Goal: Information Seeking & Learning: Learn about a topic

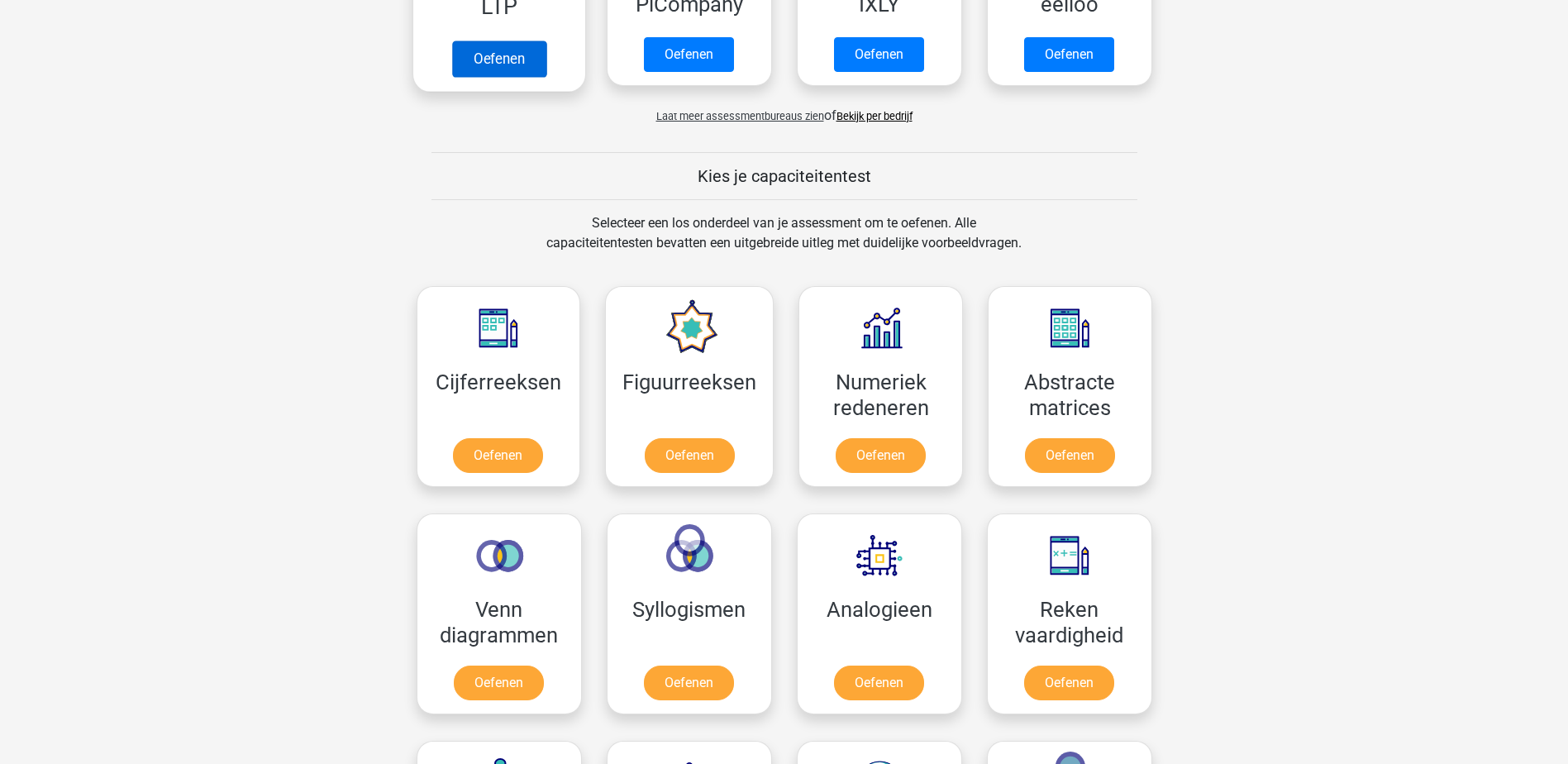
scroll to position [496, 0]
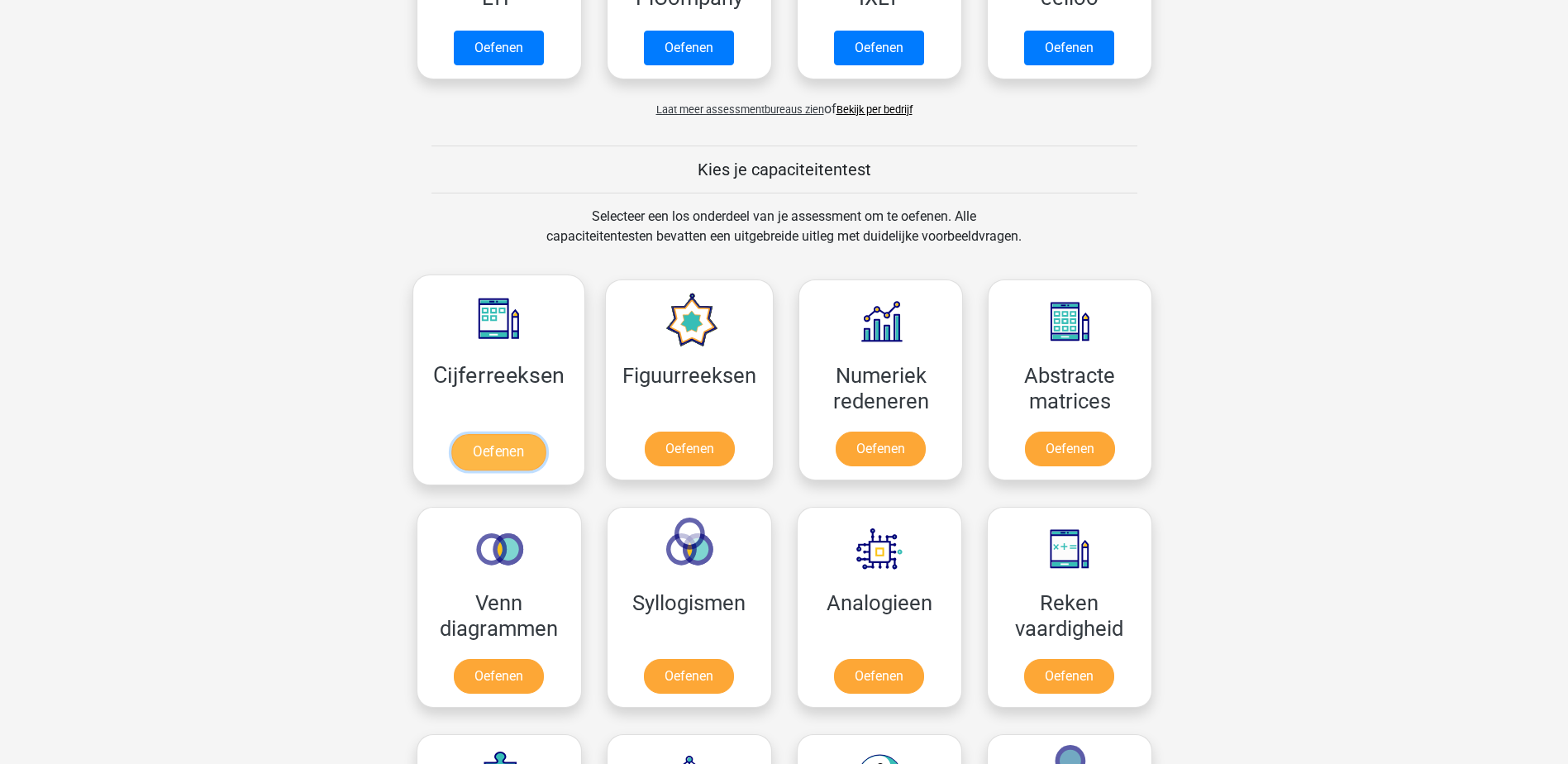
click at [512, 455] on link "Oefenen" at bounding box center [498, 452] width 95 height 36
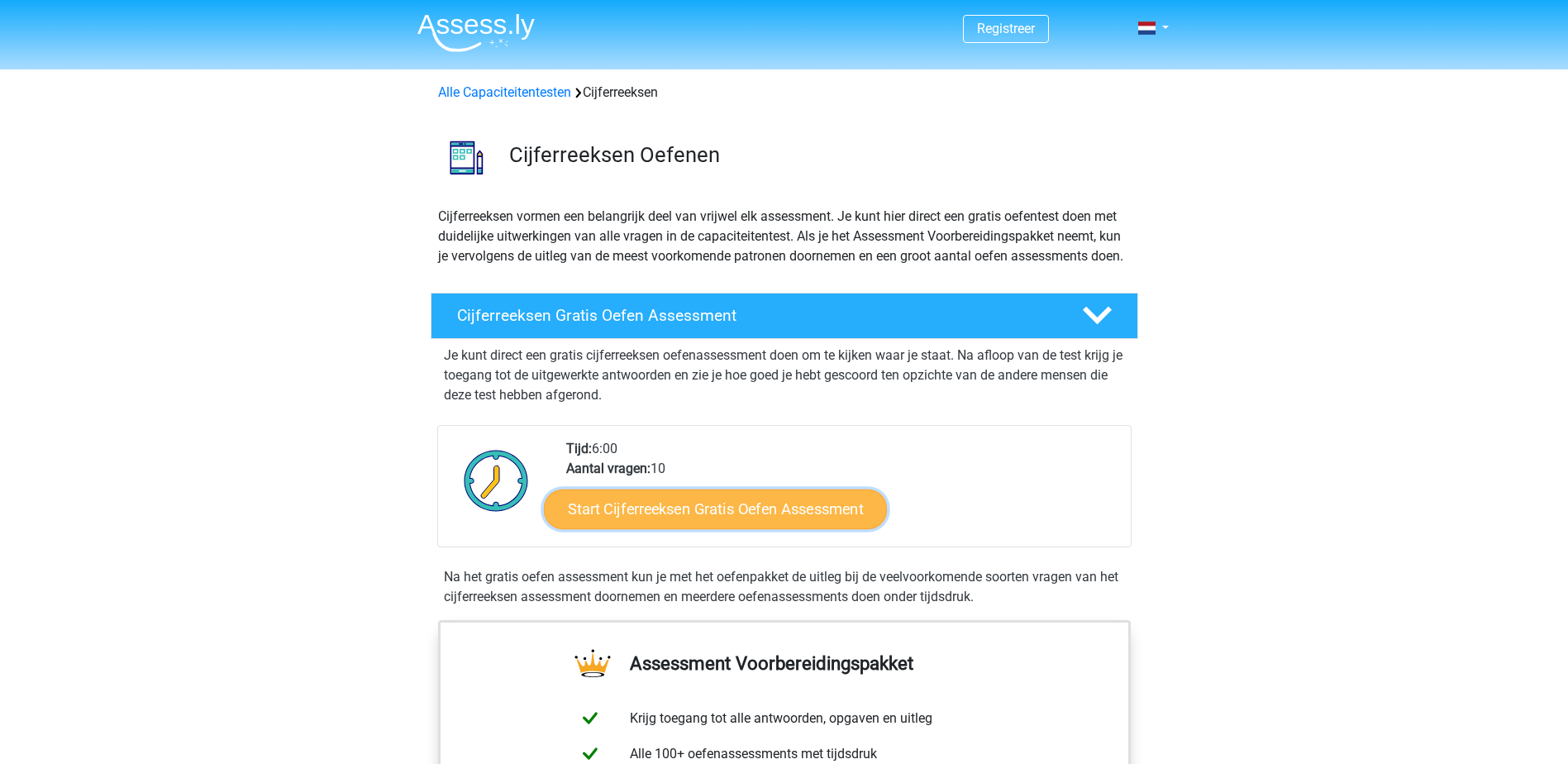
click at [780, 525] on link "Start Cijferreeksen Gratis Oefen Assessment" at bounding box center [715, 508] width 343 height 40
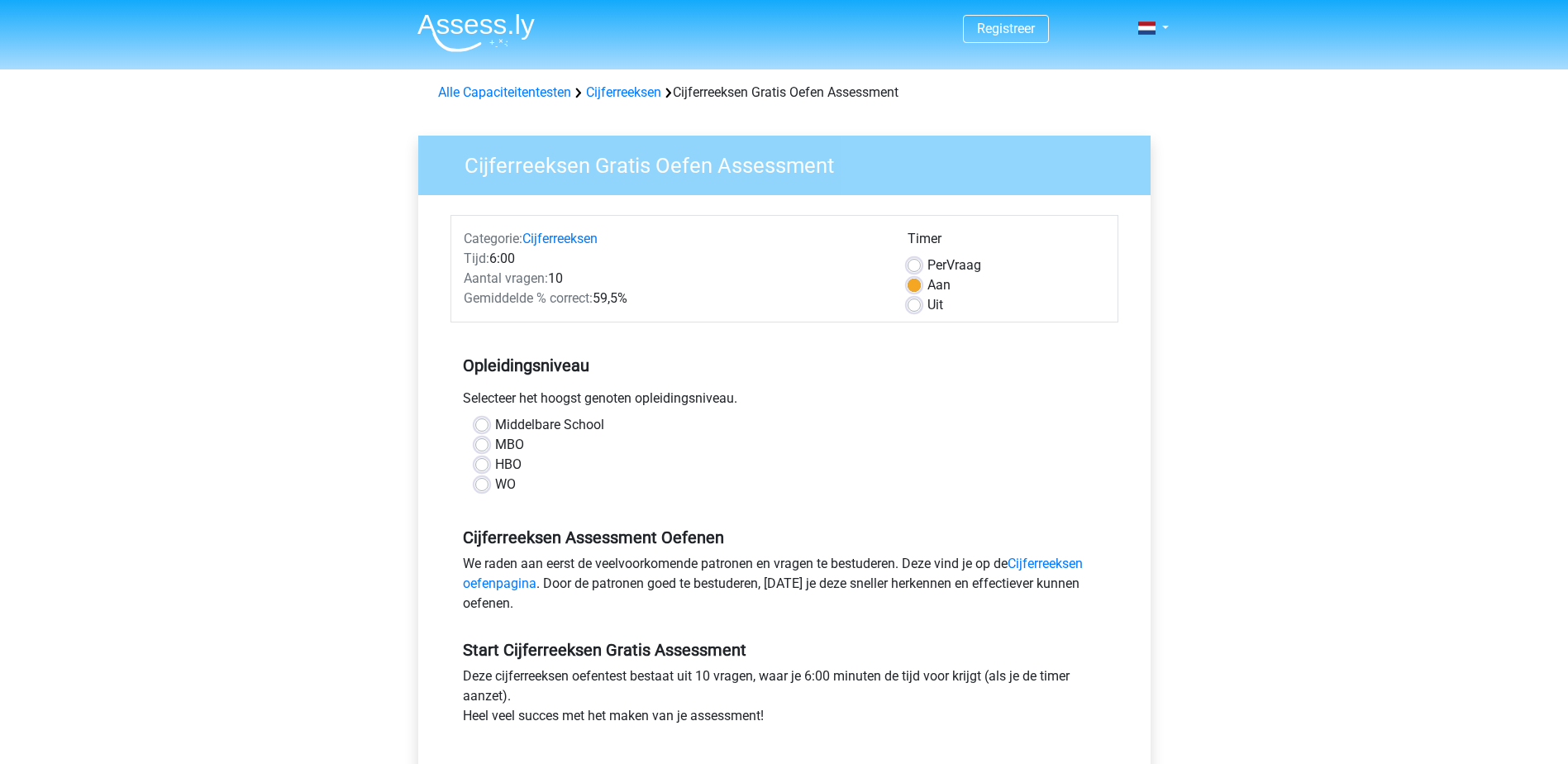
click at [495, 444] on label "MBO" at bounding box center [510, 445] width 29 height 20
click at [484, 444] on input "MBO" at bounding box center [482, 443] width 14 height 16
radio input "true"
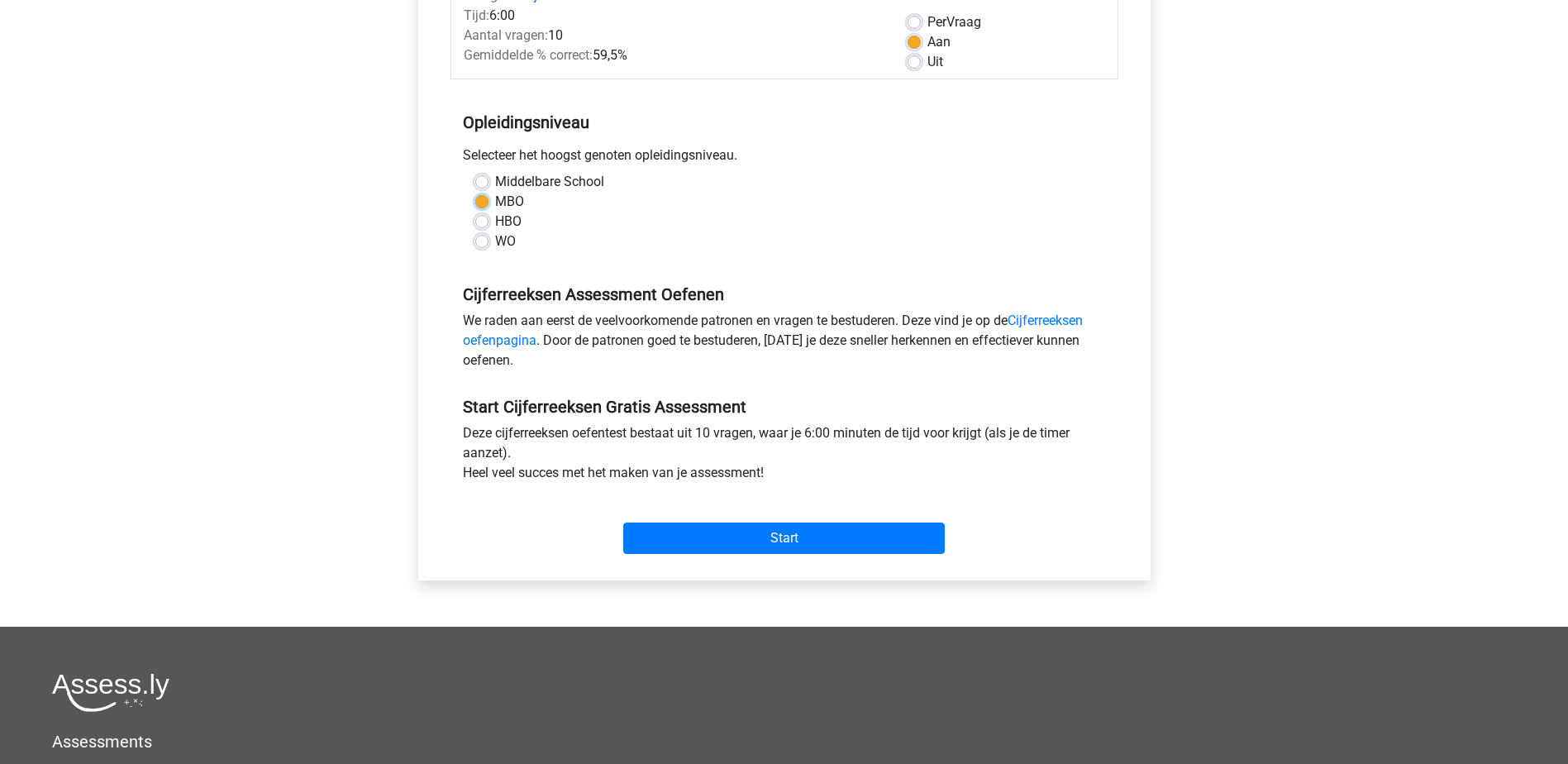
scroll to position [248, 0]
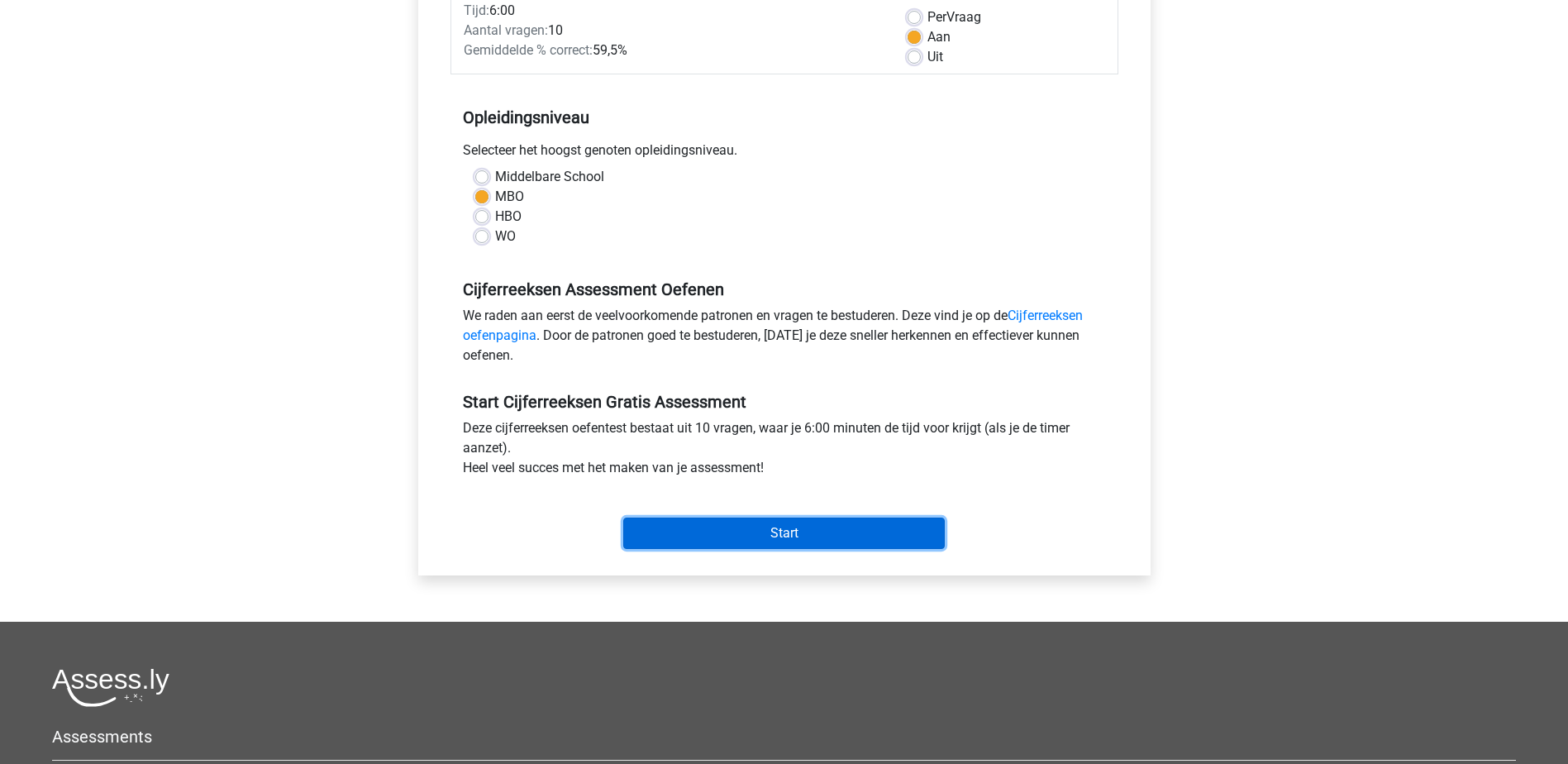
click at [825, 534] on input "Start" at bounding box center [784, 533] width 322 height 32
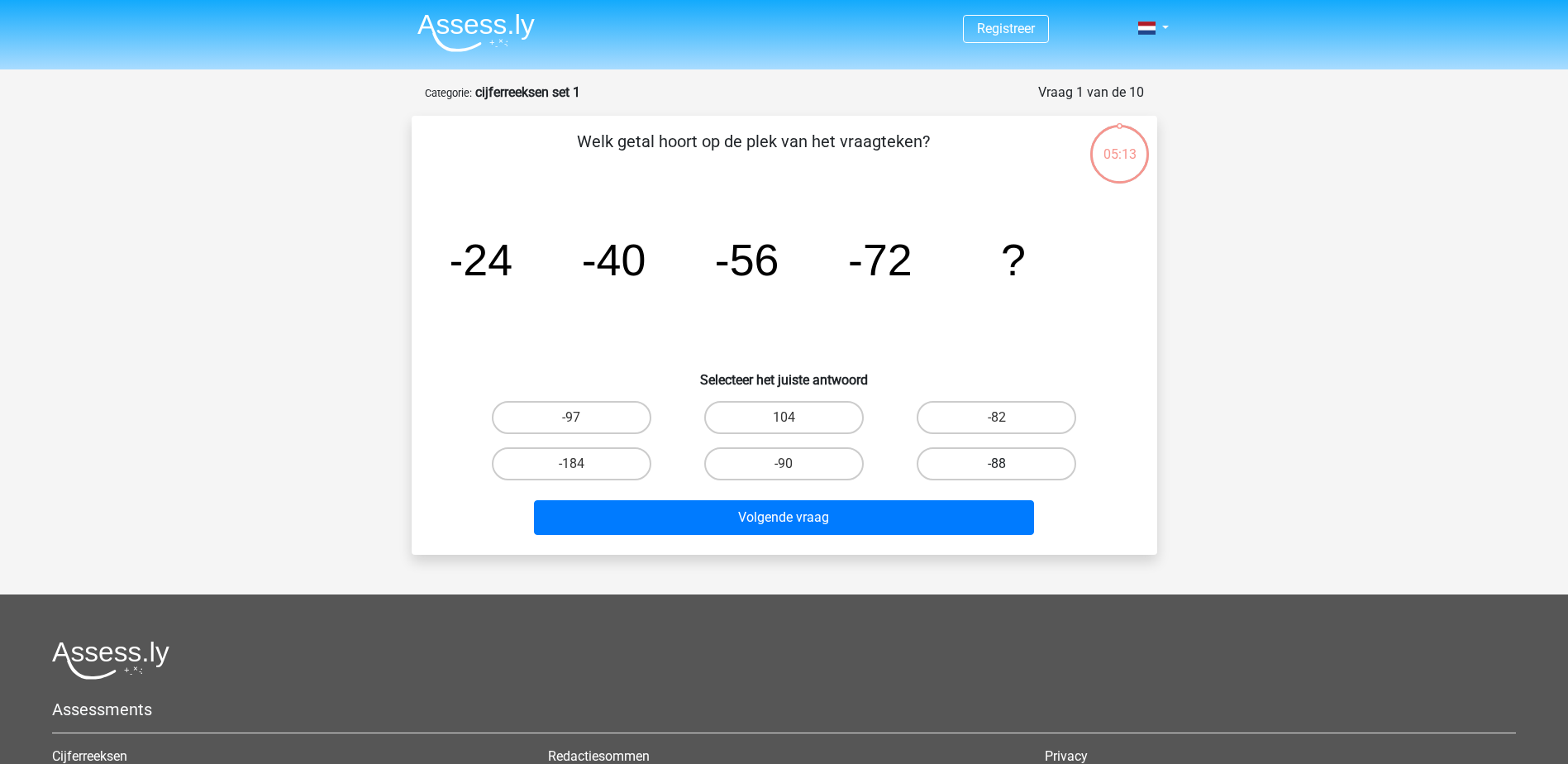
click at [1019, 466] on label "-88" at bounding box center [996, 464] width 159 height 33
click at [1008, 466] on input "-88" at bounding box center [1002, 469] width 11 height 11
radio input "true"
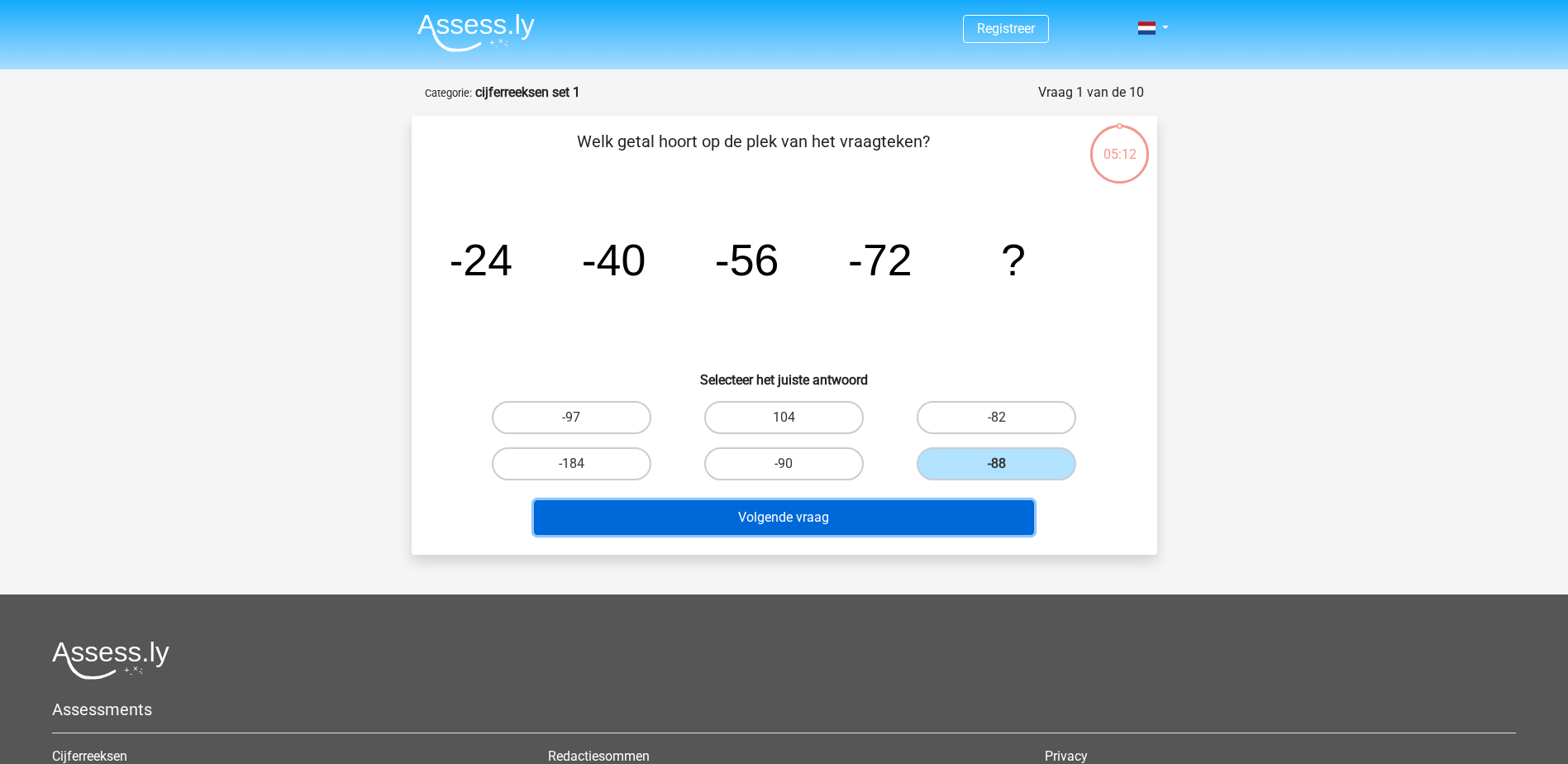
click at [971, 522] on button "Volgende vraag" at bounding box center [784, 517] width 500 height 35
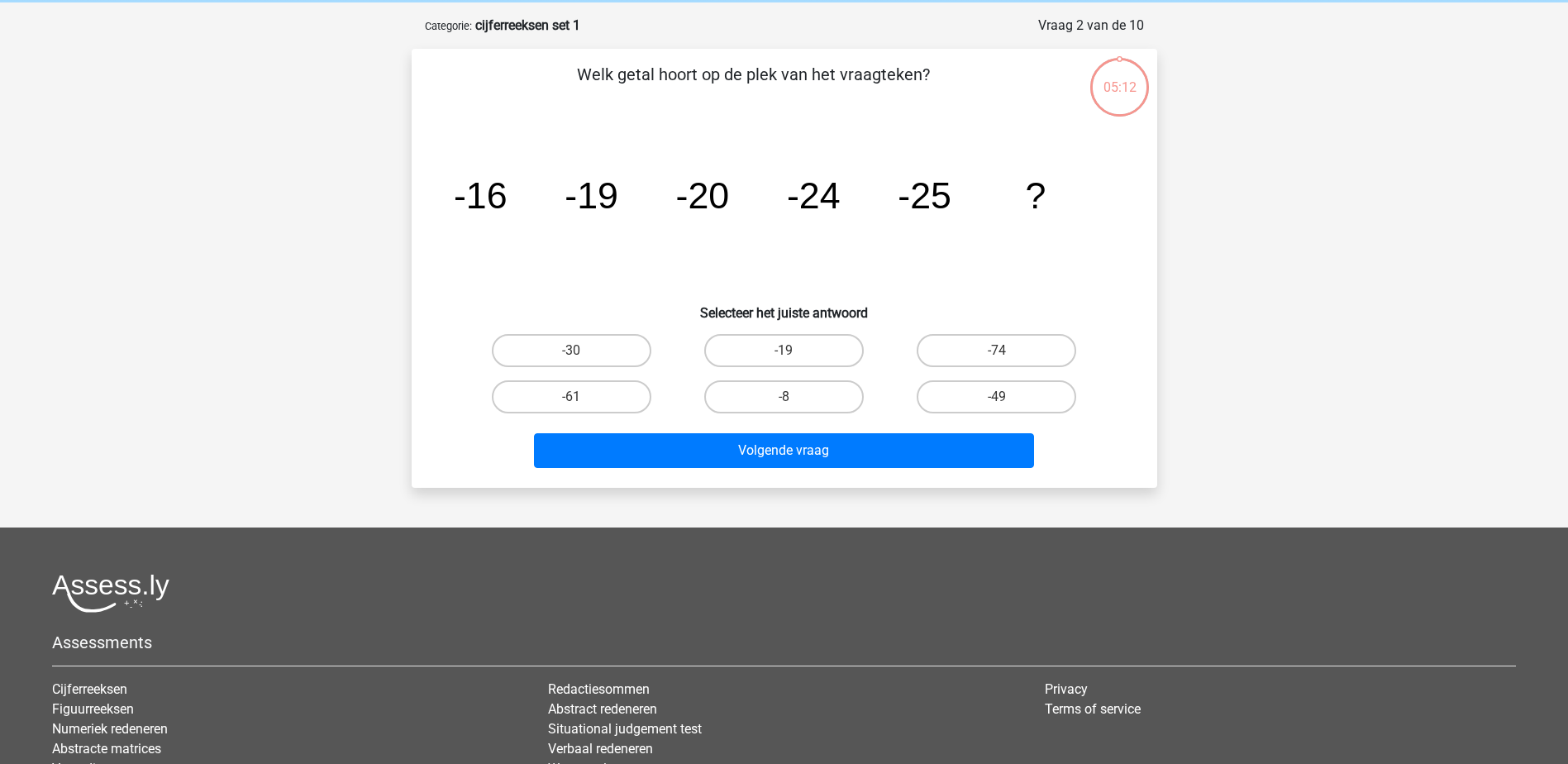
scroll to position [83, 0]
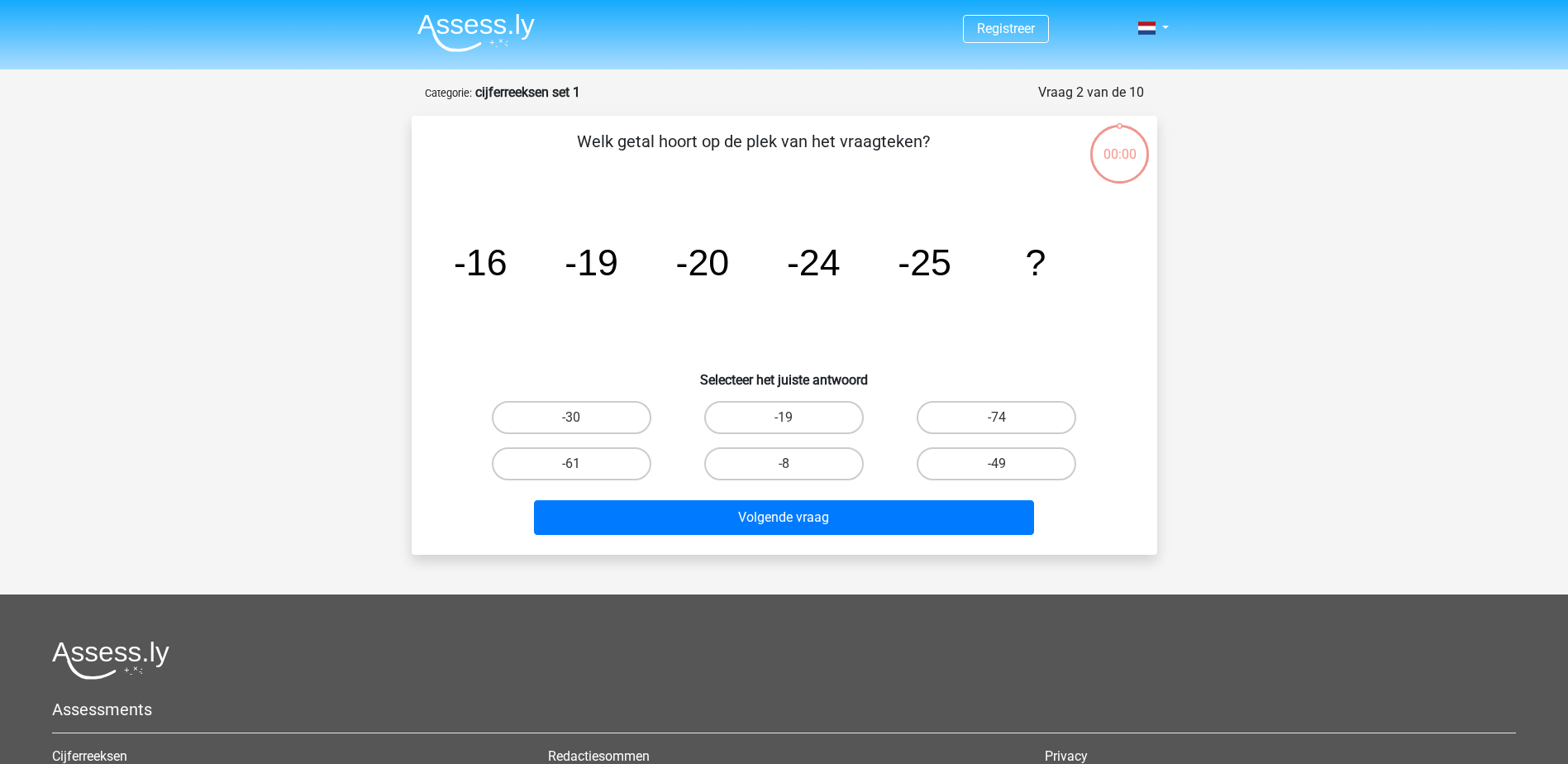
scroll to position [83, 0]
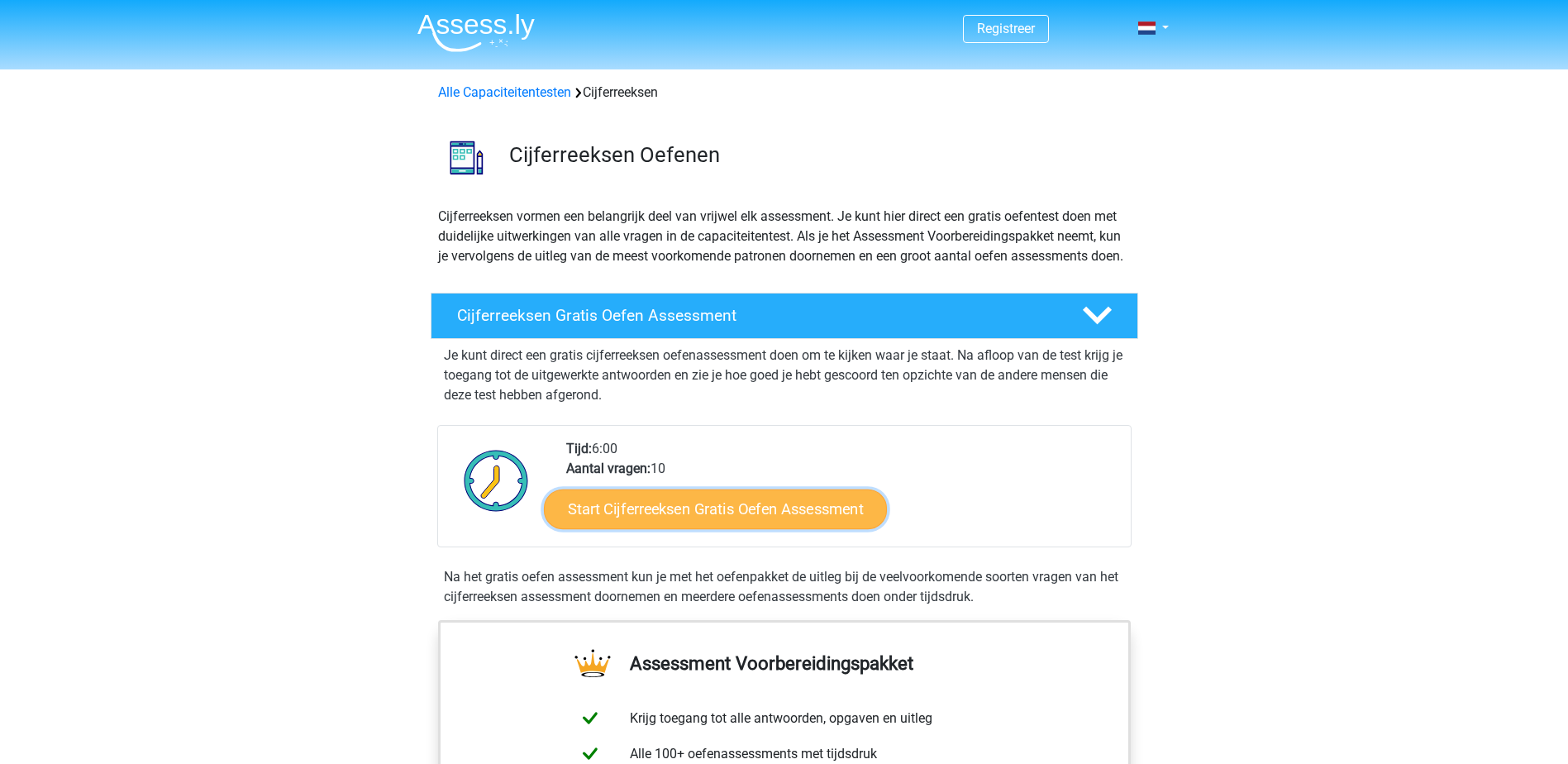
click at [739, 529] on link "Start Cijferreeksen Gratis Oefen Assessment" at bounding box center [715, 508] width 343 height 40
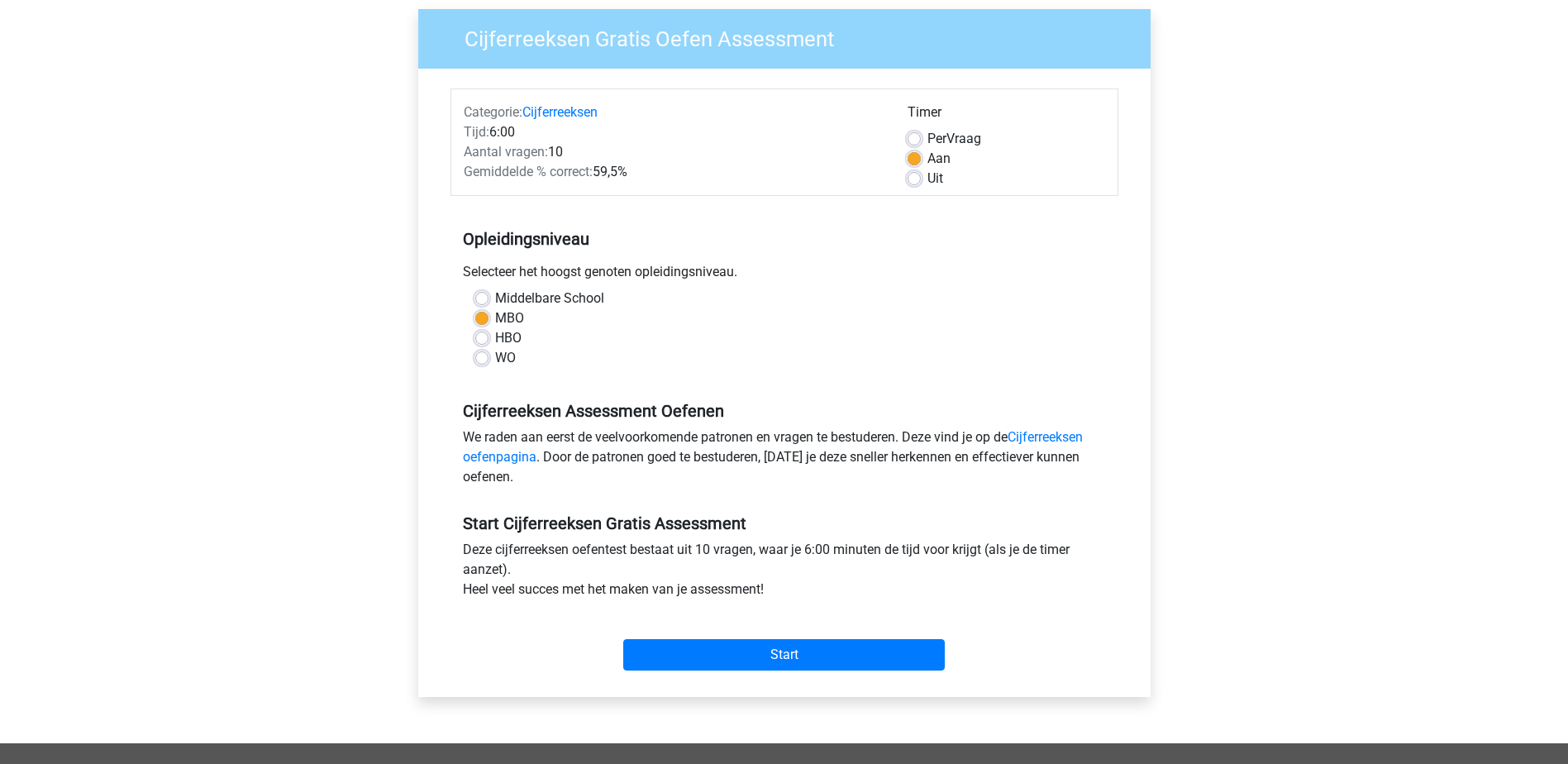
scroll to position [414, 0]
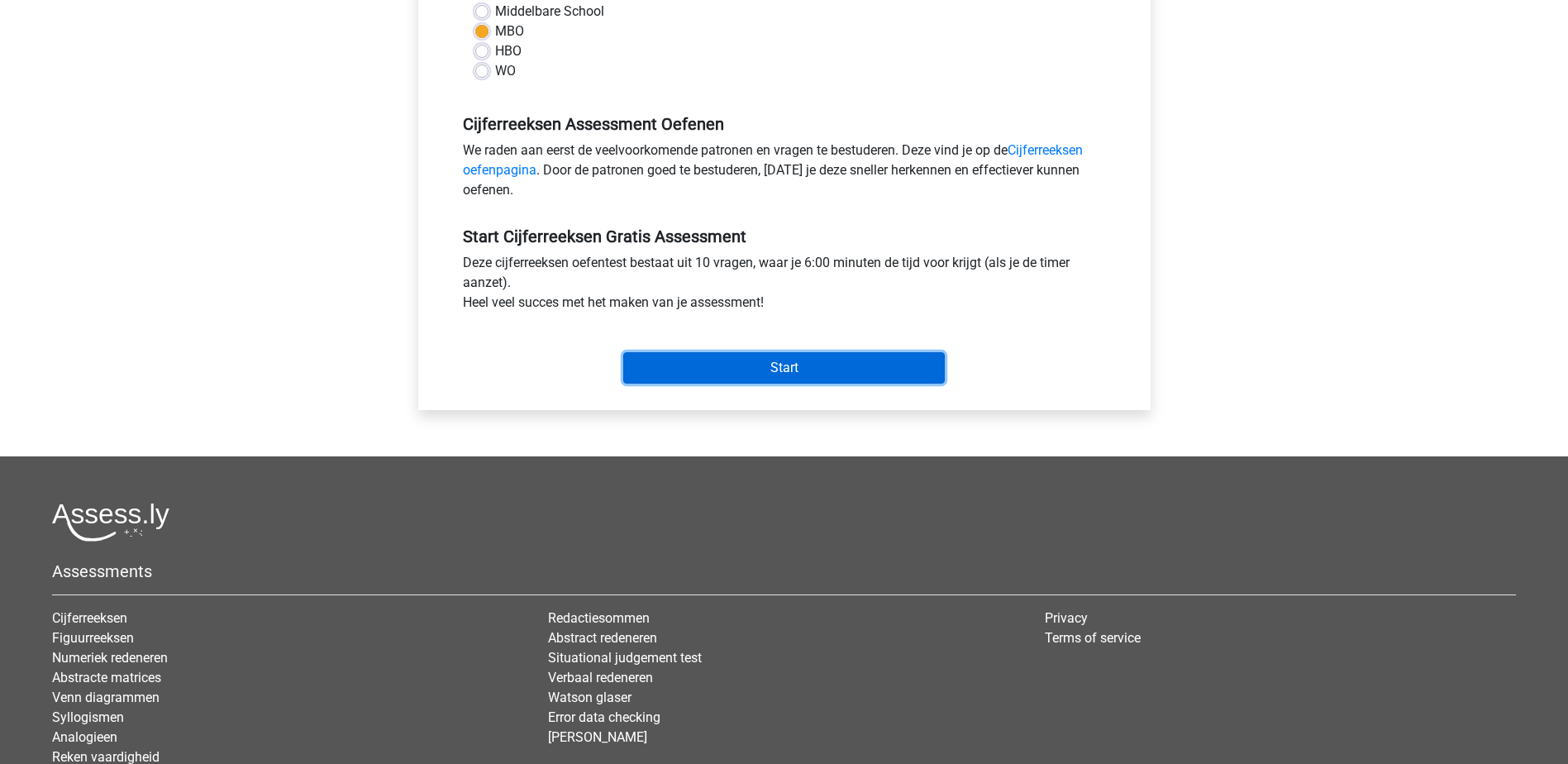
click at [750, 370] on input "Start" at bounding box center [784, 368] width 322 height 32
click at [773, 369] on input "Start" at bounding box center [784, 368] width 322 height 32
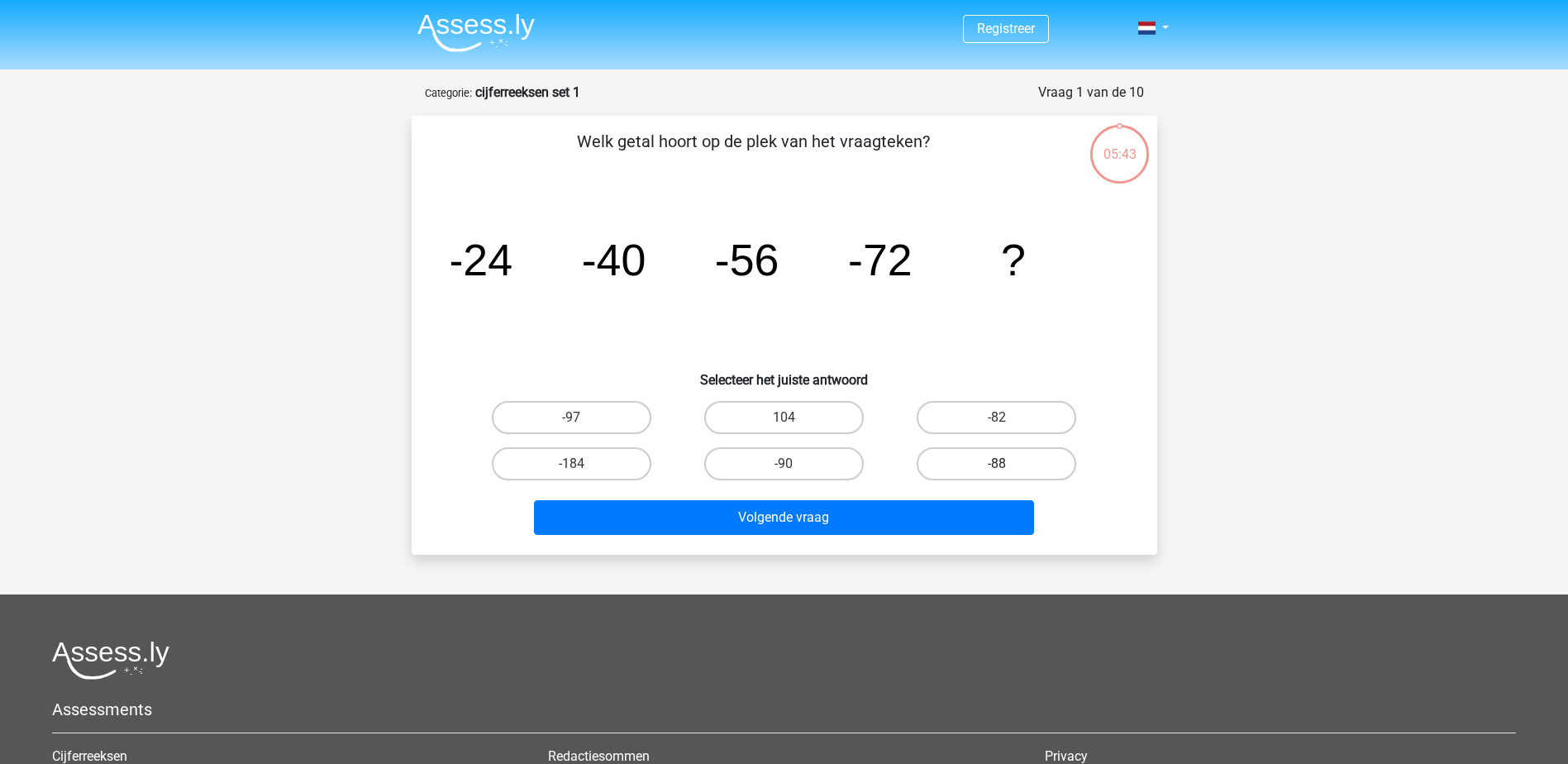
click at [974, 462] on label "-88" at bounding box center [996, 464] width 159 height 33
click at [997, 464] on input "-88" at bounding box center [1002, 469] width 11 height 11
radio input "true"
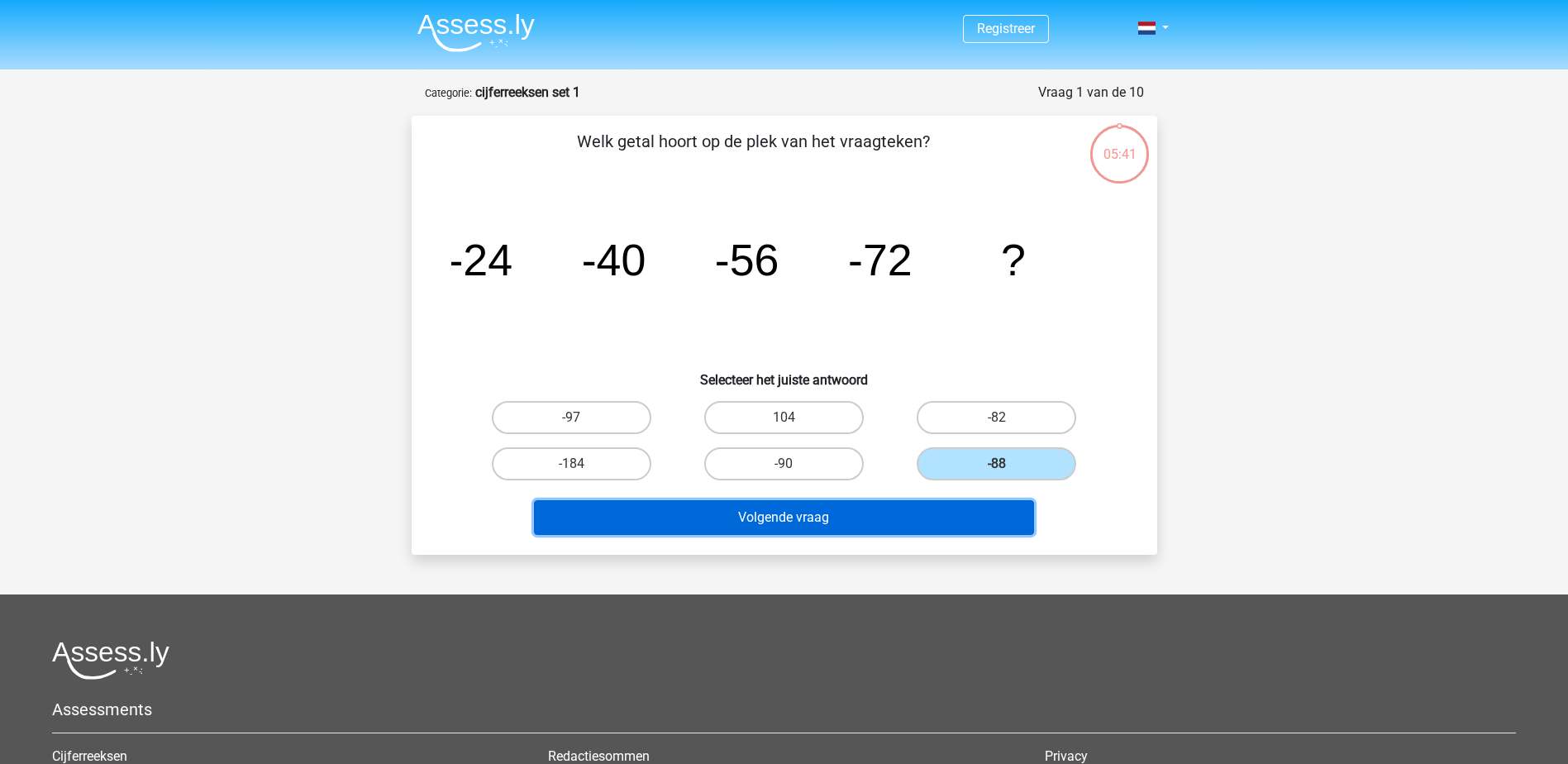
click at [887, 518] on button "Volgende vraag" at bounding box center [784, 517] width 500 height 35
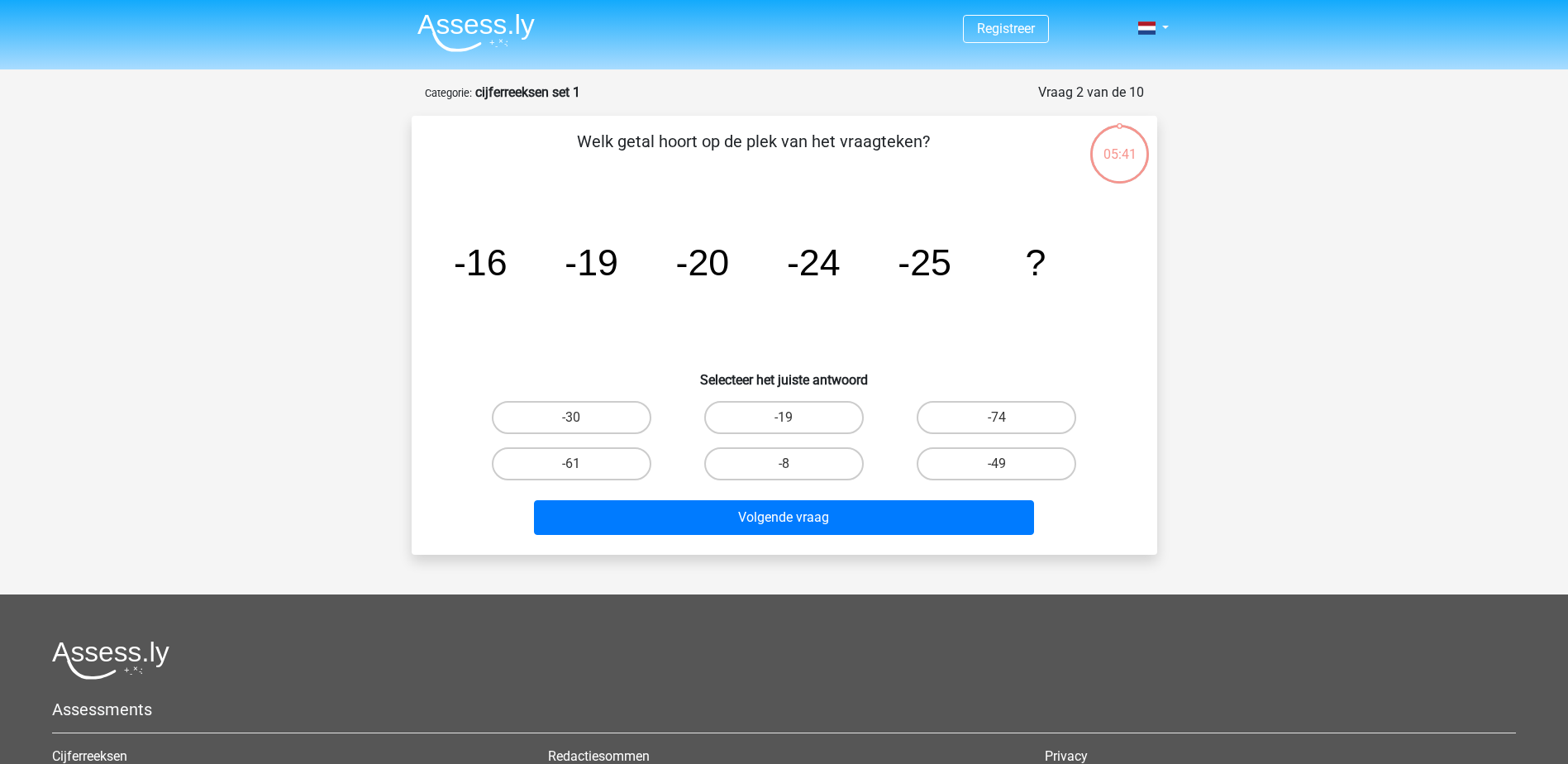
scroll to position [83, 0]
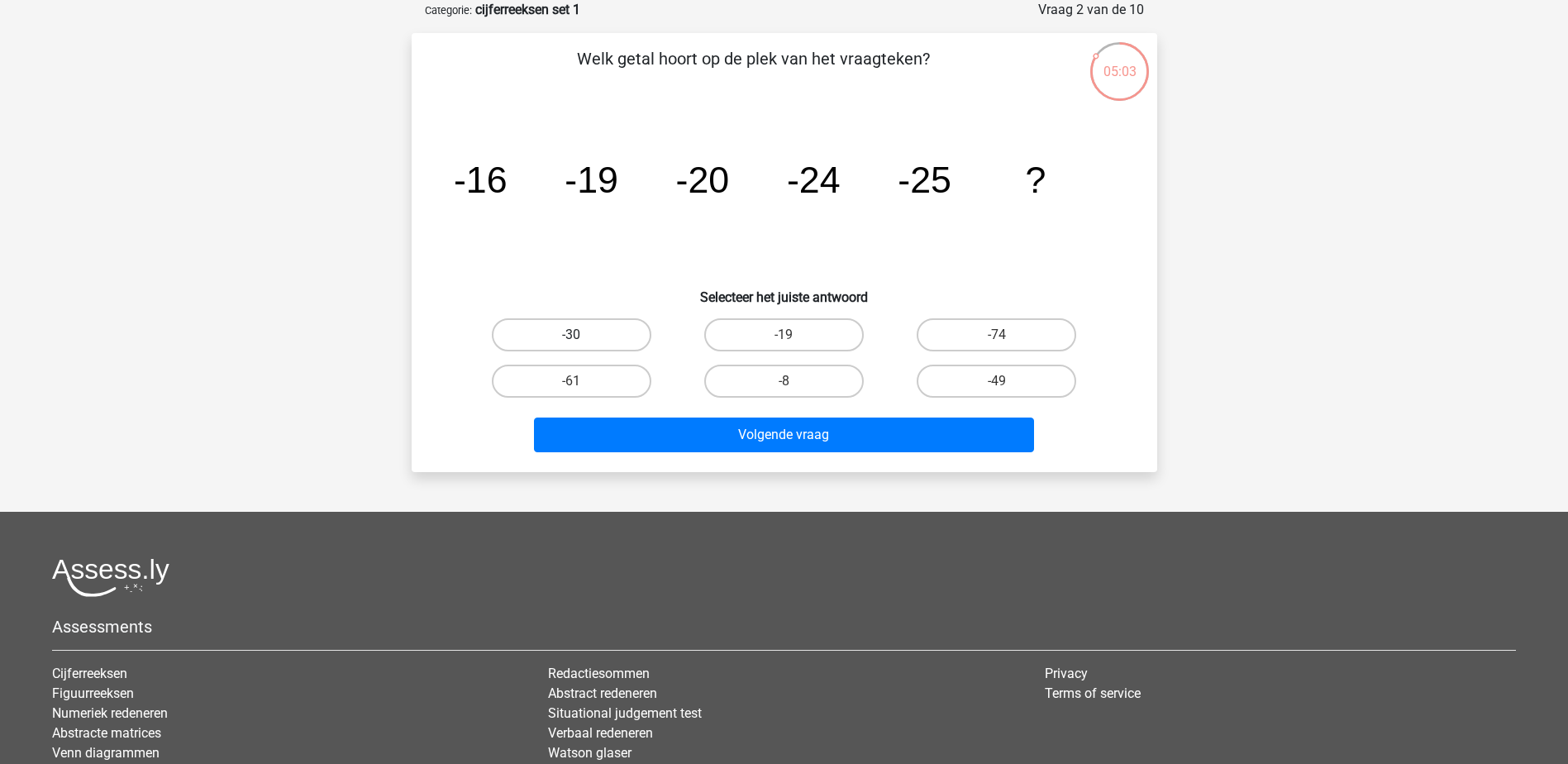
click at [627, 338] on label "-30" at bounding box center [571, 334] width 159 height 33
click at [582, 338] on input "-30" at bounding box center [576, 341] width 11 height 11
radio input "true"
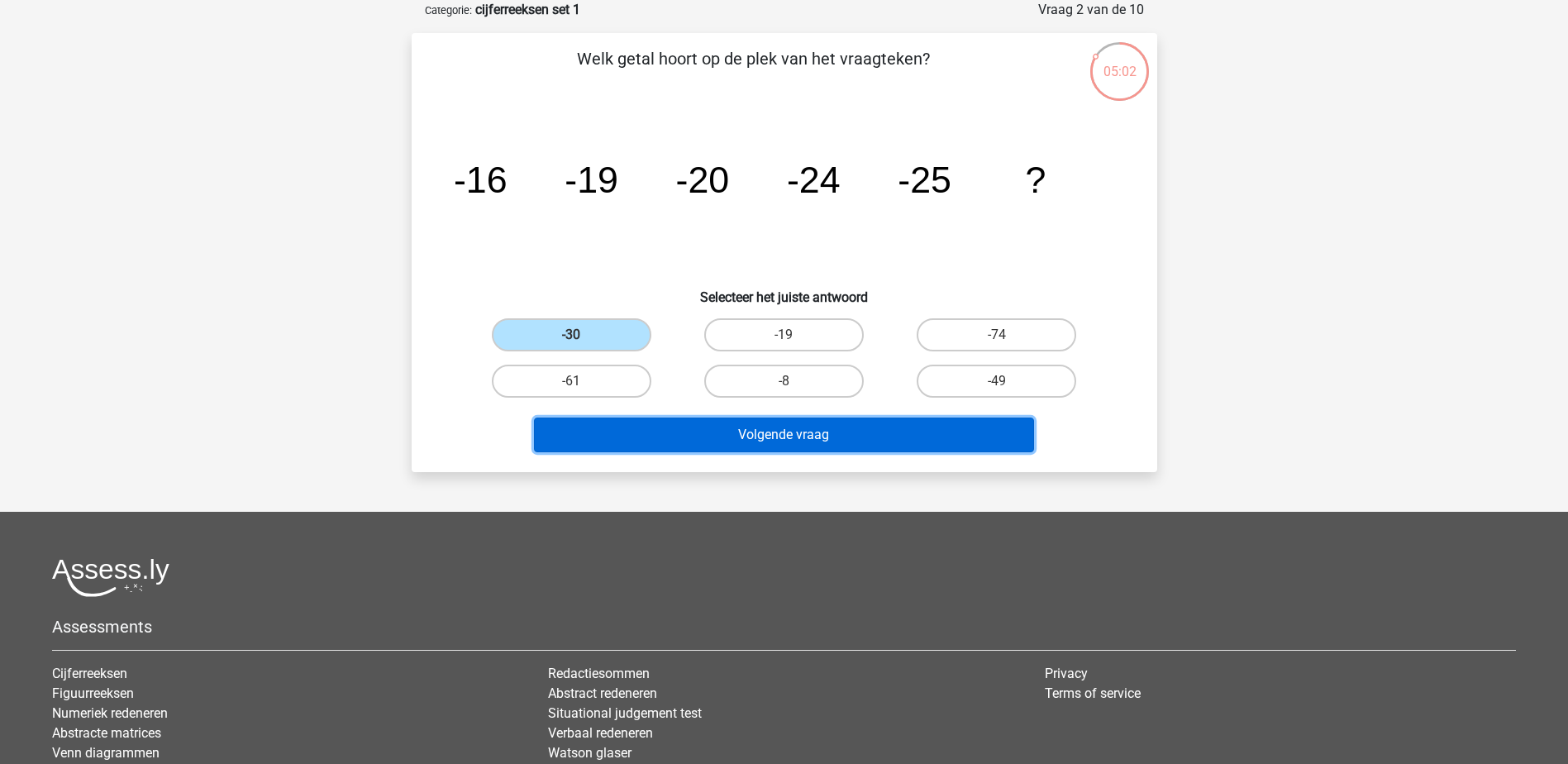
click at [802, 444] on button "Volgende vraag" at bounding box center [784, 435] width 500 height 35
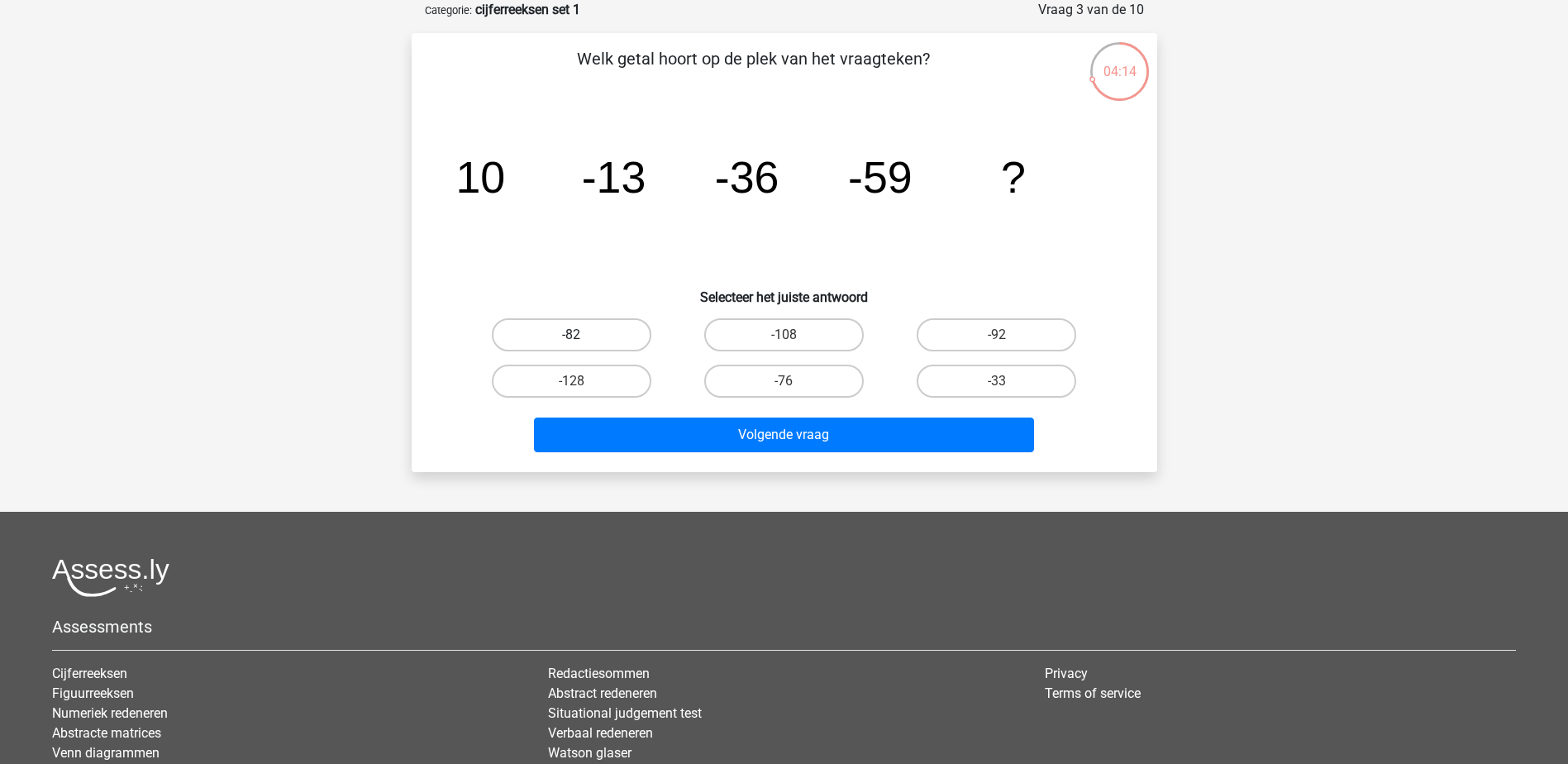
click at [553, 328] on label "-82" at bounding box center [571, 334] width 159 height 33
click at [571, 335] on input "-82" at bounding box center [576, 341] width 11 height 11
radio input "true"
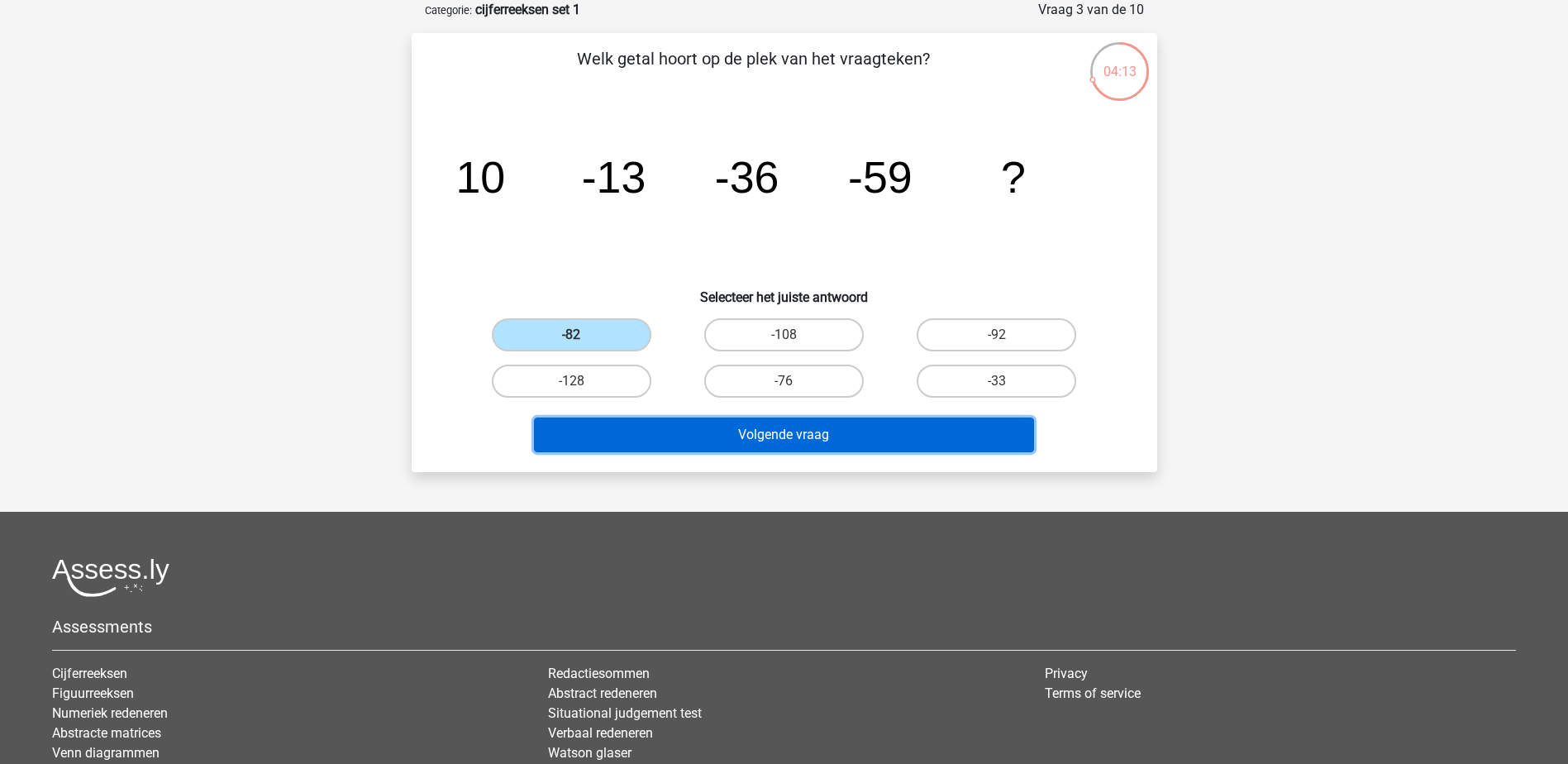
click at [742, 445] on button "Volgende vraag" at bounding box center [784, 435] width 500 height 35
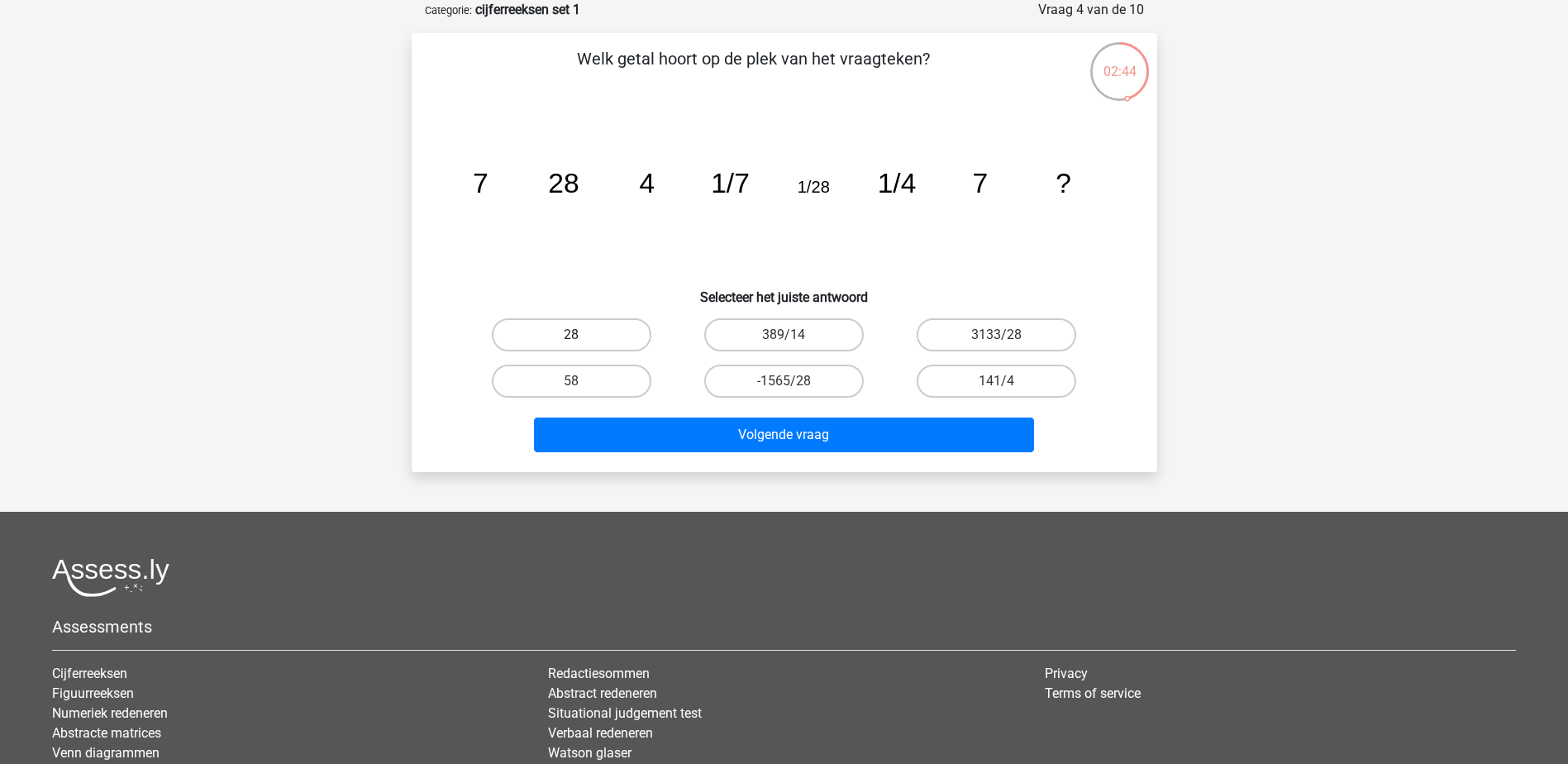
click at [627, 318] on label "28" at bounding box center [571, 334] width 159 height 33
click at [582, 335] on input "28" at bounding box center [576, 341] width 11 height 11
radio input "true"
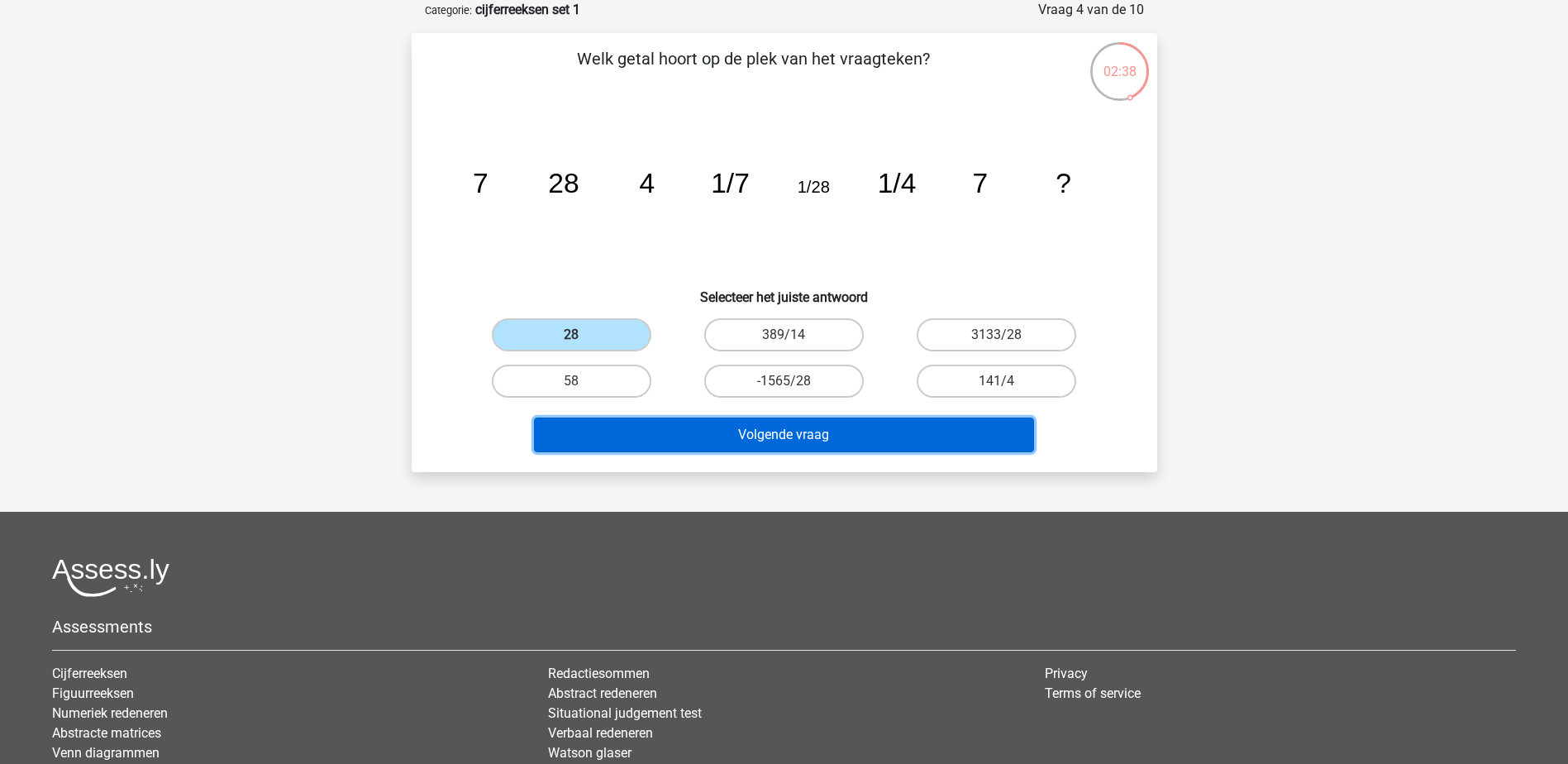
click at [847, 449] on button "Volgende vraag" at bounding box center [784, 435] width 500 height 35
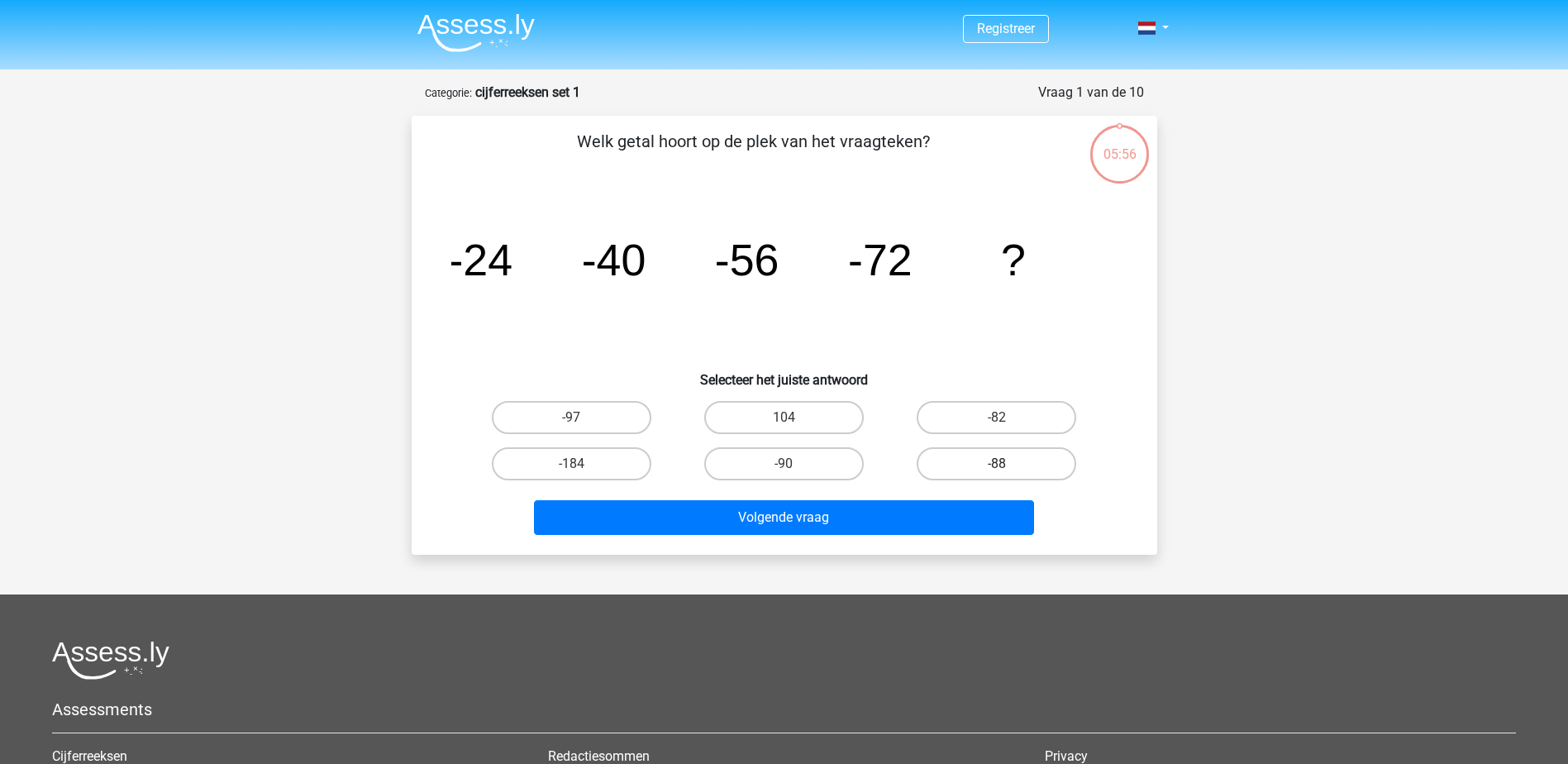
click at [995, 450] on label "-88" at bounding box center [996, 464] width 159 height 33
click at [997, 464] on input "-88" at bounding box center [1002, 469] width 11 height 11
radio input "true"
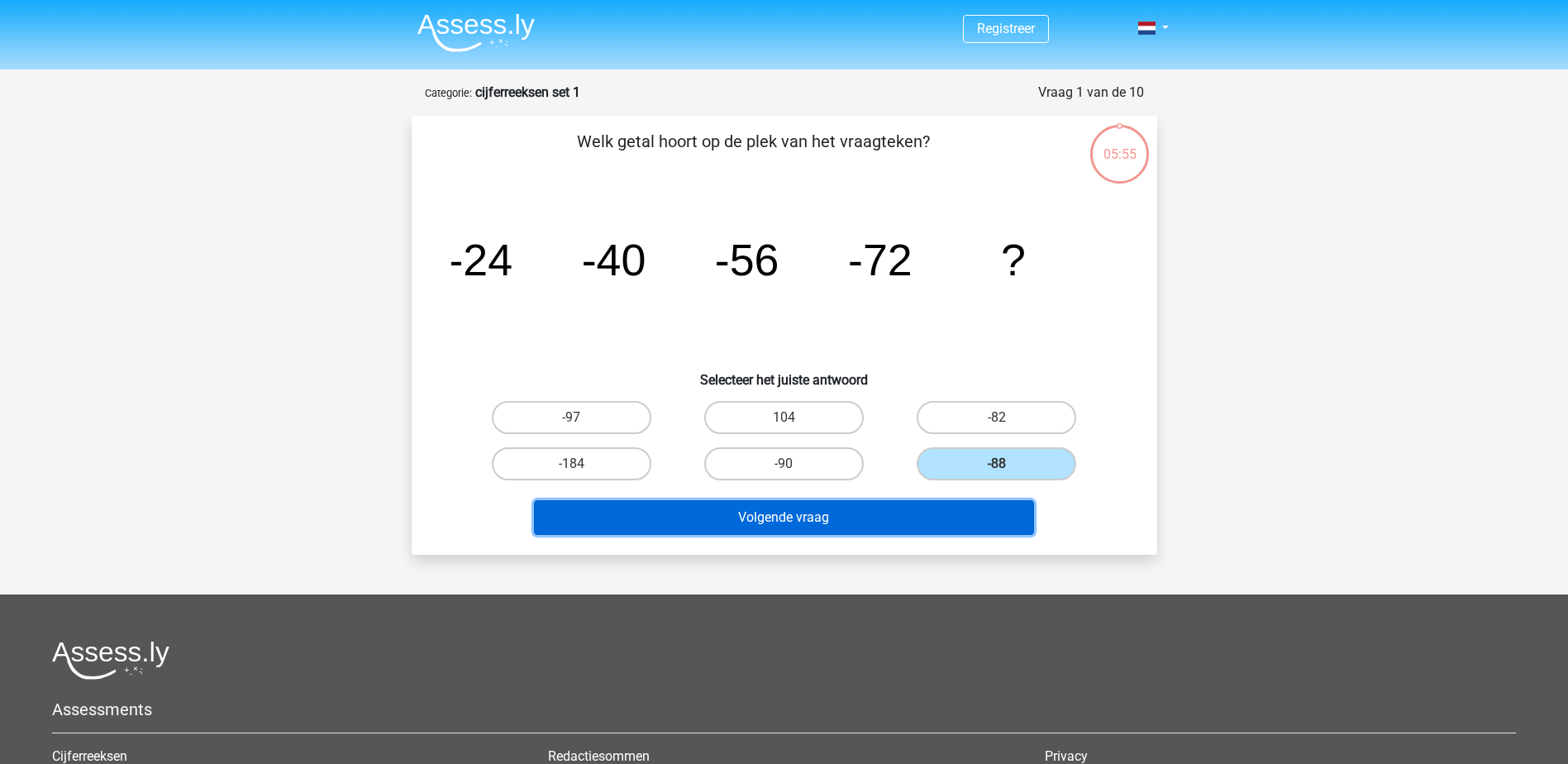
click at [844, 526] on button "Volgende vraag" at bounding box center [784, 517] width 500 height 35
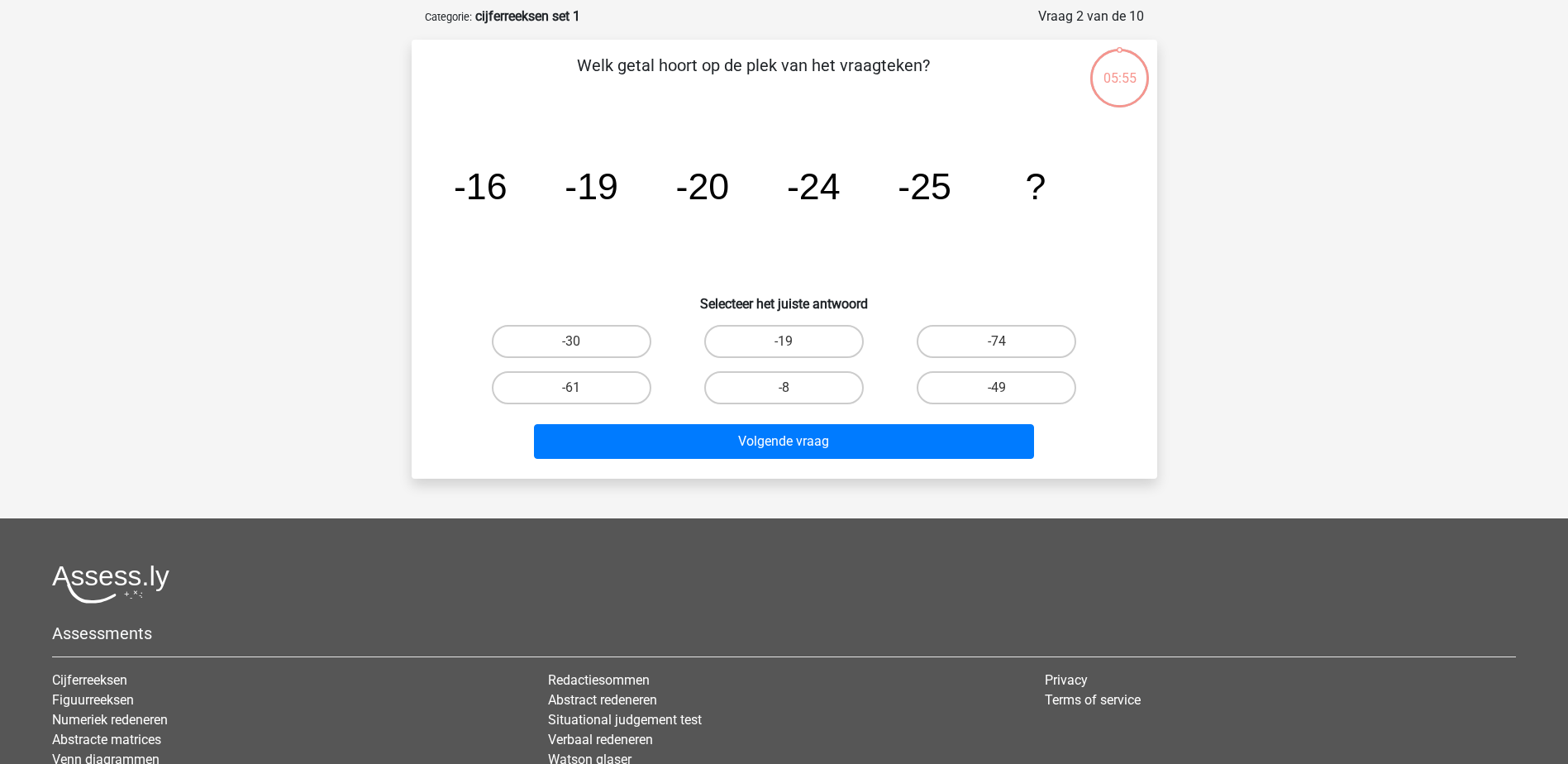
scroll to position [83, 0]
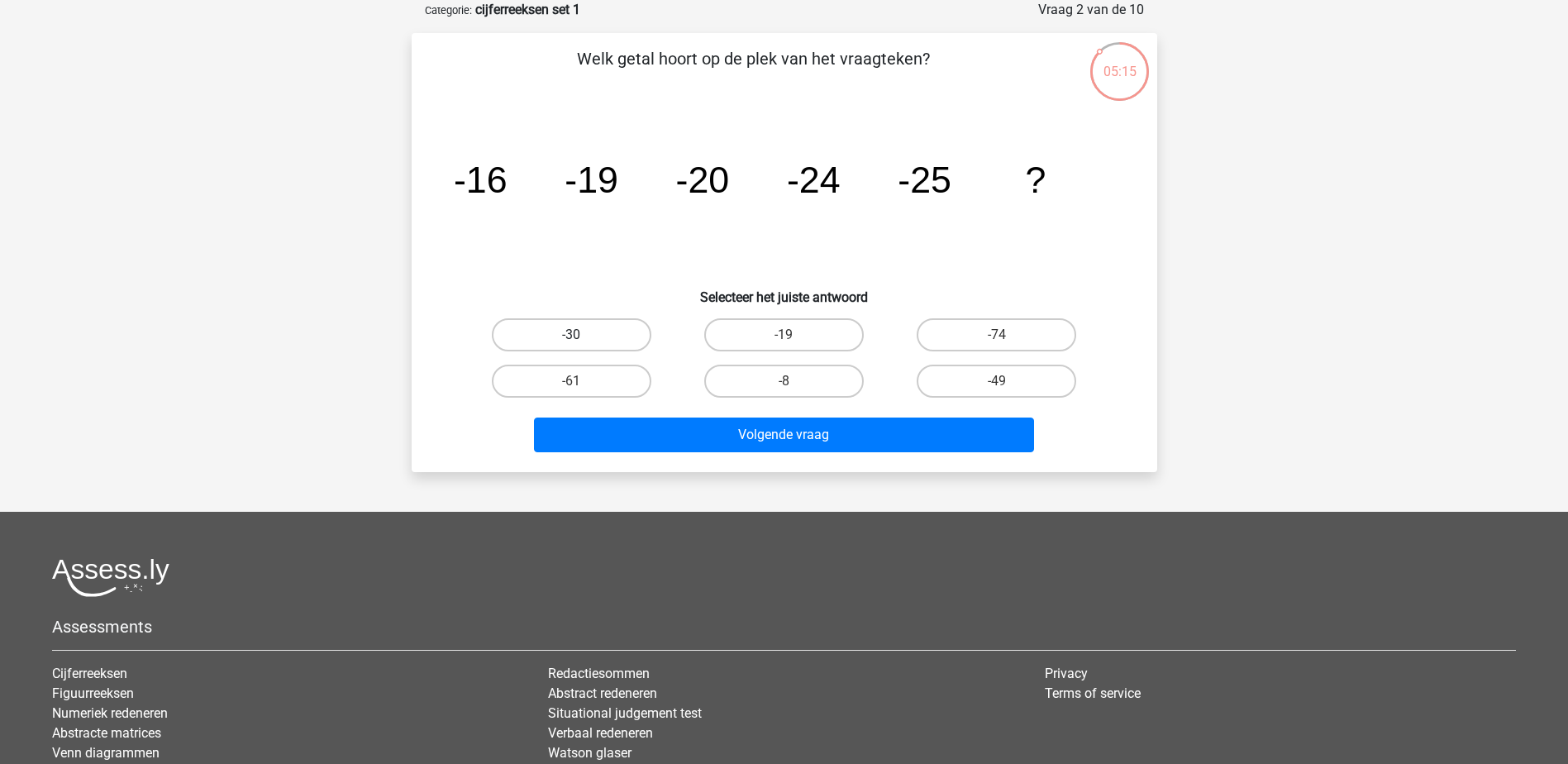
click at [564, 339] on label "-30" at bounding box center [571, 334] width 159 height 33
click at [571, 339] on input "-30" at bounding box center [576, 341] width 11 height 11
radio input "true"
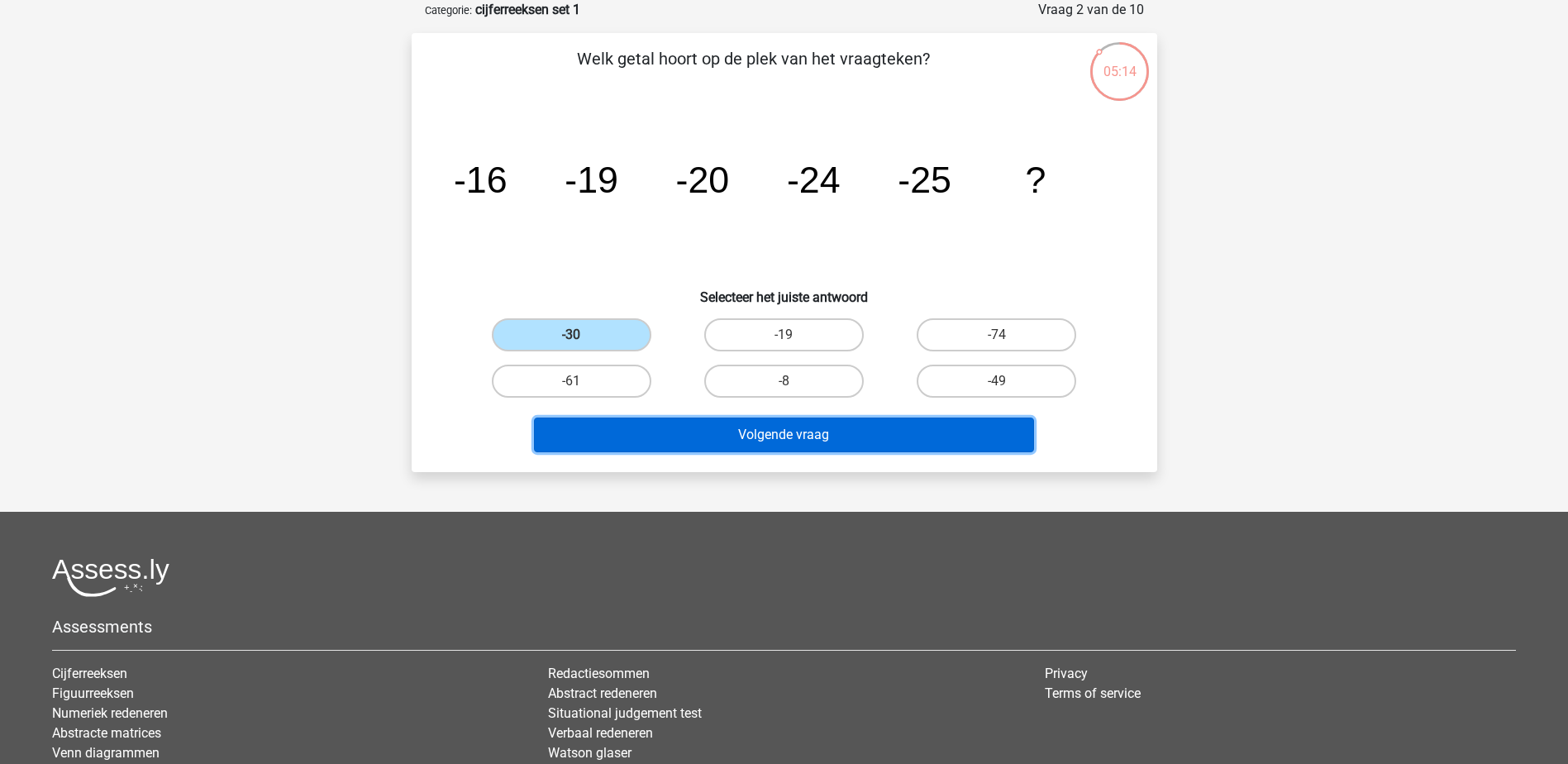
click at [813, 442] on button "Volgende vraag" at bounding box center [784, 435] width 500 height 35
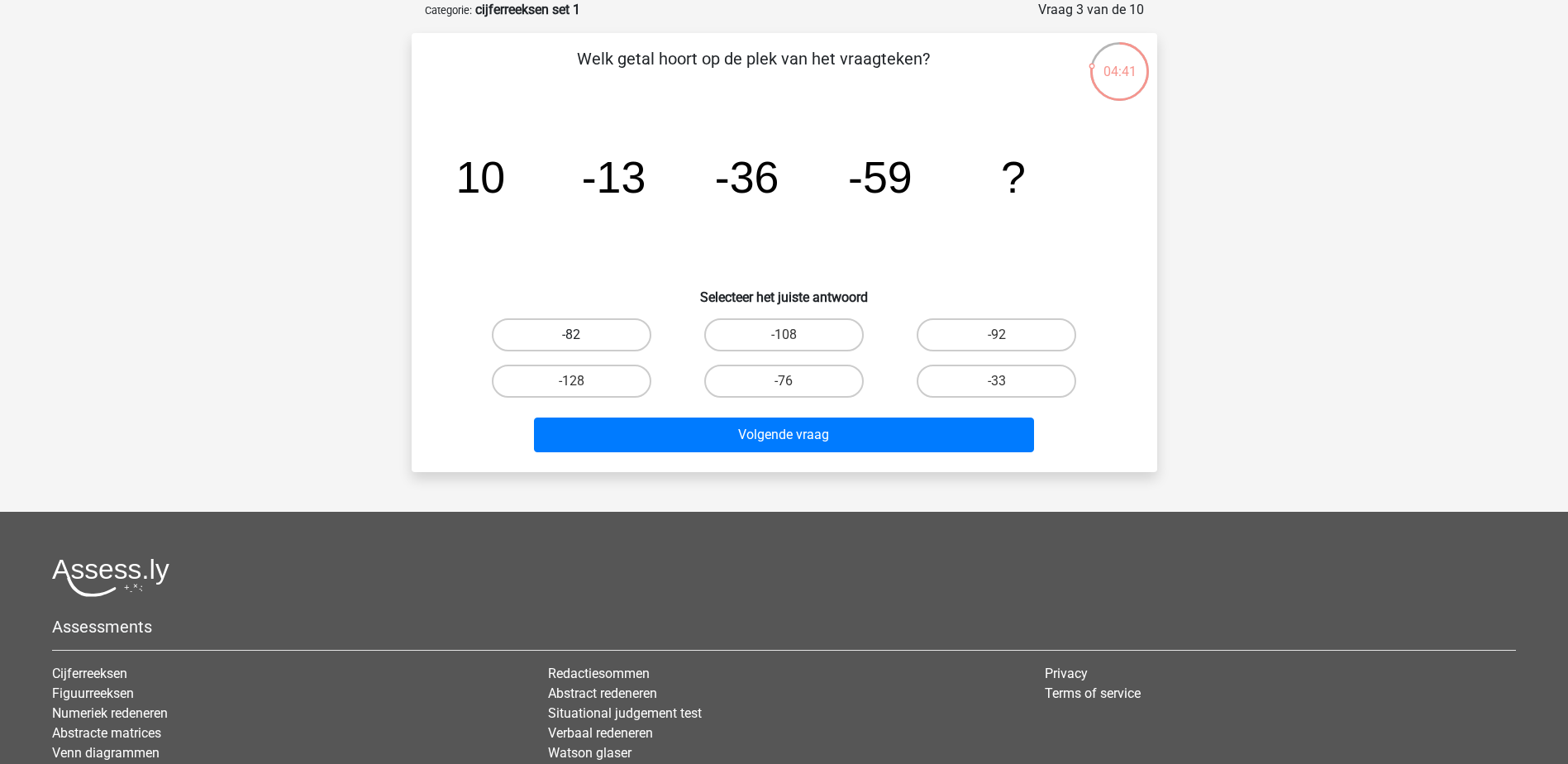
click at [594, 337] on label "-82" at bounding box center [571, 334] width 159 height 33
click at [582, 337] on input "-82" at bounding box center [576, 341] width 11 height 11
radio input "true"
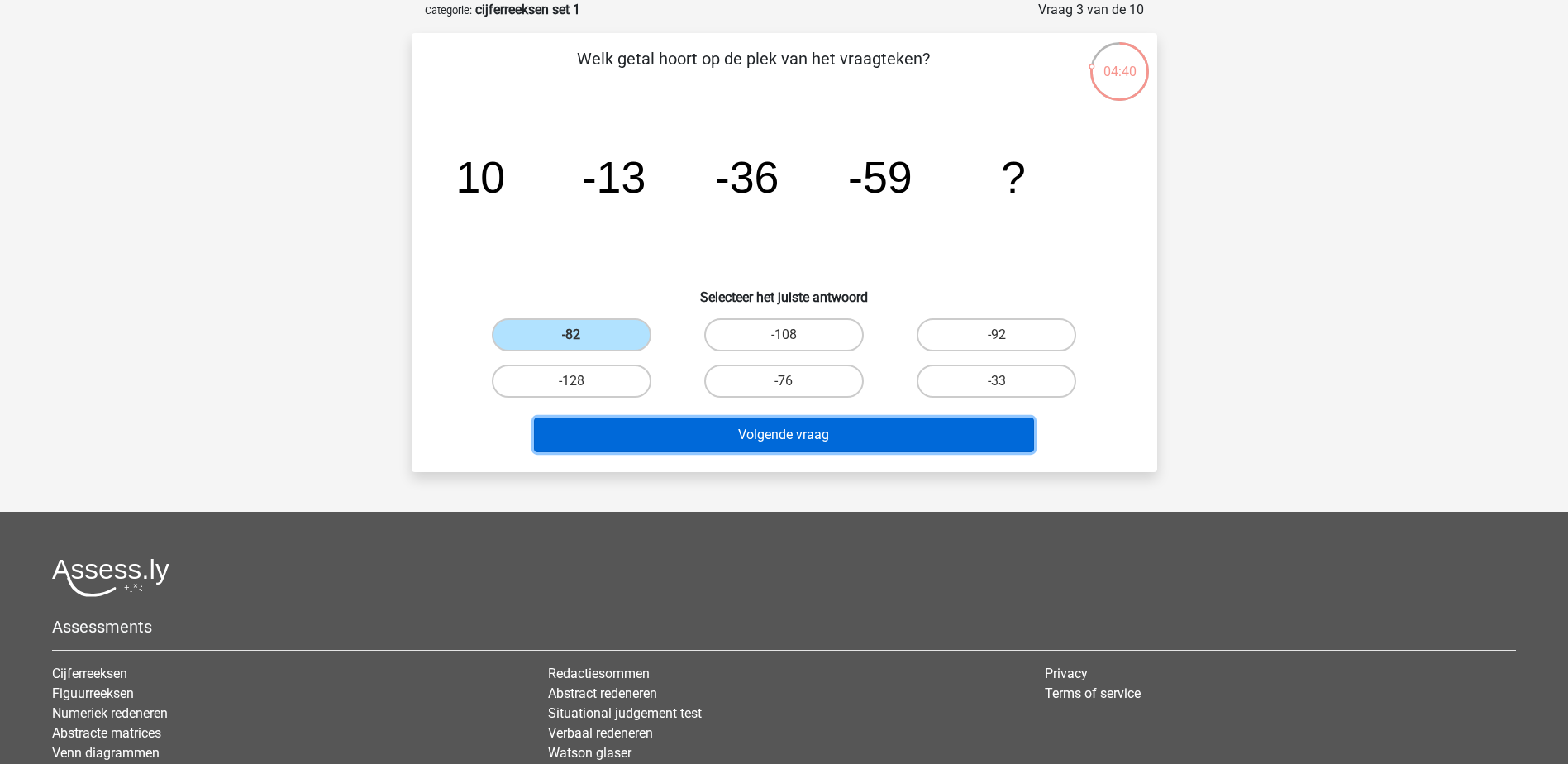
click at [780, 432] on button "Volgende vraag" at bounding box center [784, 435] width 500 height 35
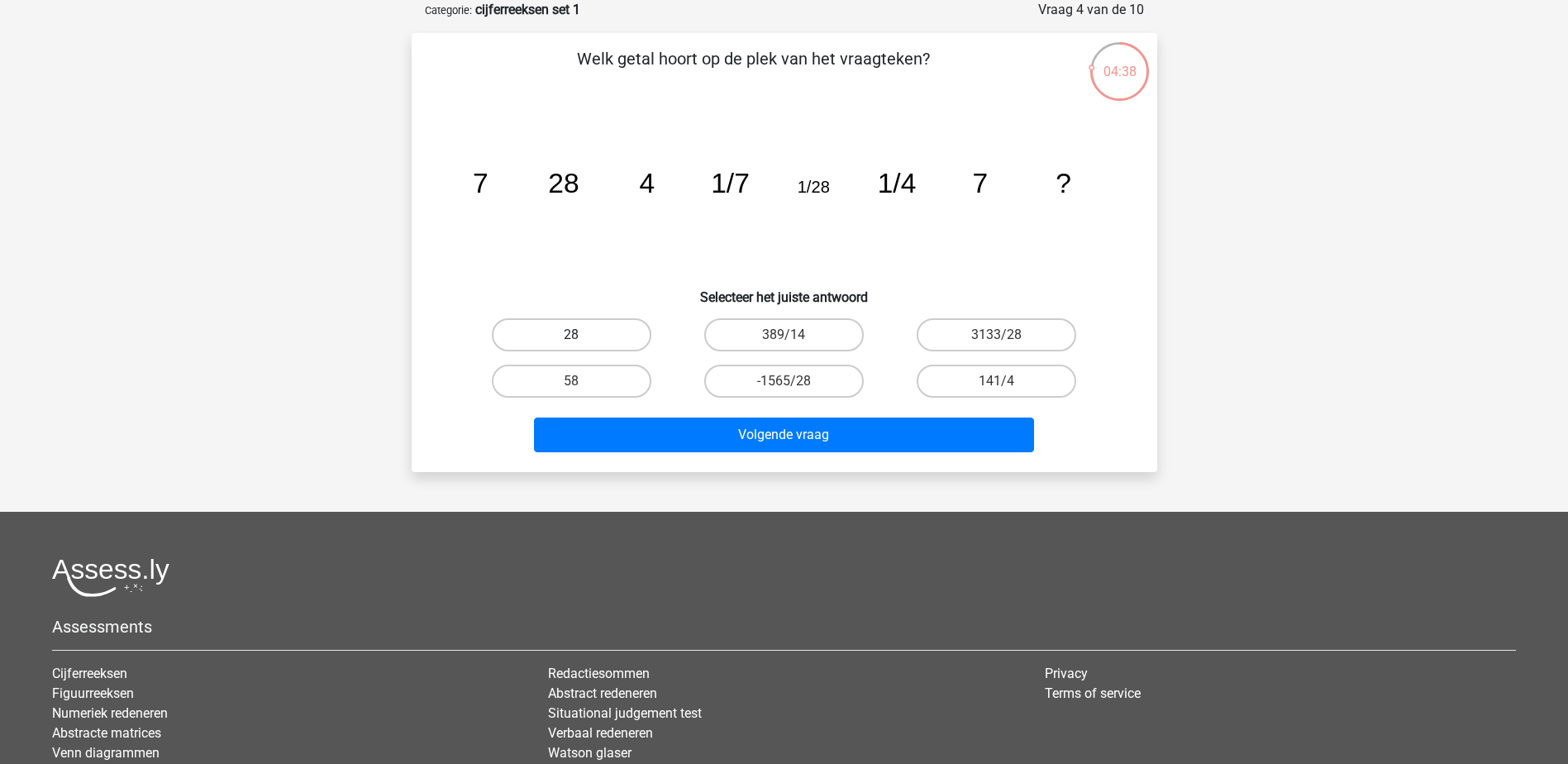
drag, startPoint x: 583, startPoint y: 336, endPoint x: 604, endPoint y: 347, distance: 23.7
click at [583, 337] on label "28" at bounding box center [571, 334] width 159 height 33
click at [582, 337] on input "28" at bounding box center [576, 341] width 11 height 11
radio input "true"
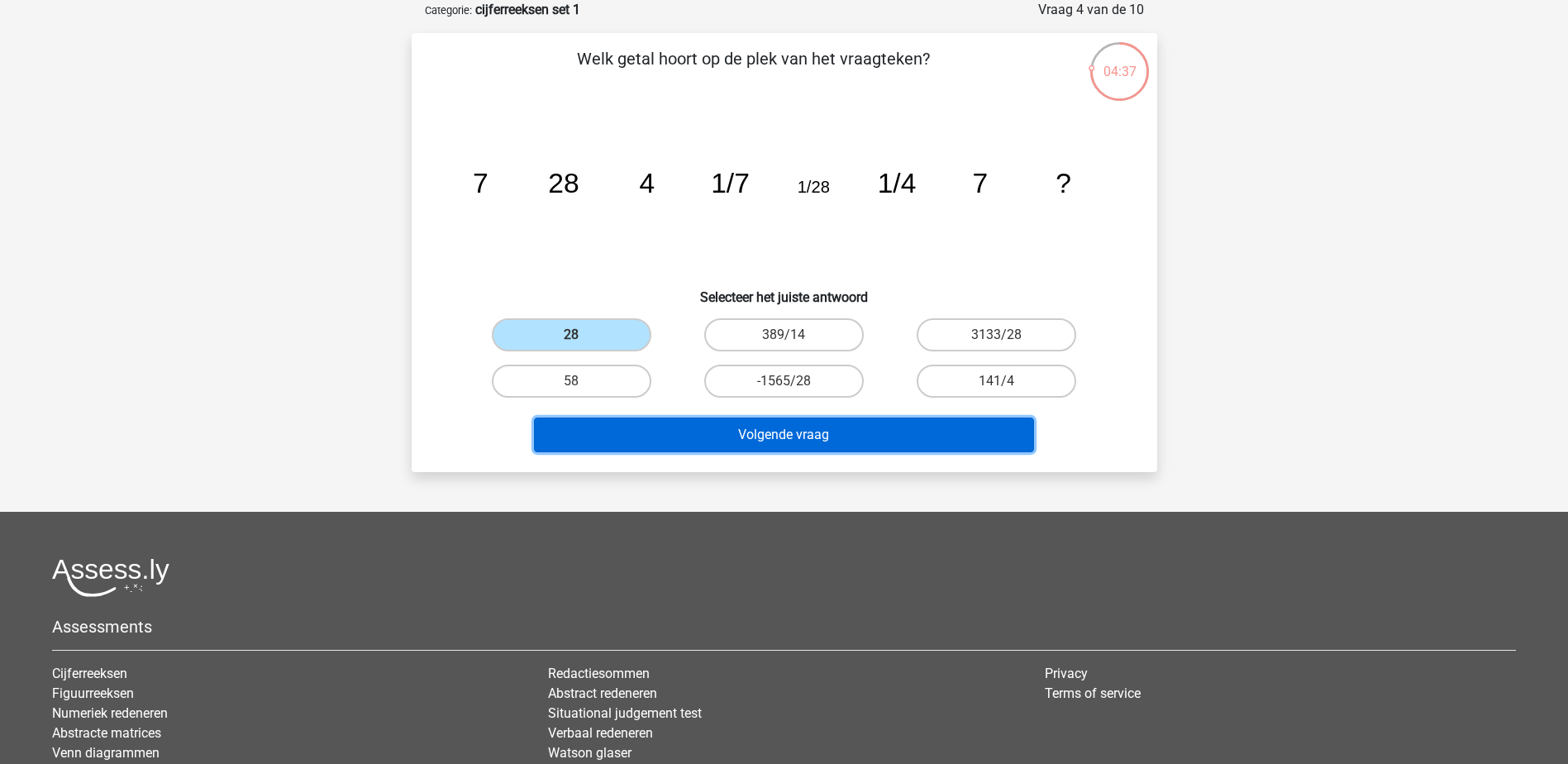
click at [738, 440] on button "Volgende vraag" at bounding box center [784, 435] width 500 height 35
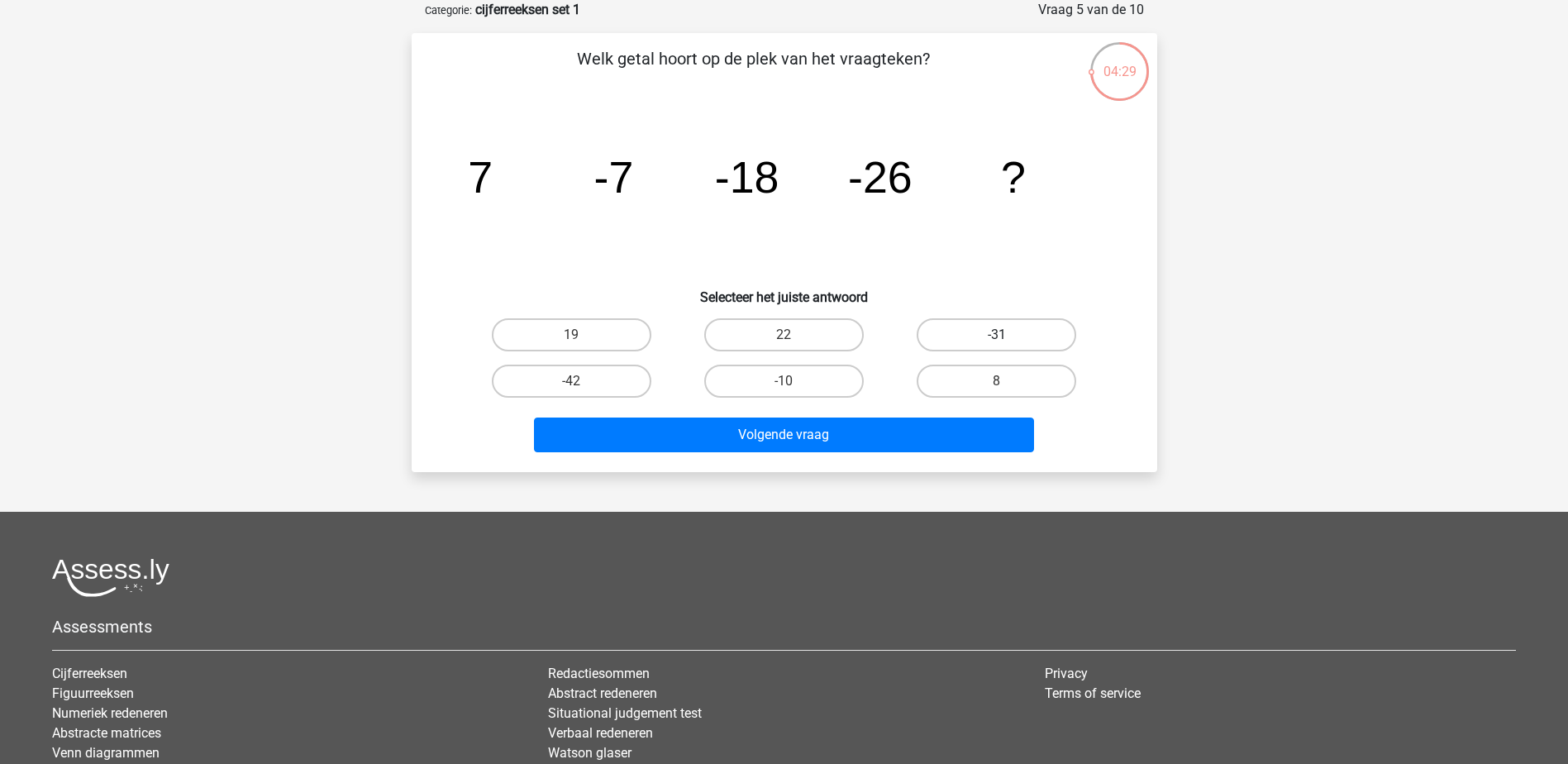
click at [989, 332] on label "-31" at bounding box center [996, 334] width 159 height 33
click at [997, 335] on input "-31" at bounding box center [1002, 341] width 11 height 11
radio input "true"
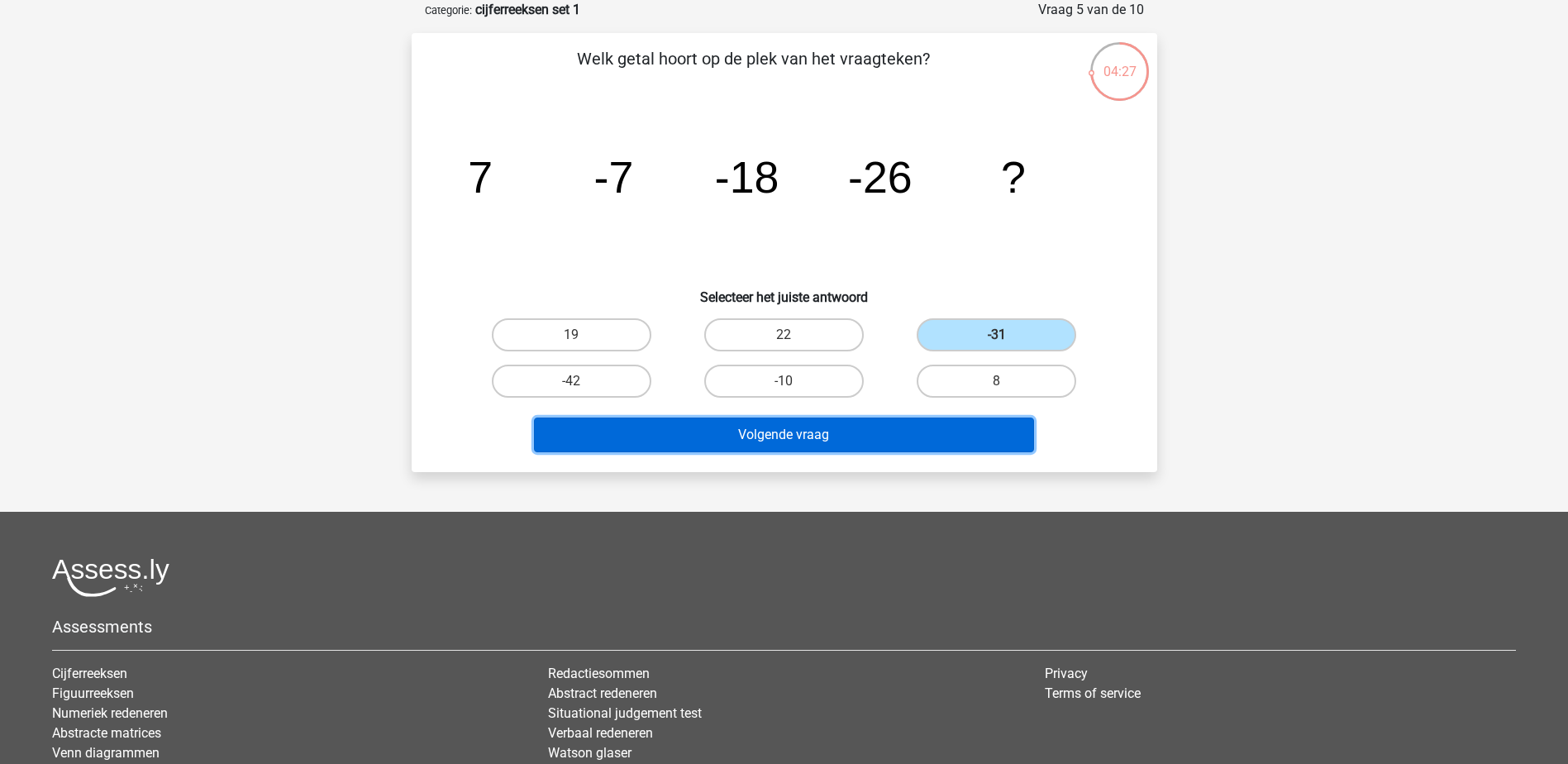
click at [893, 444] on button "Volgende vraag" at bounding box center [784, 435] width 500 height 35
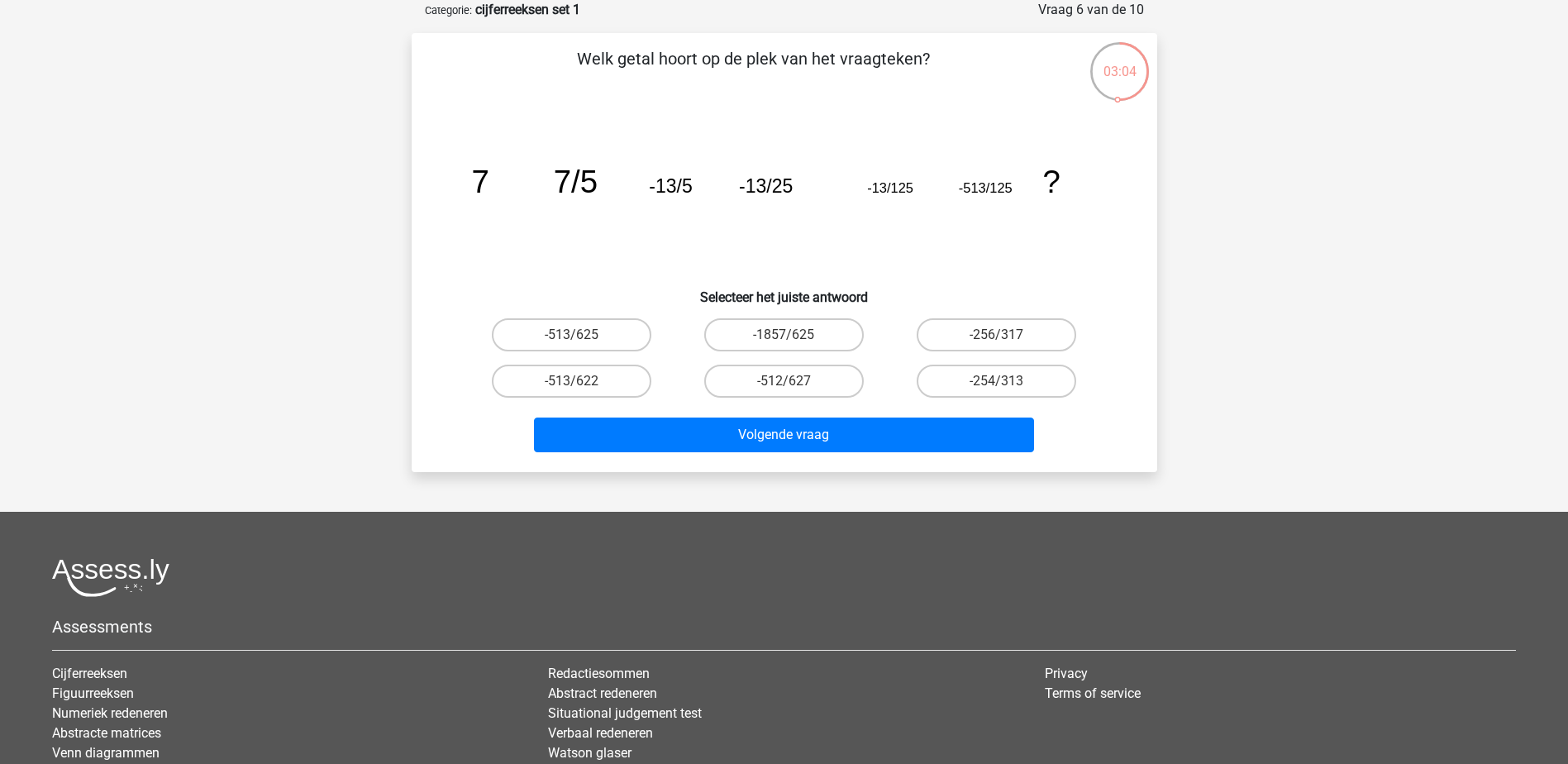
click at [794, 338] on input "-1857/625" at bounding box center [789, 341] width 11 height 11
radio input "true"
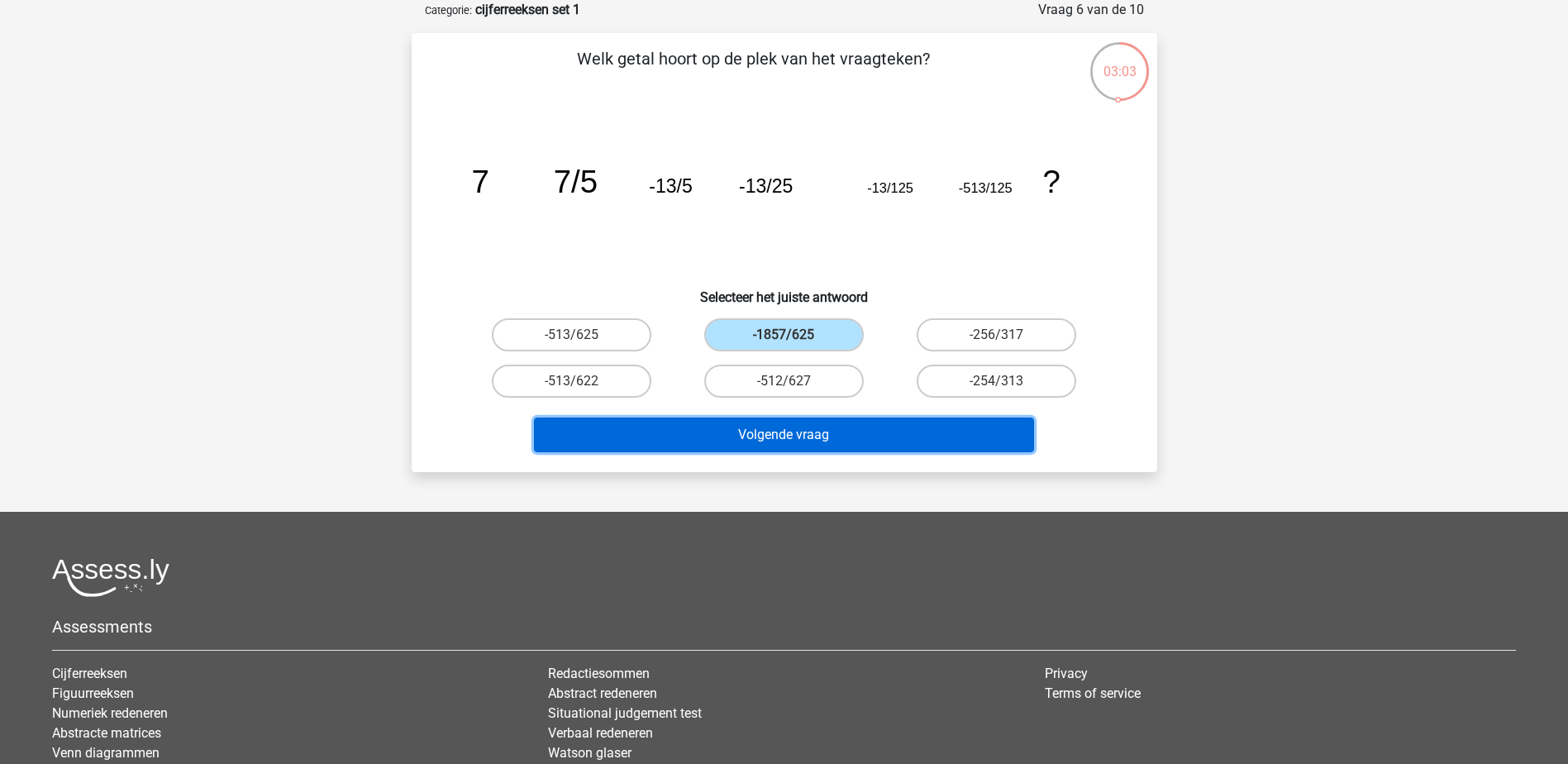
click at [820, 448] on button "Volgende vraag" at bounding box center [784, 435] width 500 height 35
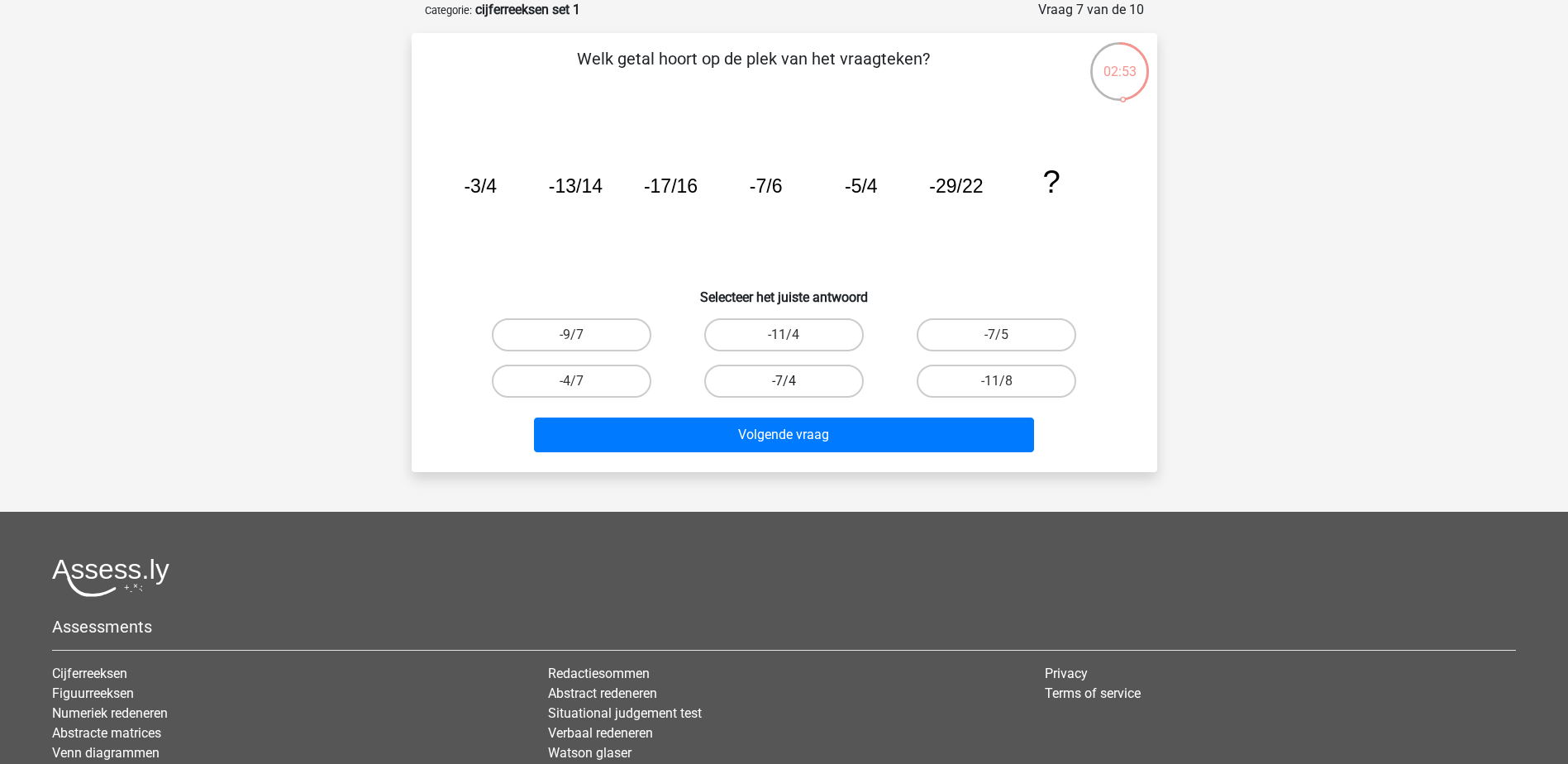
click at [799, 378] on label "-7/4" at bounding box center [784, 381] width 159 height 33
click at [794, 381] on input "-7/4" at bounding box center [789, 387] width 11 height 11
radio input "true"
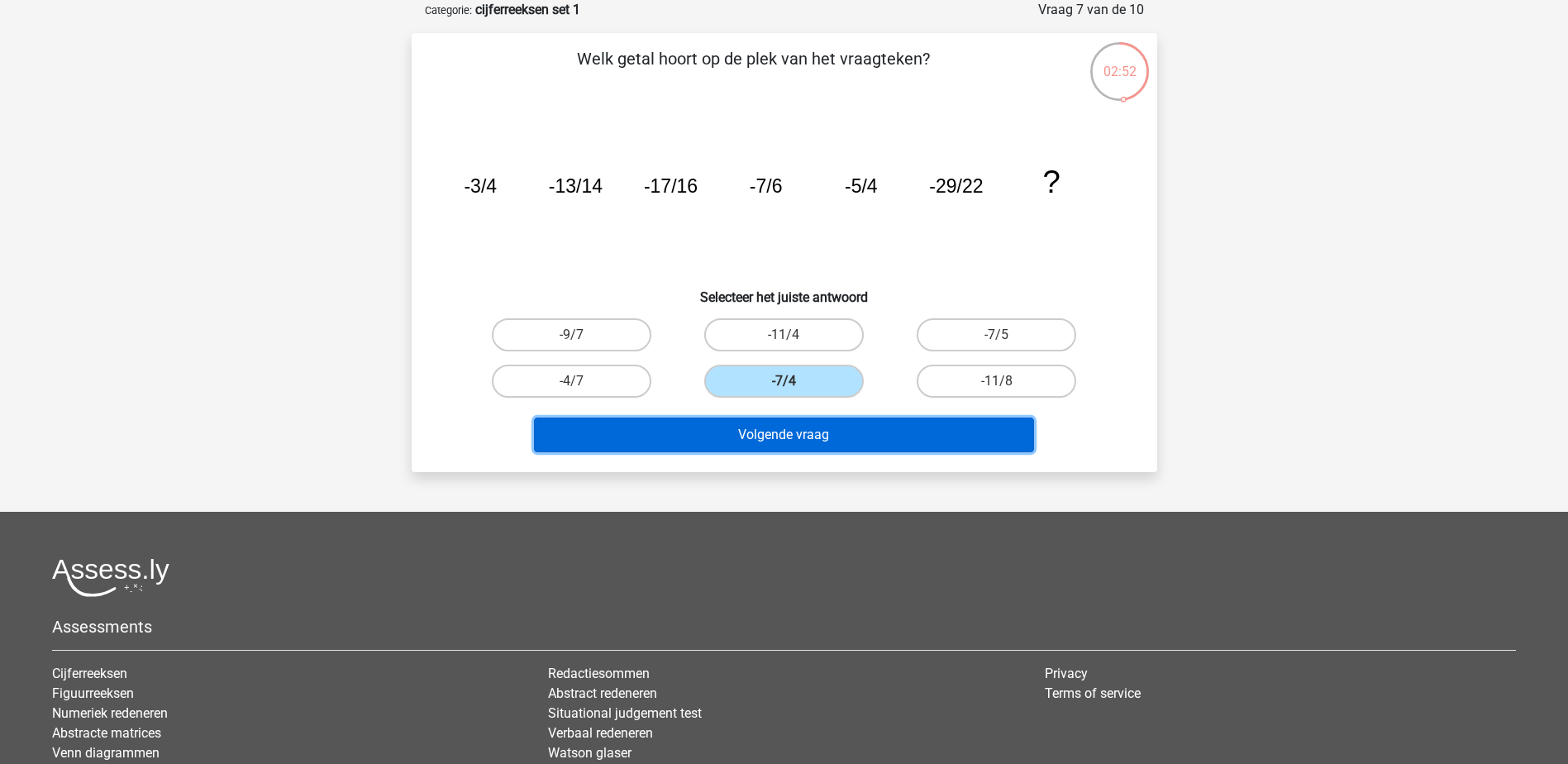
click at [783, 441] on button "Volgende vraag" at bounding box center [784, 435] width 500 height 35
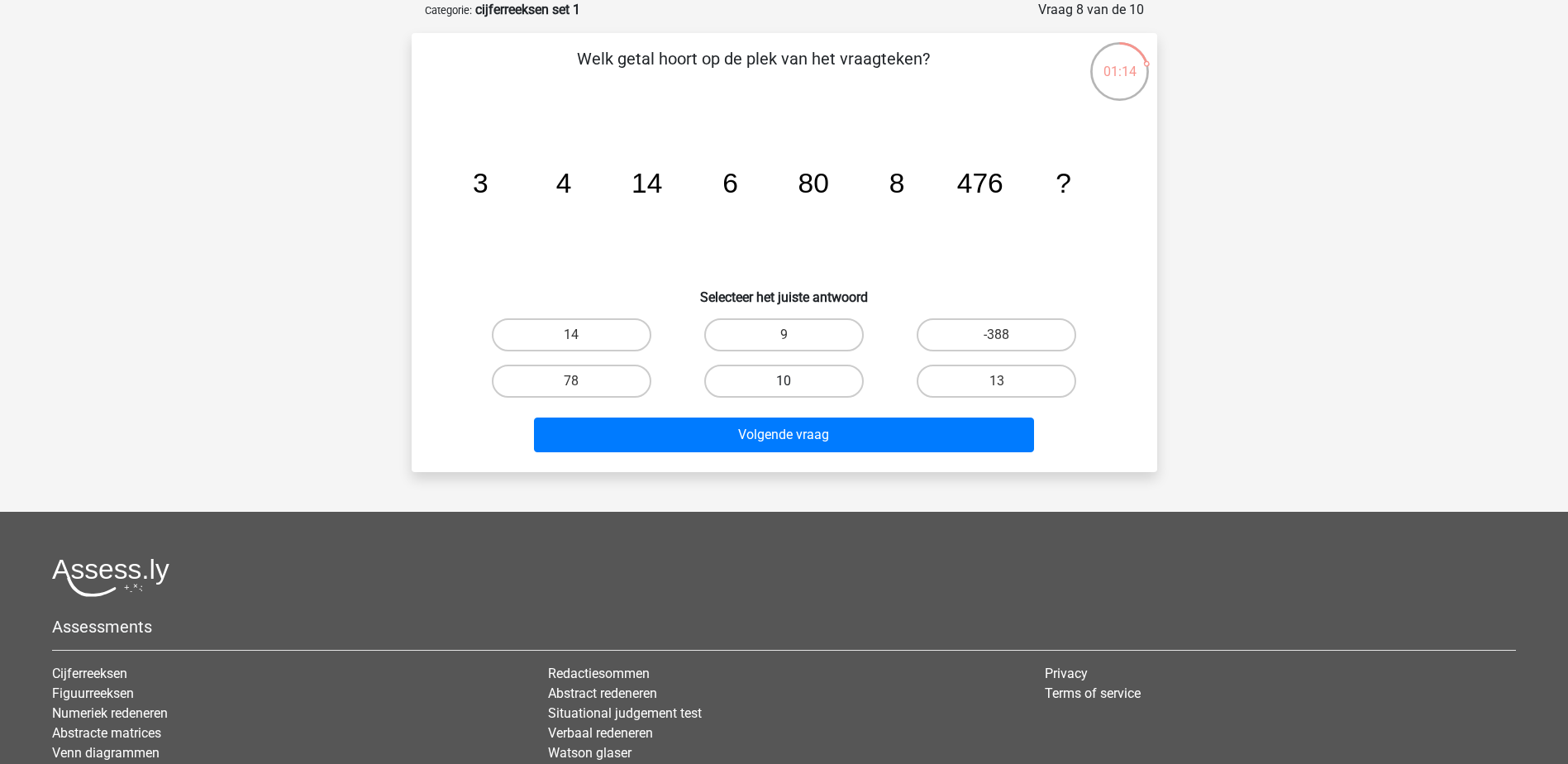
click at [853, 384] on label "10" at bounding box center [784, 381] width 159 height 33
click at [794, 384] on input "10" at bounding box center [789, 387] width 11 height 11
radio input "true"
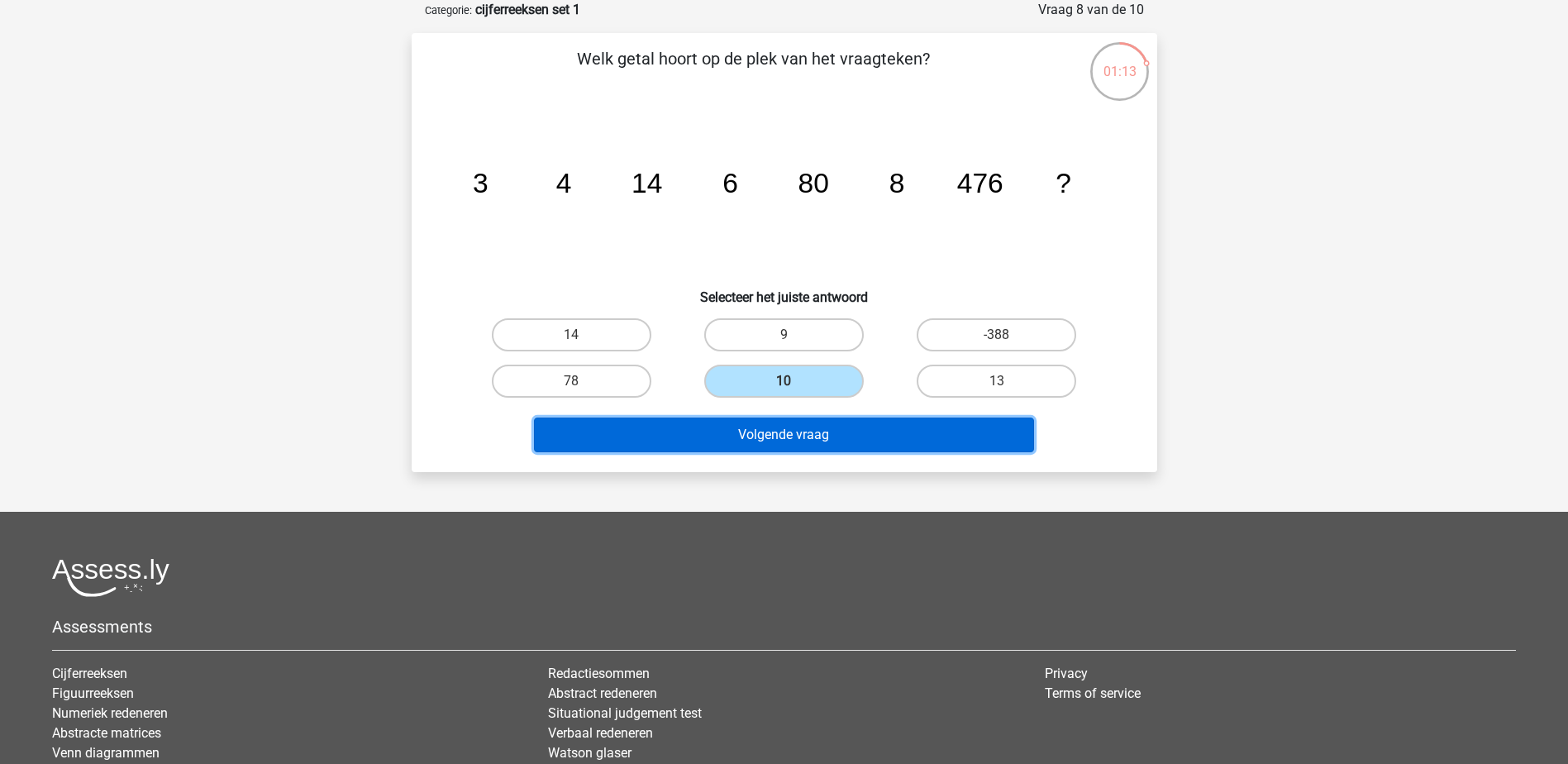
click at [831, 439] on button "Volgende vraag" at bounding box center [784, 435] width 500 height 35
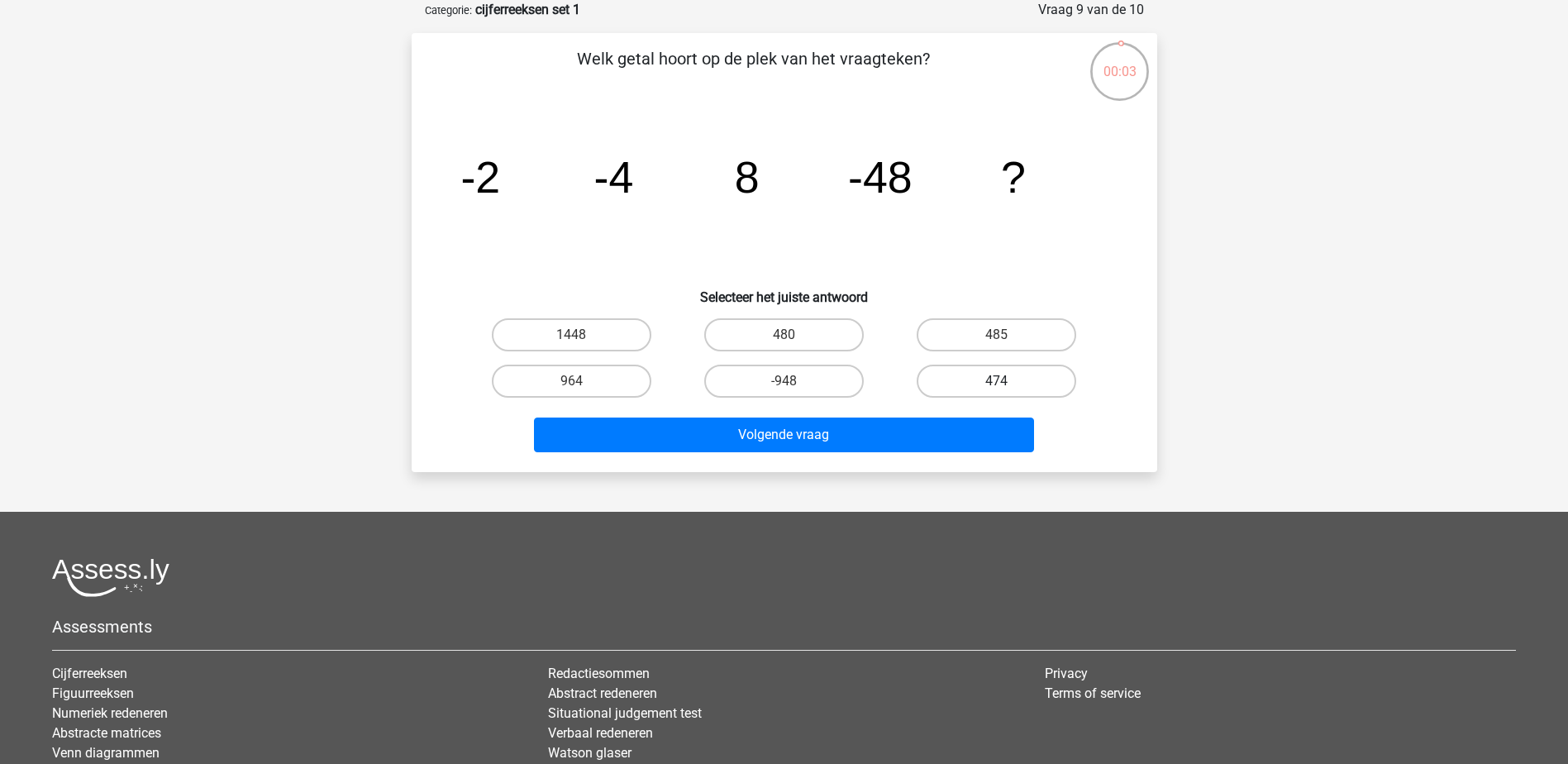
click at [992, 386] on label "474" at bounding box center [996, 381] width 159 height 33
click at [997, 386] on input "474" at bounding box center [1002, 387] width 11 height 11
radio input "true"
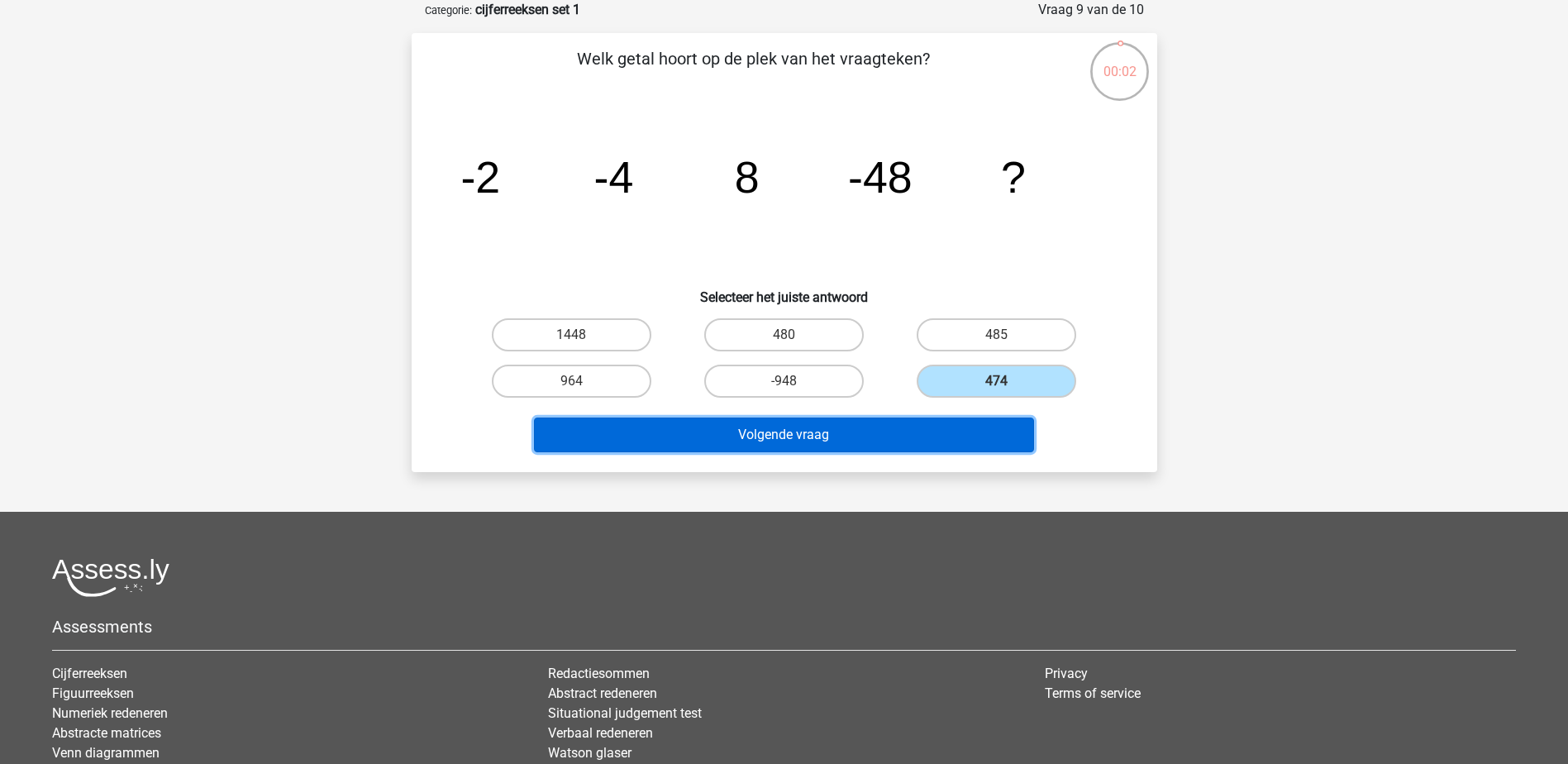
click at [827, 440] on button "Volgende vraag" at bounding box center [784, 435] width 500 height 35
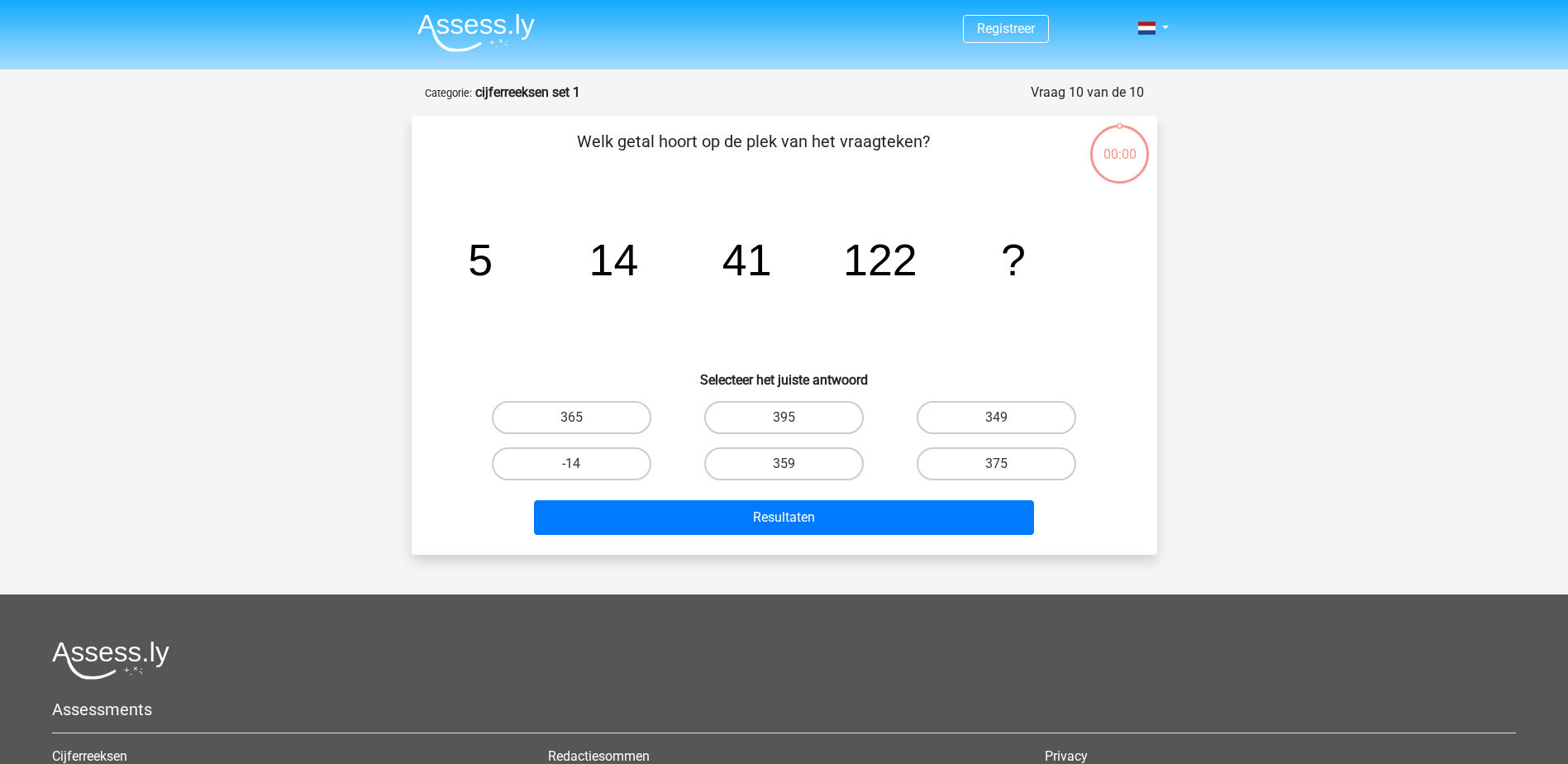
scroll to position [83, 0]
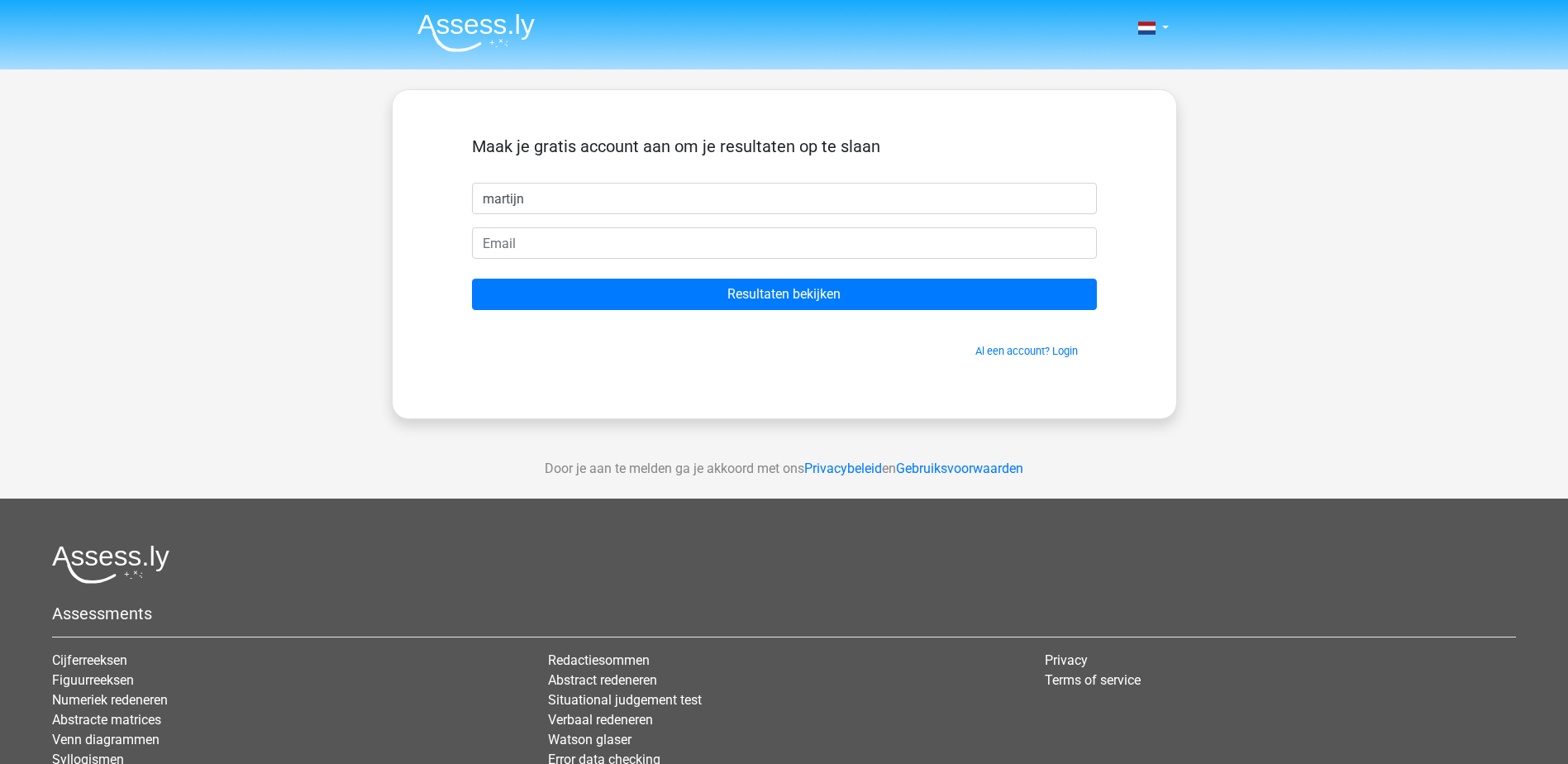
type input "martijn"
click at [532, 248] on input "email" at bounding box center [784, 242] width 625 height 32
type input "martijnjeukens@gmail.com"
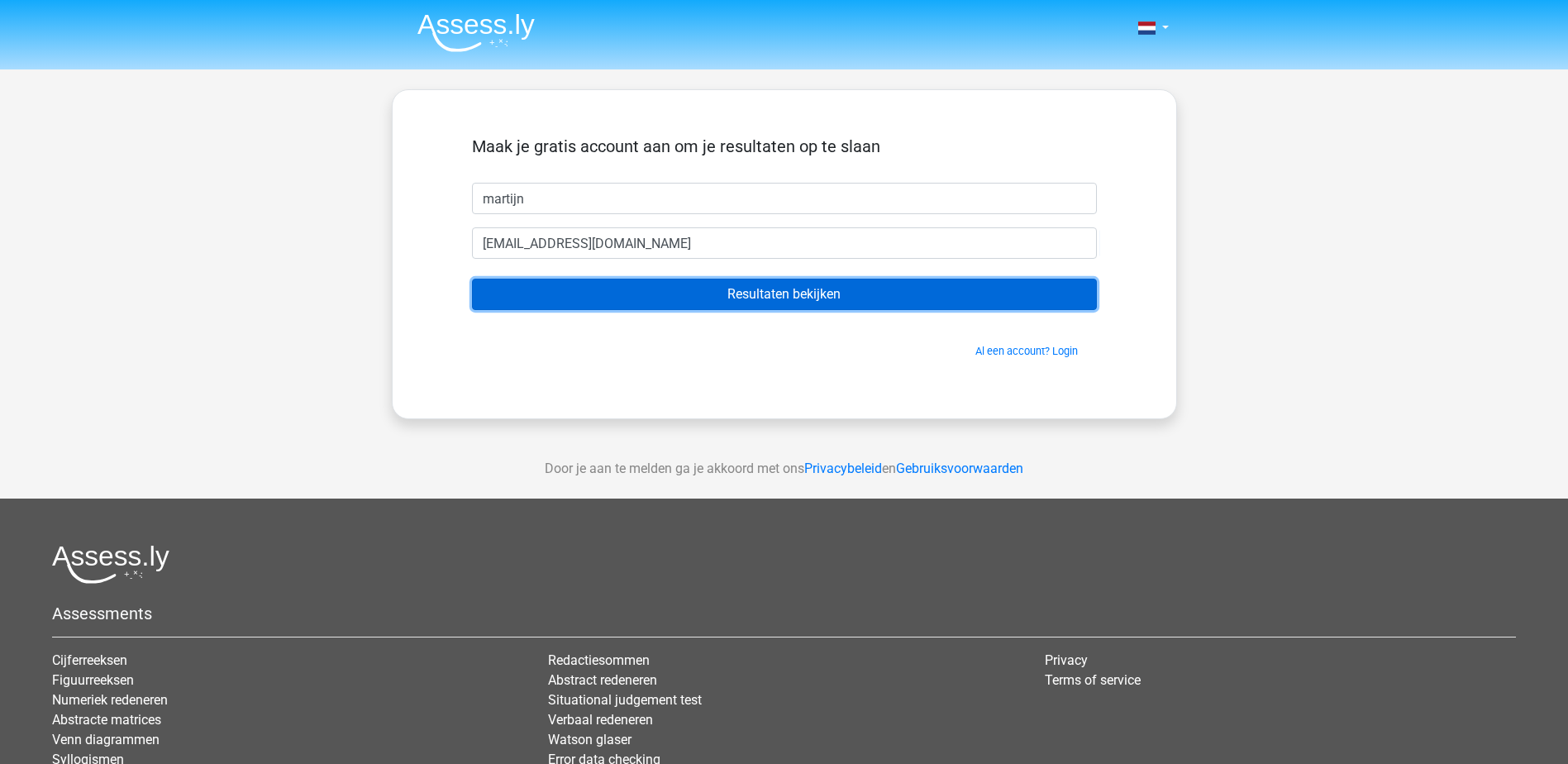
click at [612, 286] on input "Resultaten bekijken" at bounding box center [784, 294] width 625 height 32
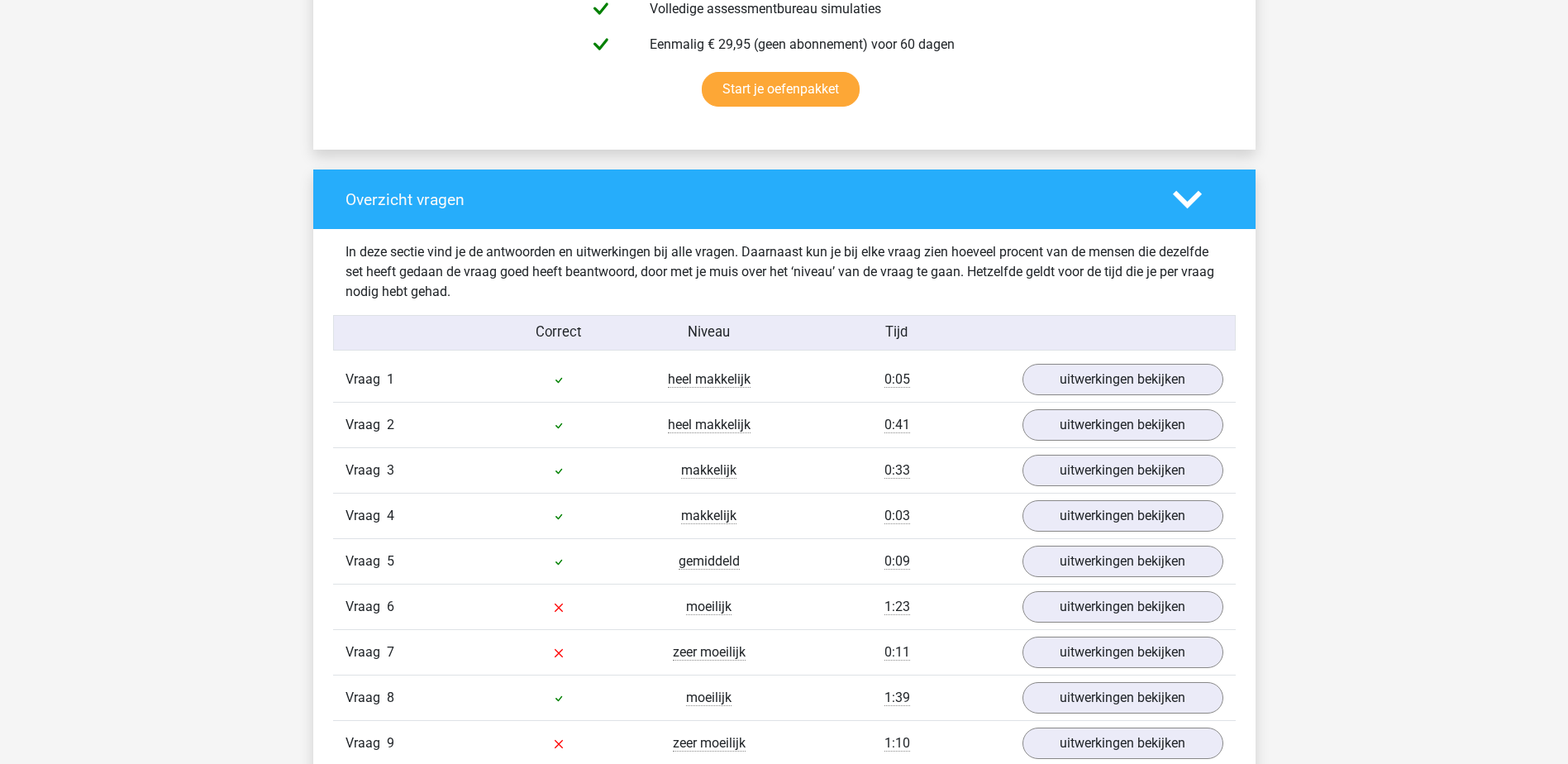
scroll to position [1158, 0]
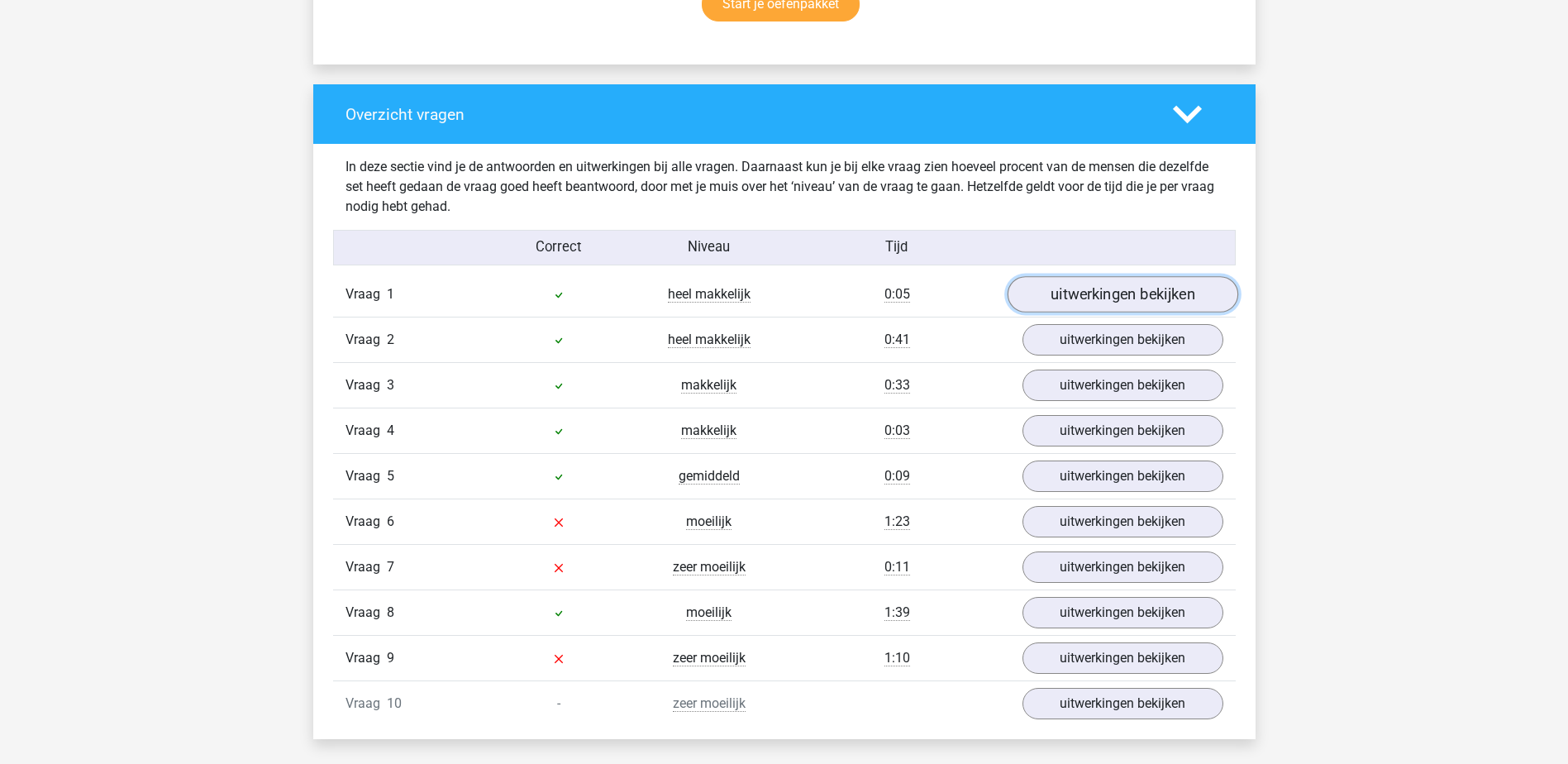
click at [1064, 290] on link "uitwerkingen bekijken" at bounding box center [1122, 296] width 231 height 36
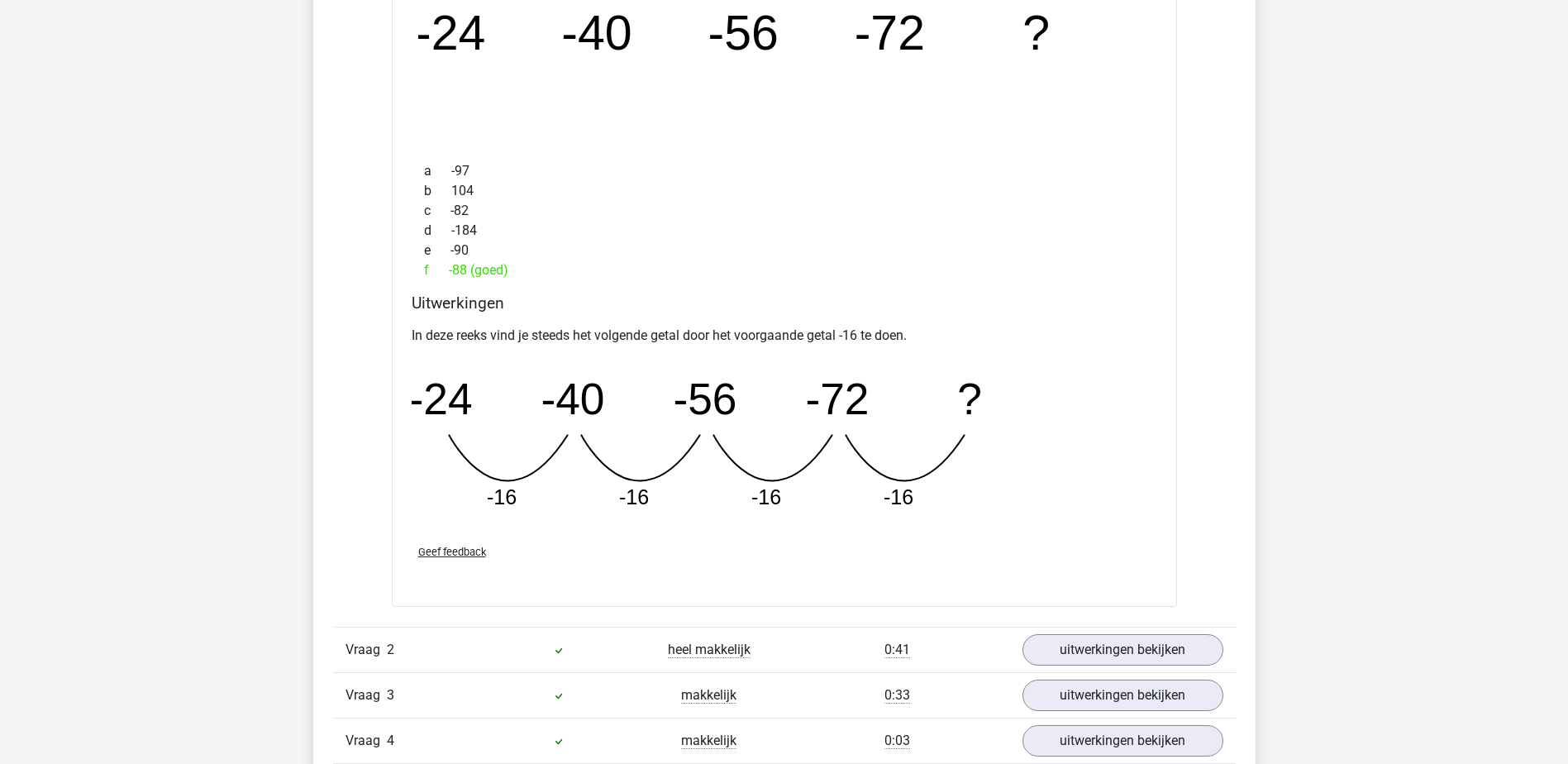
scroll to position [1737, 0]
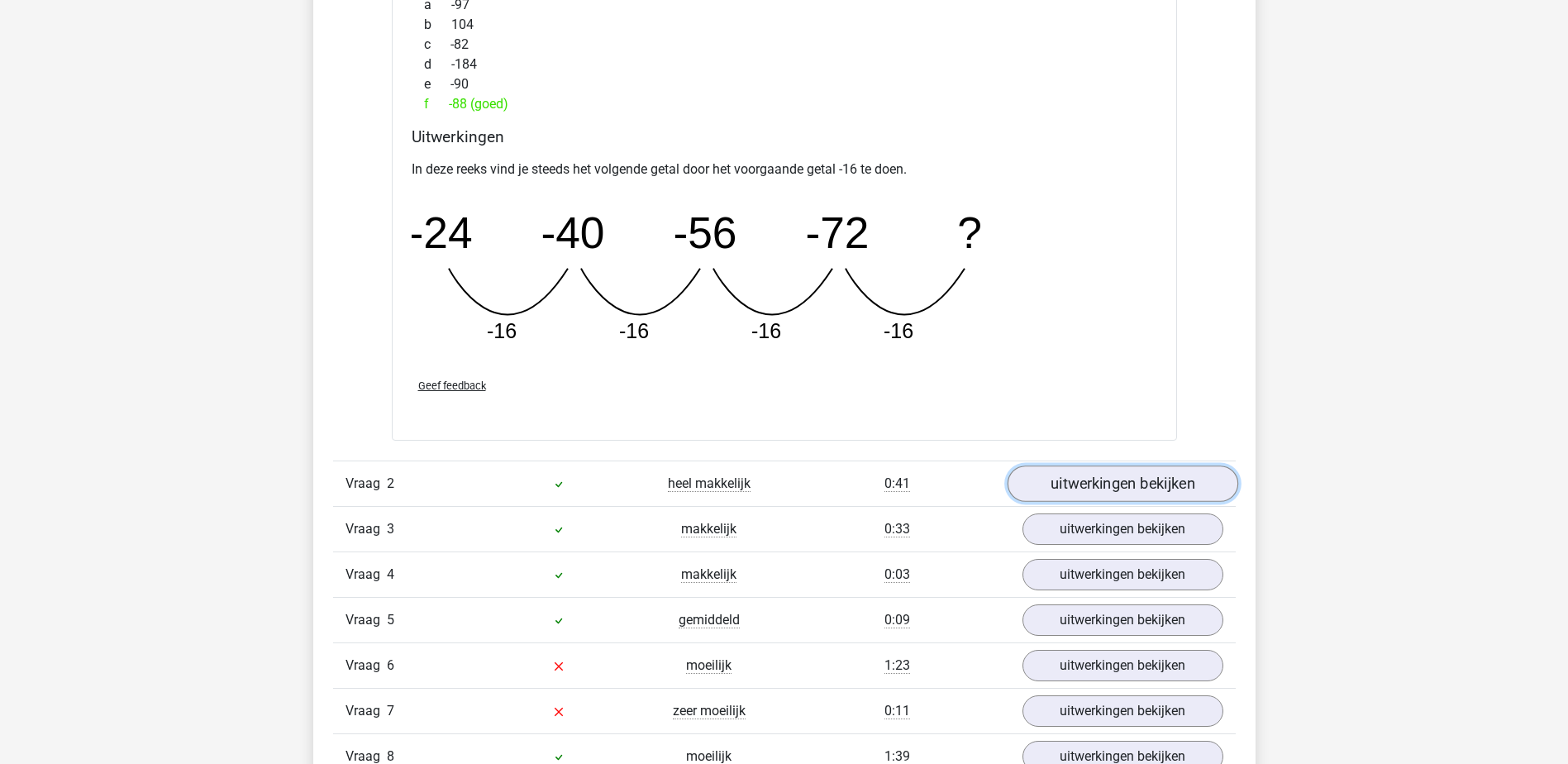
click at [1074, 479] on link "uitwerkingen bekijken" at bounding box center [1122, 484] width 231 height 36
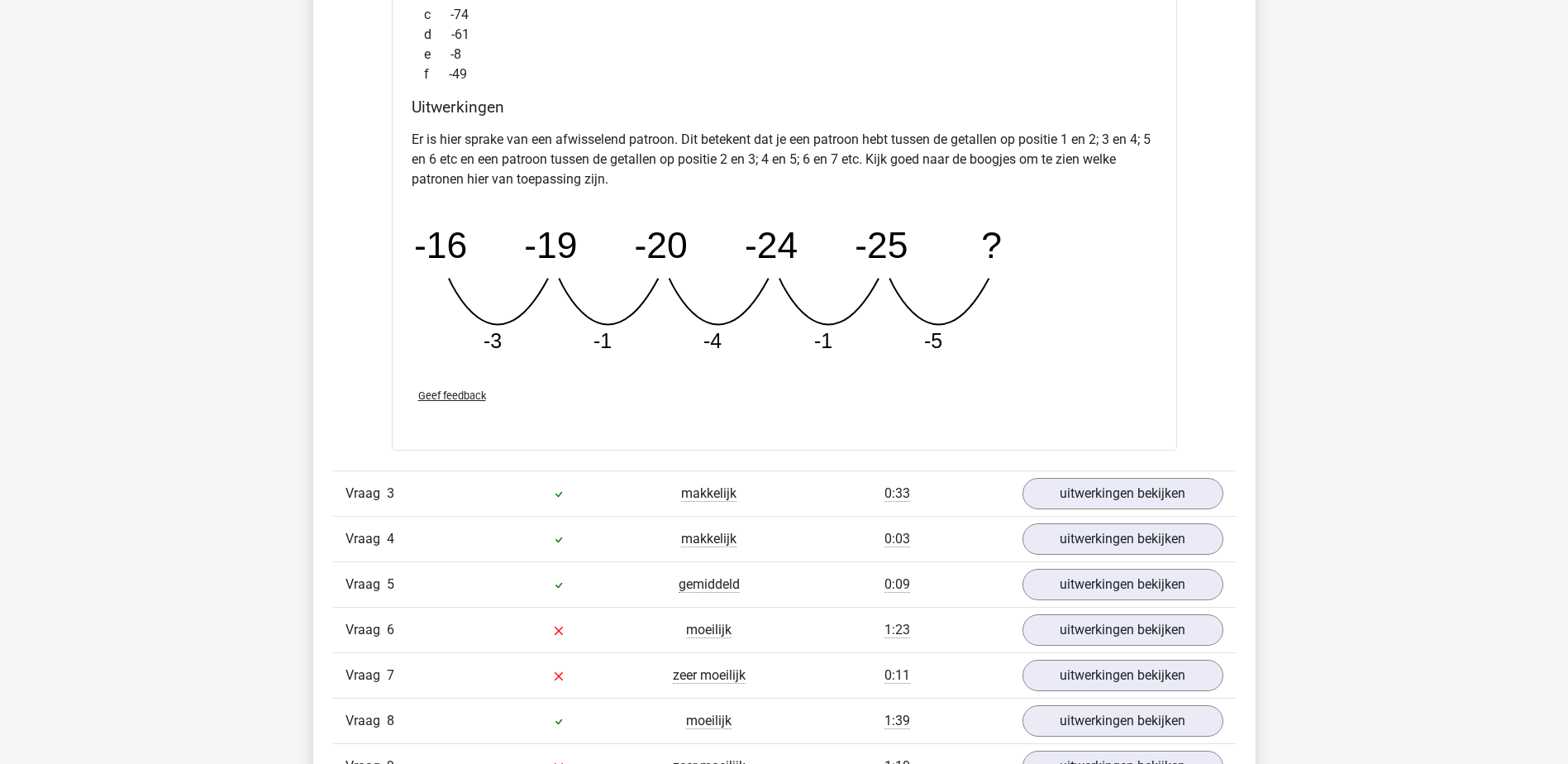
scroll to position [2564, 0]
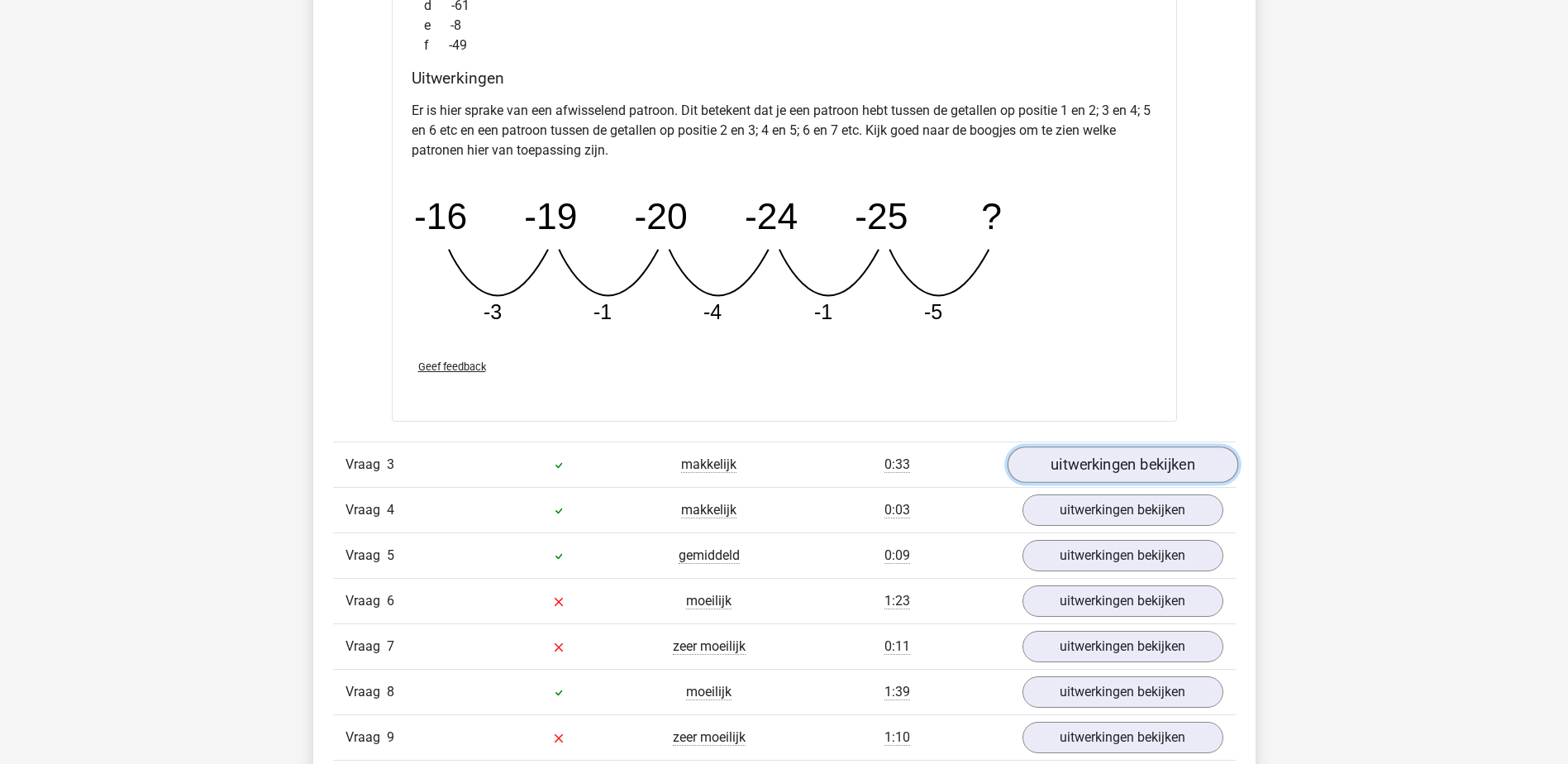
click at [1112, 468] on link "uitwerkingen bekijken" at bounding box center [1122, 465] width 231 height 36
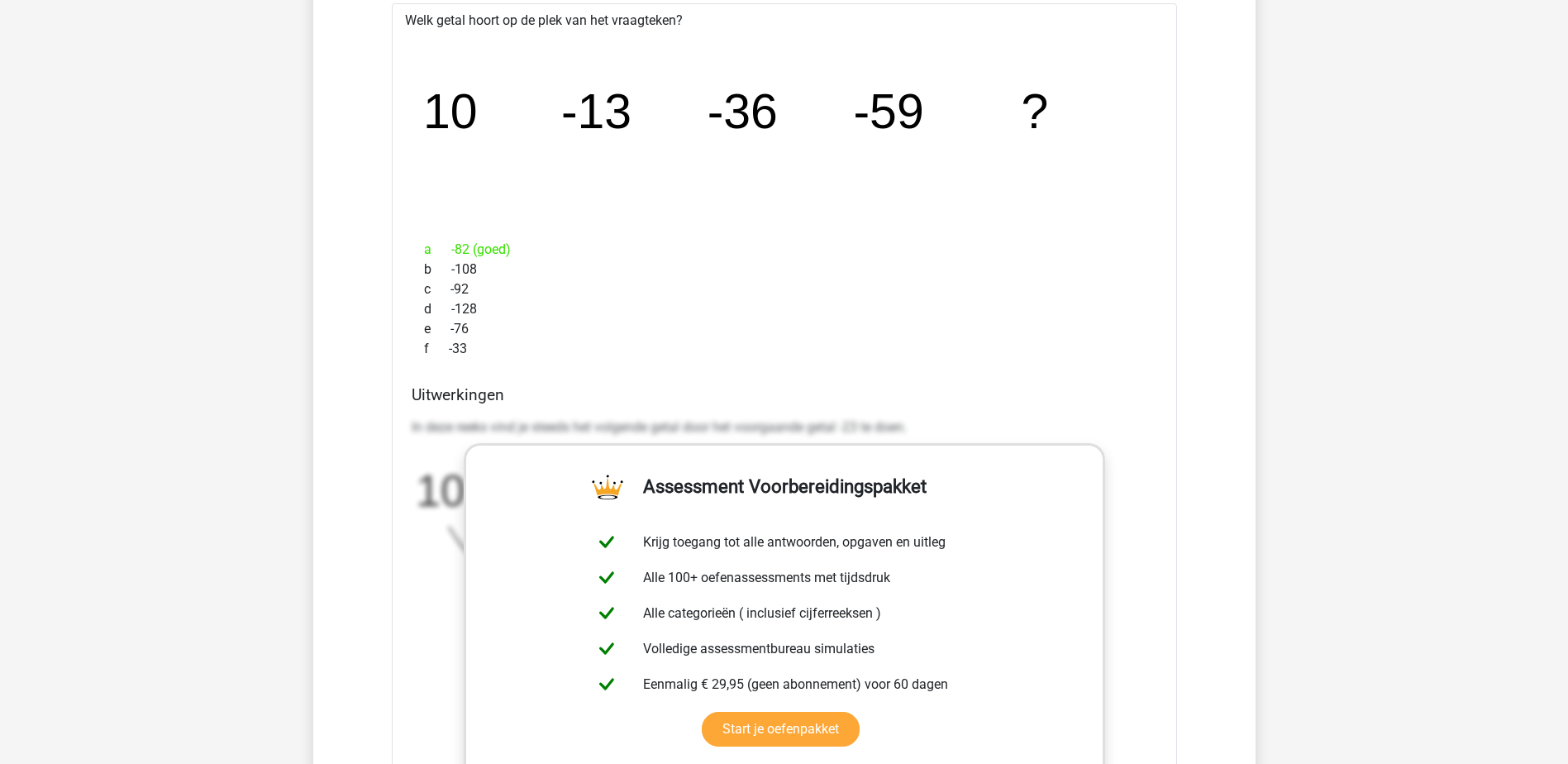
scroll to position [3225, 0]
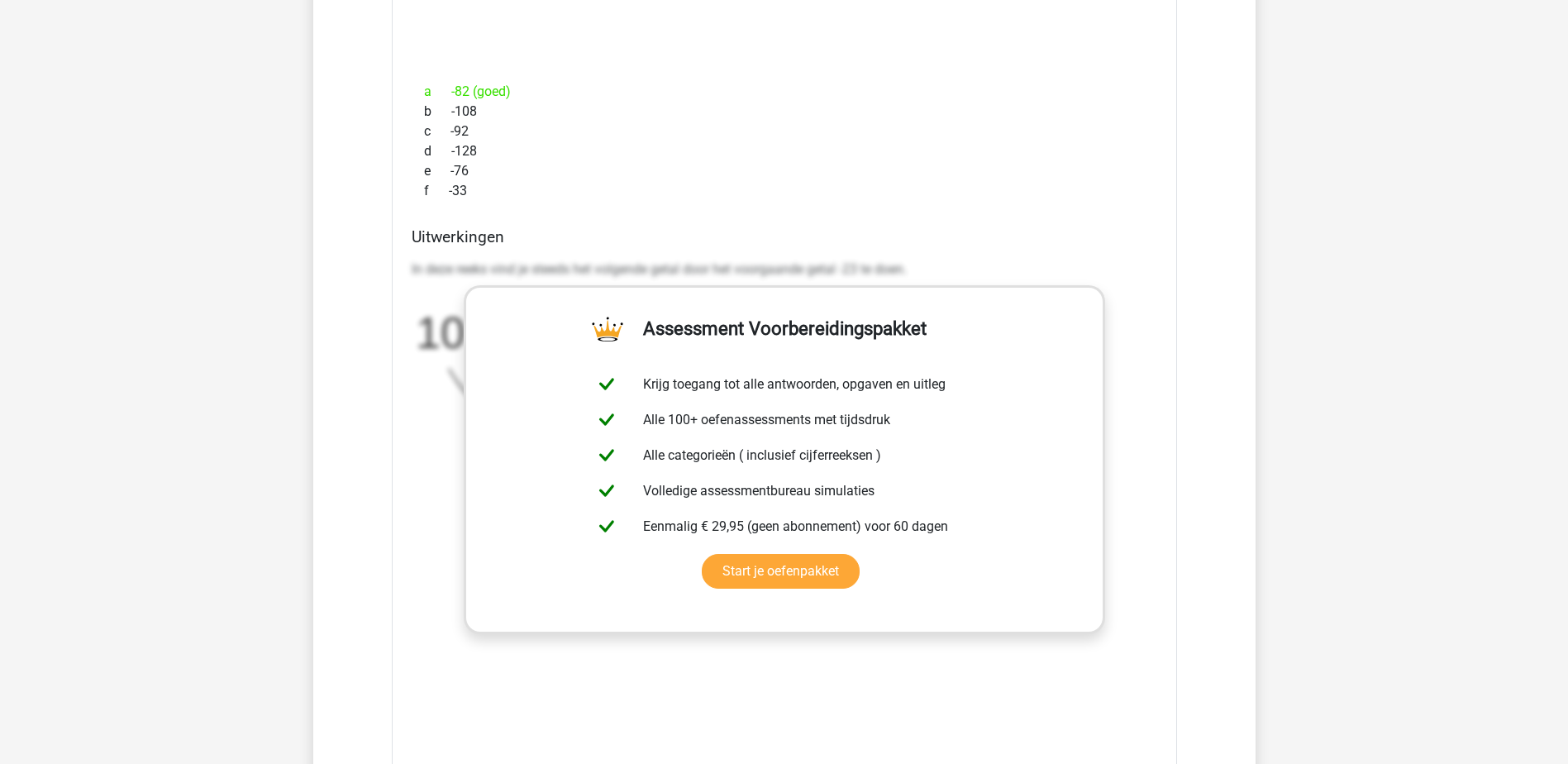
click at [1157, 319] on div "Uitwerkingen In deze reeks vind je steeds het volgende getal door het voorgaand…" at bounding box center [784, 487] width 759 height 522
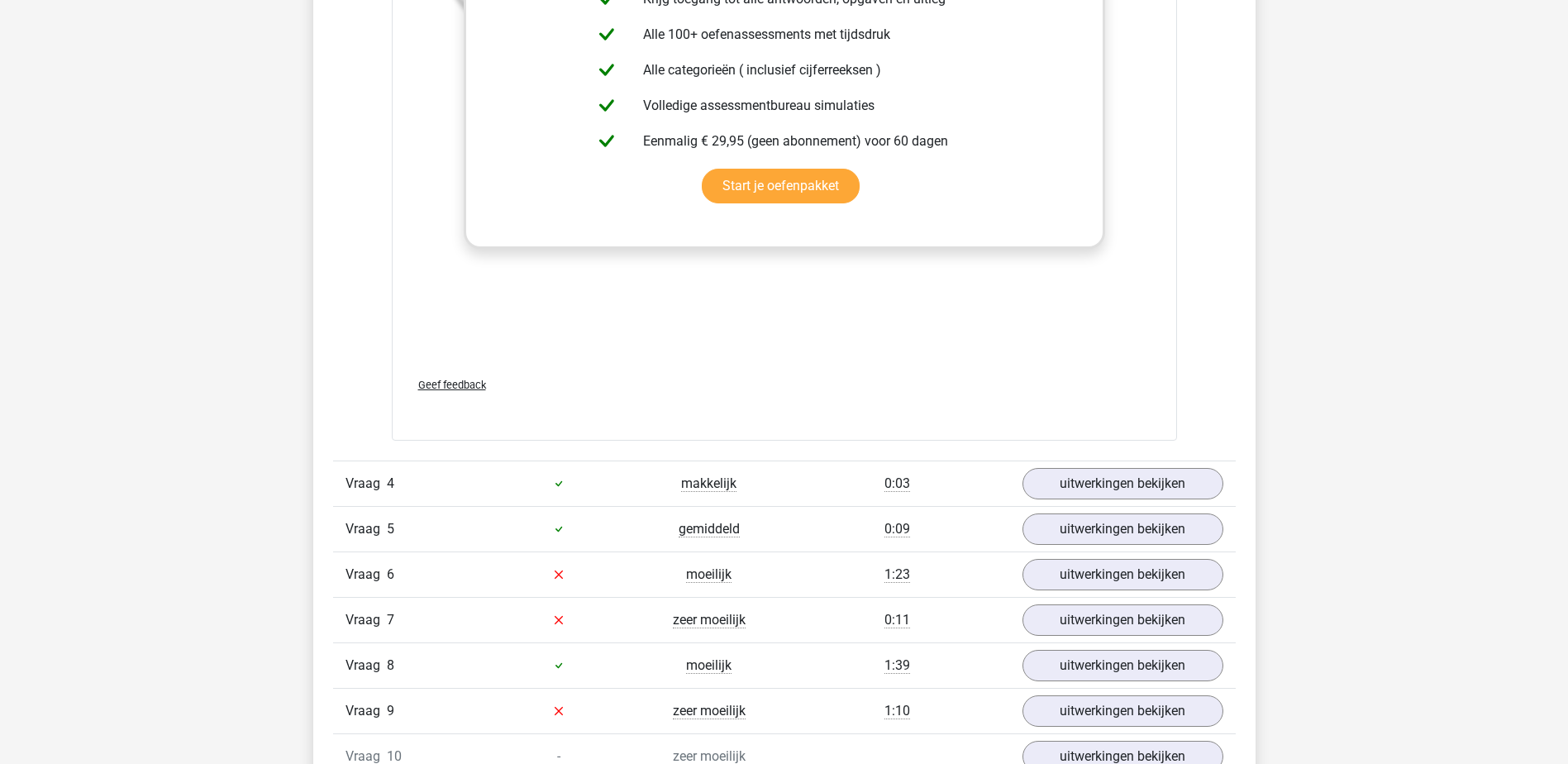
scroll to position [3722, 0]
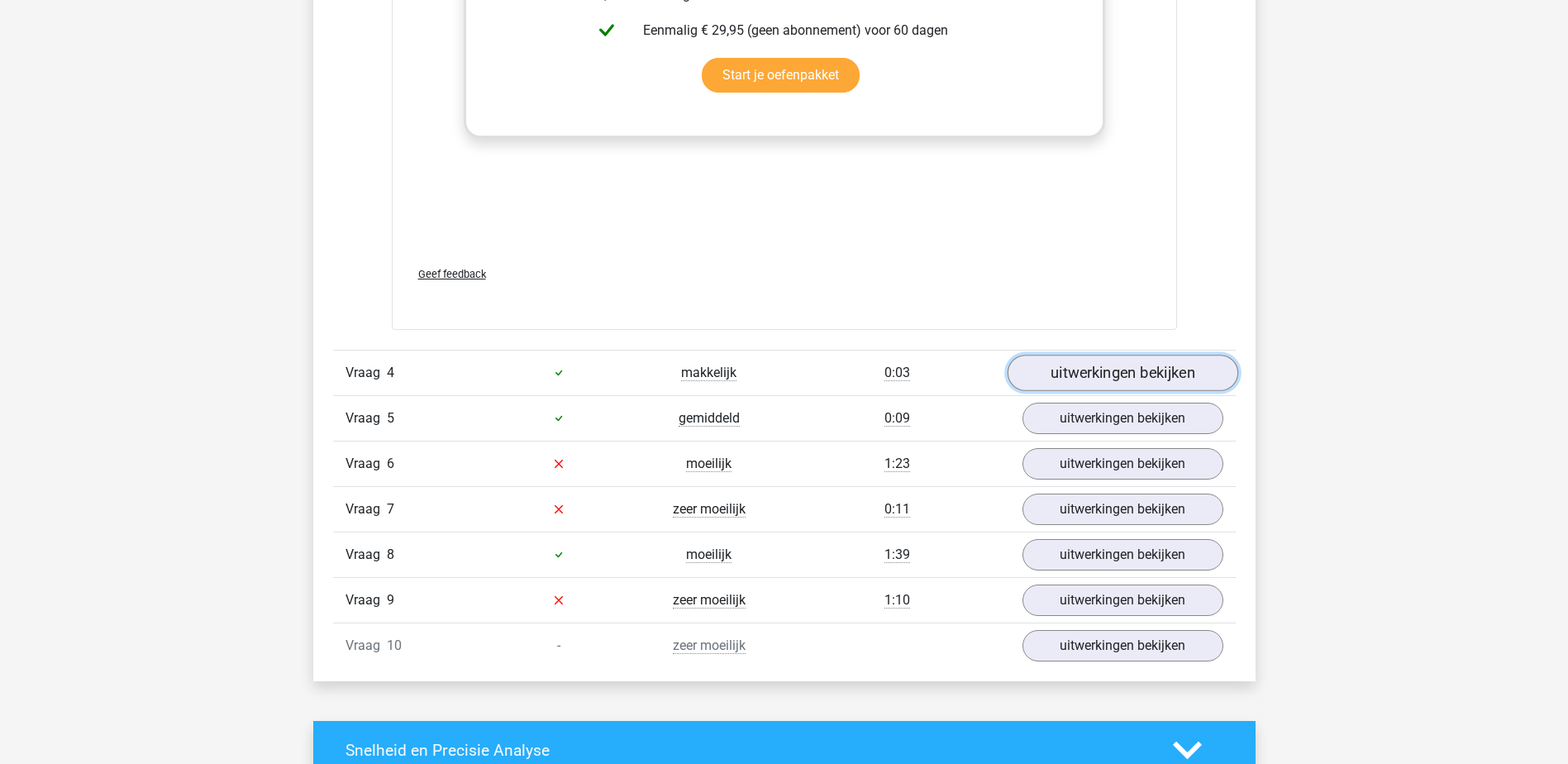
click at [1096, 368] on link "uitwerkingen bekijken" at bounding box center [1122, 373] width 231 height 36
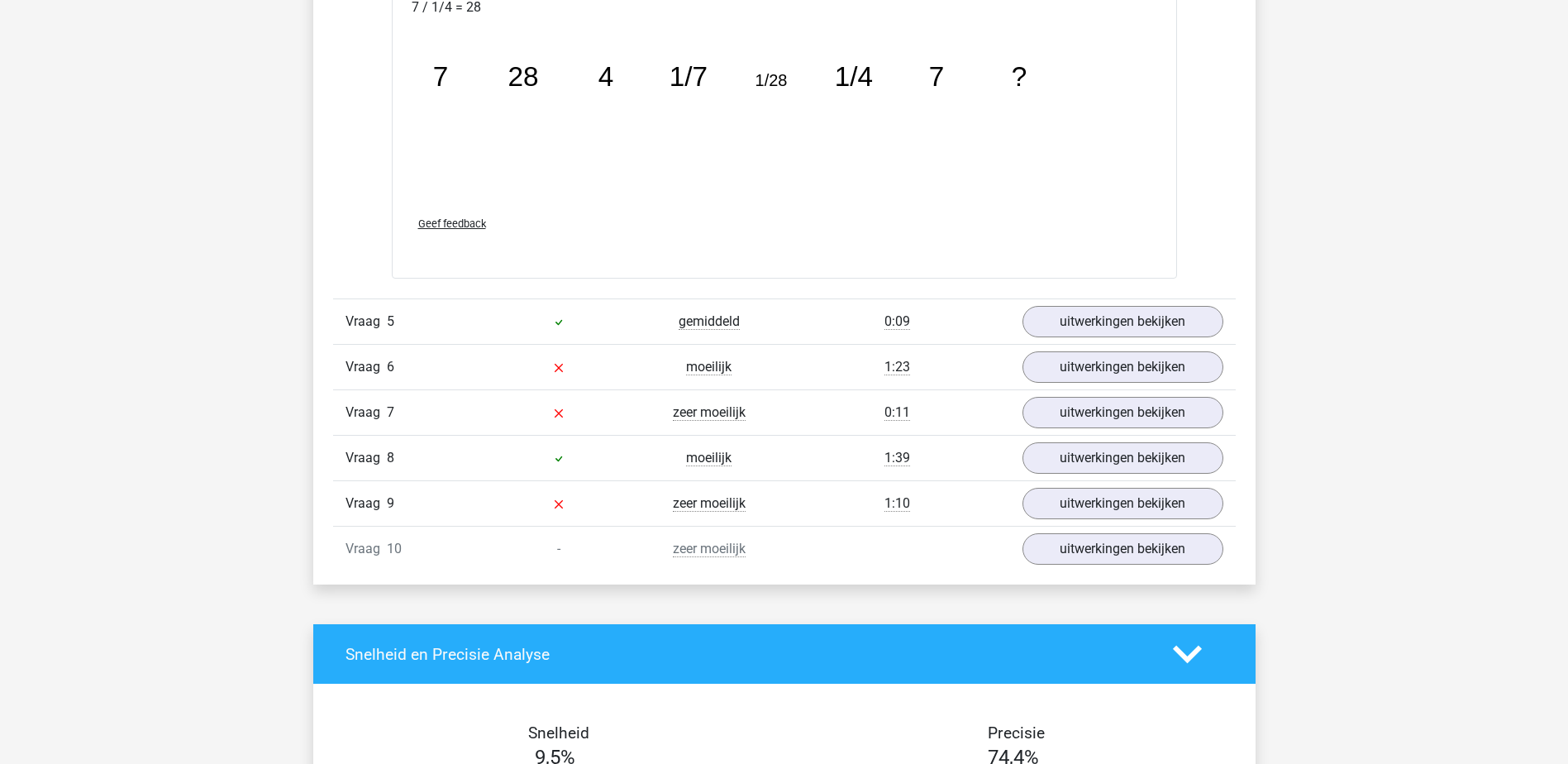
scroll to position [4714, 0]
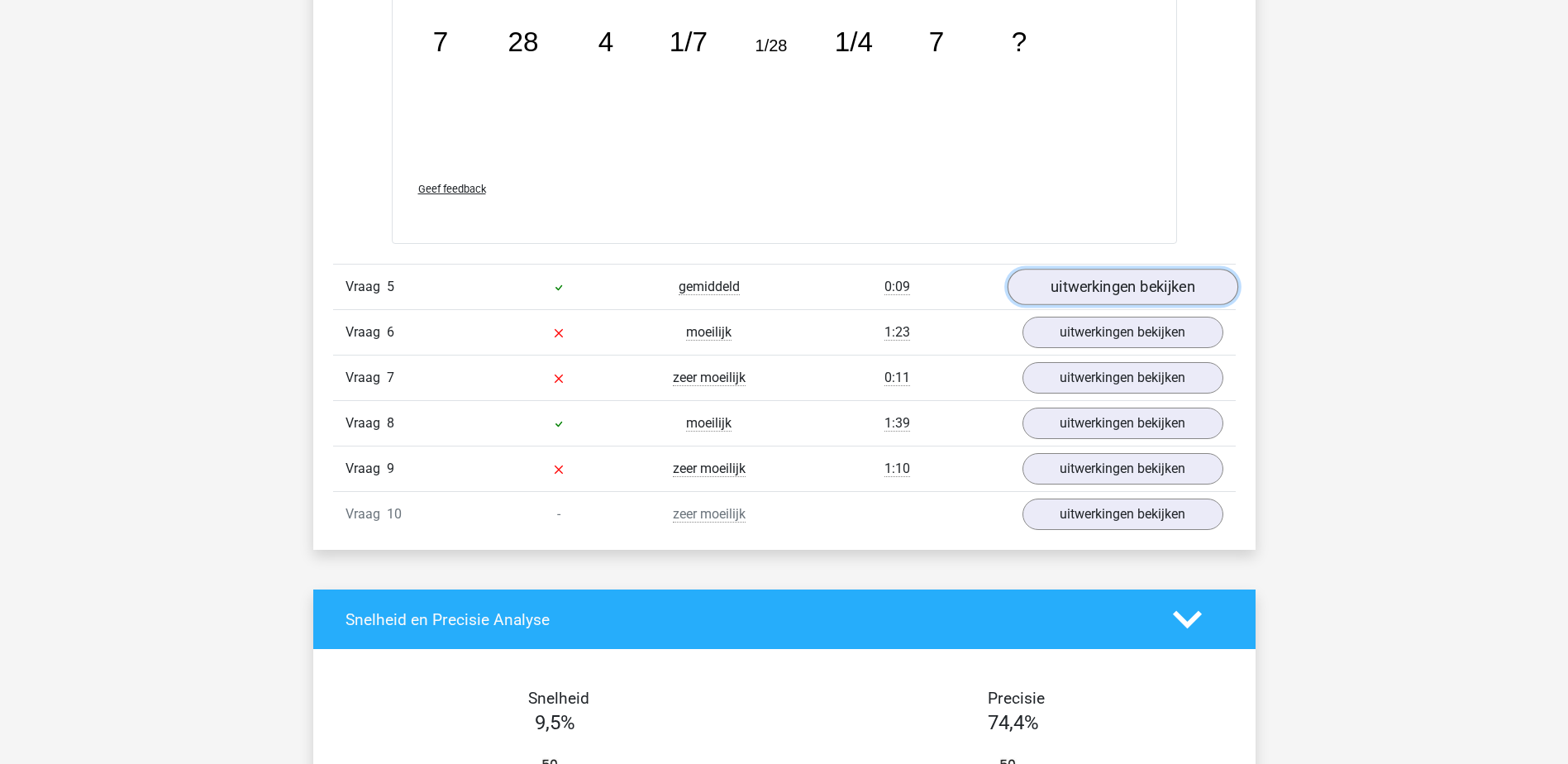
click at [1065, 285] on link "uitwerkingen bekijken" at bounding box center [1122, 286] width 231 height 36
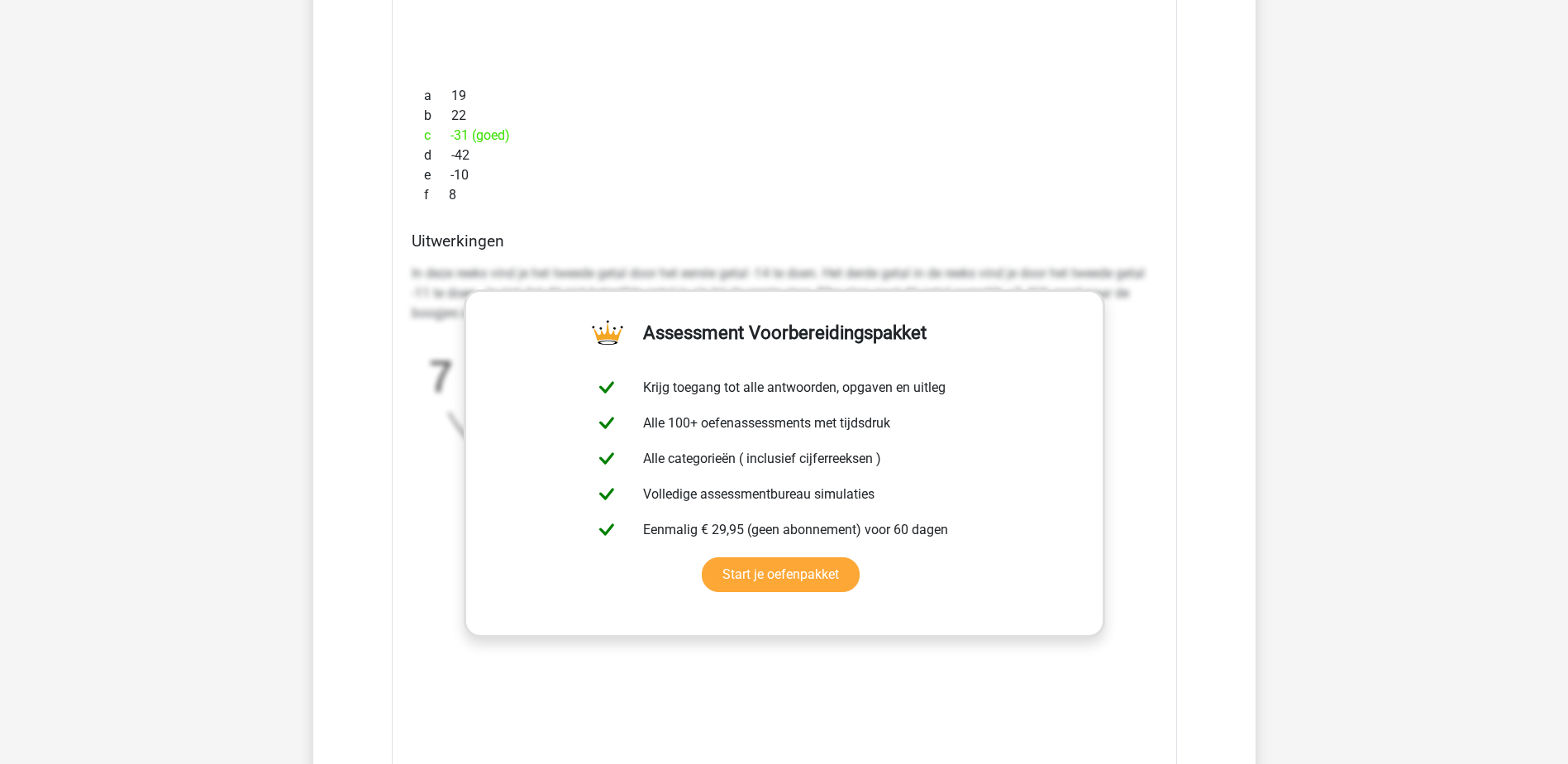
scroll to position [5210, 0]
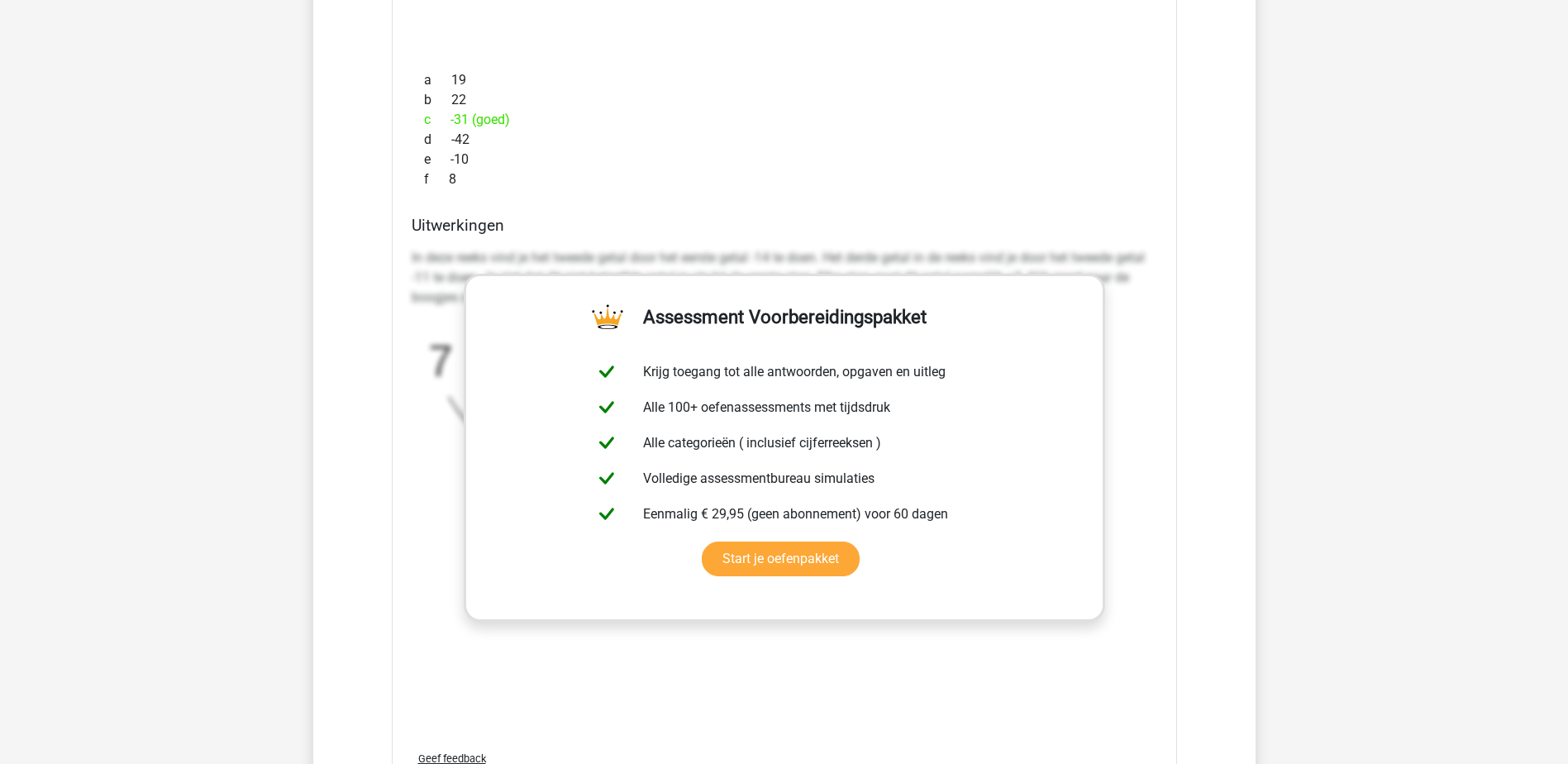
click at [1163, 275] on div "Uitwerkingen In deze reeks vind je het tweede getal door het eerste getal -14 t…" at bounding box center [784, 477] width 759 height 522
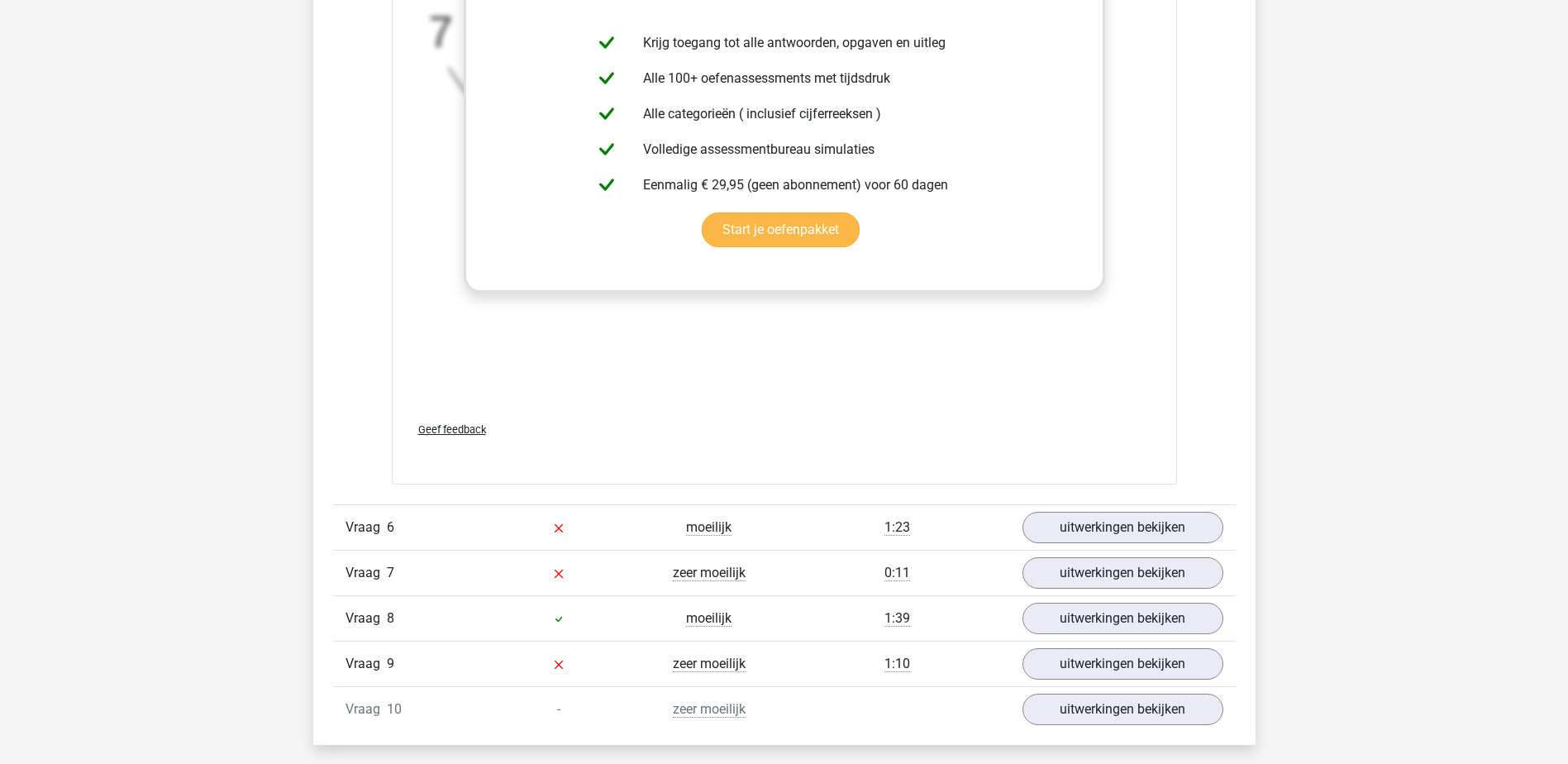
scroll to position [5541, 0]
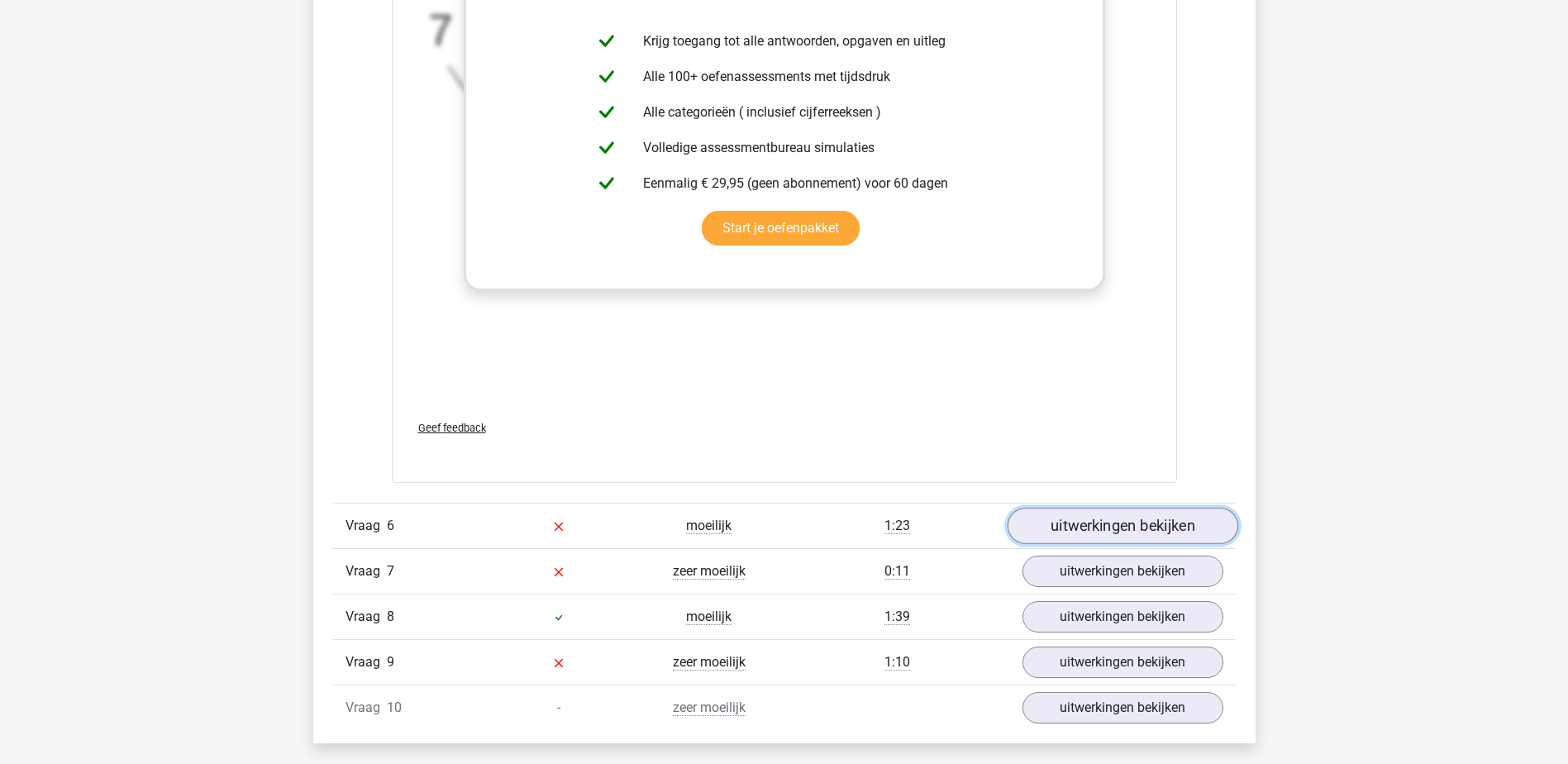
click at [1094, 534] on link "uitwerkingen bekijken" at bounding box center [1122, 526] width 231 height 36
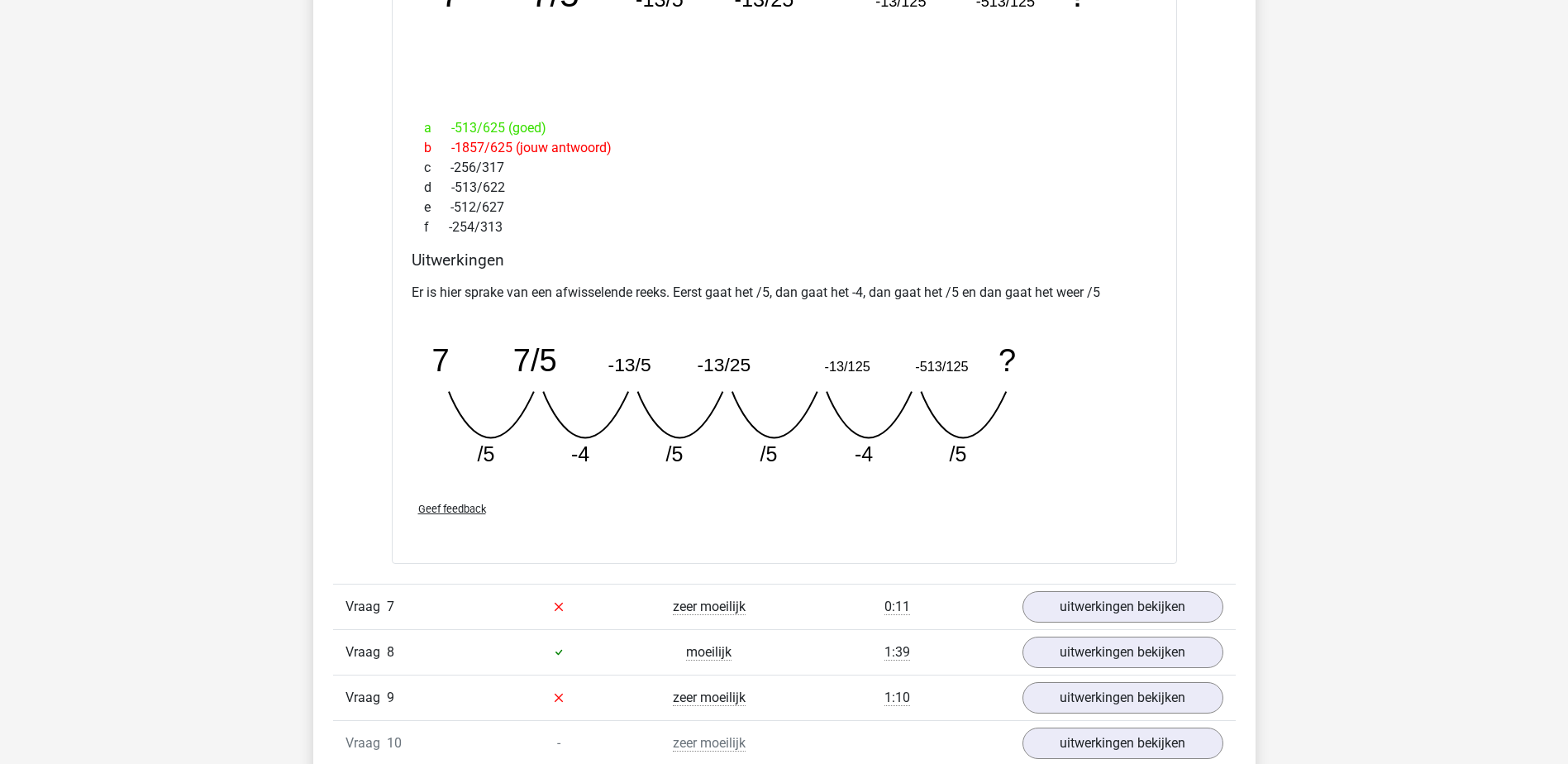
scroll to position [6285, 0]
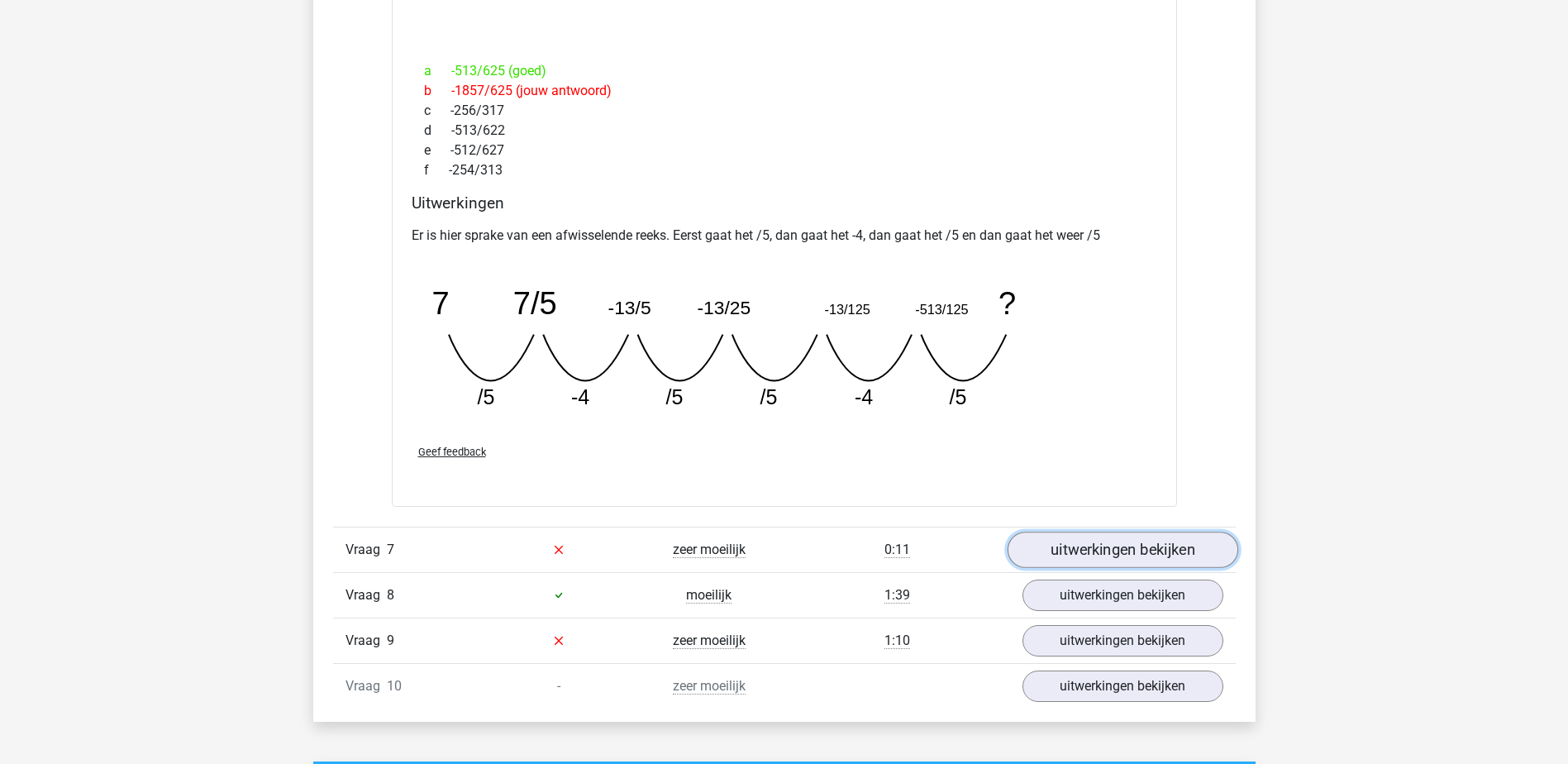
click at [1096, 539] on link "uitwerkingen bekijken" at bounding box center [1122, 550] width 231 height 36
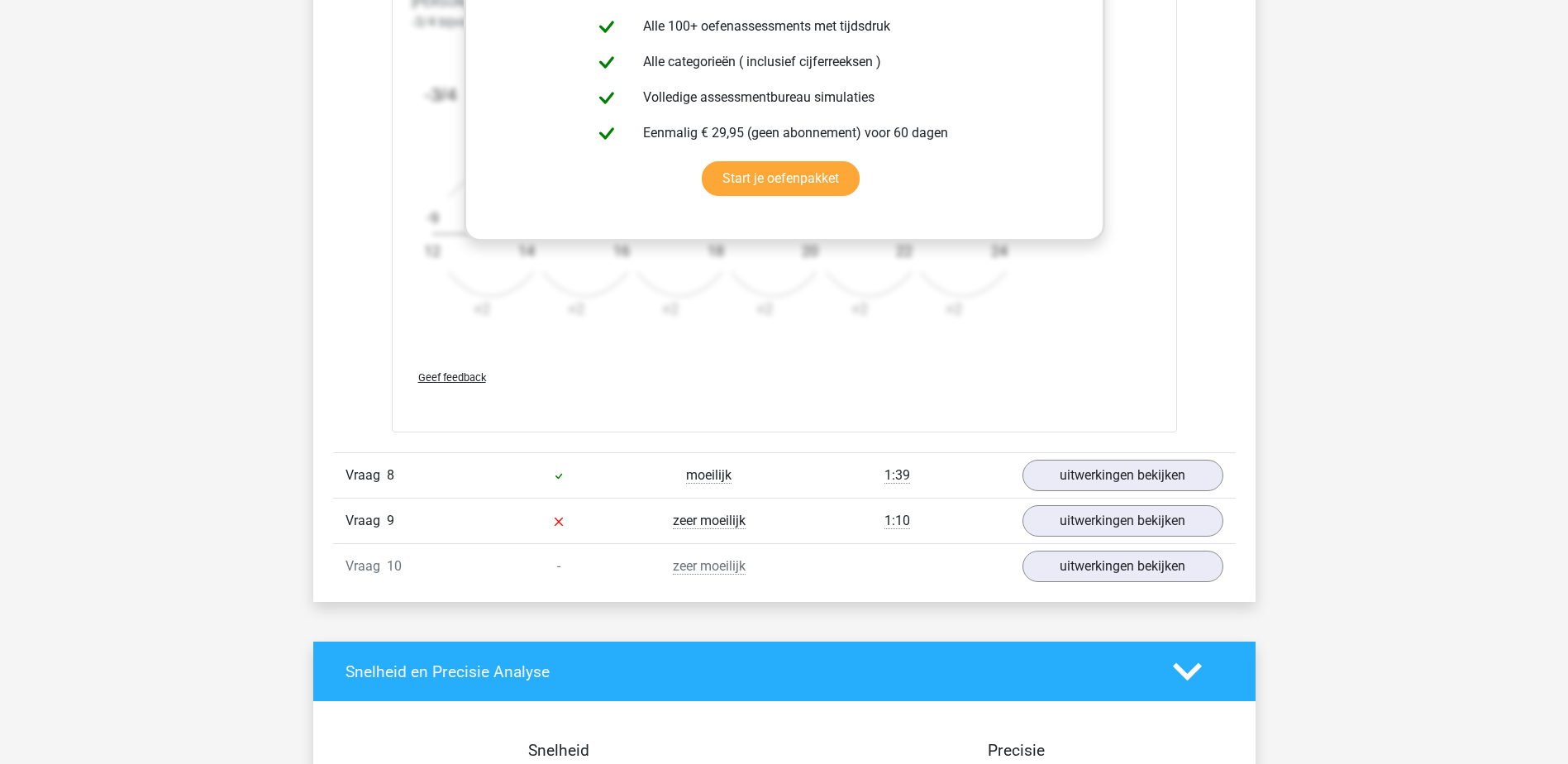
scroll to position [7443, 0]
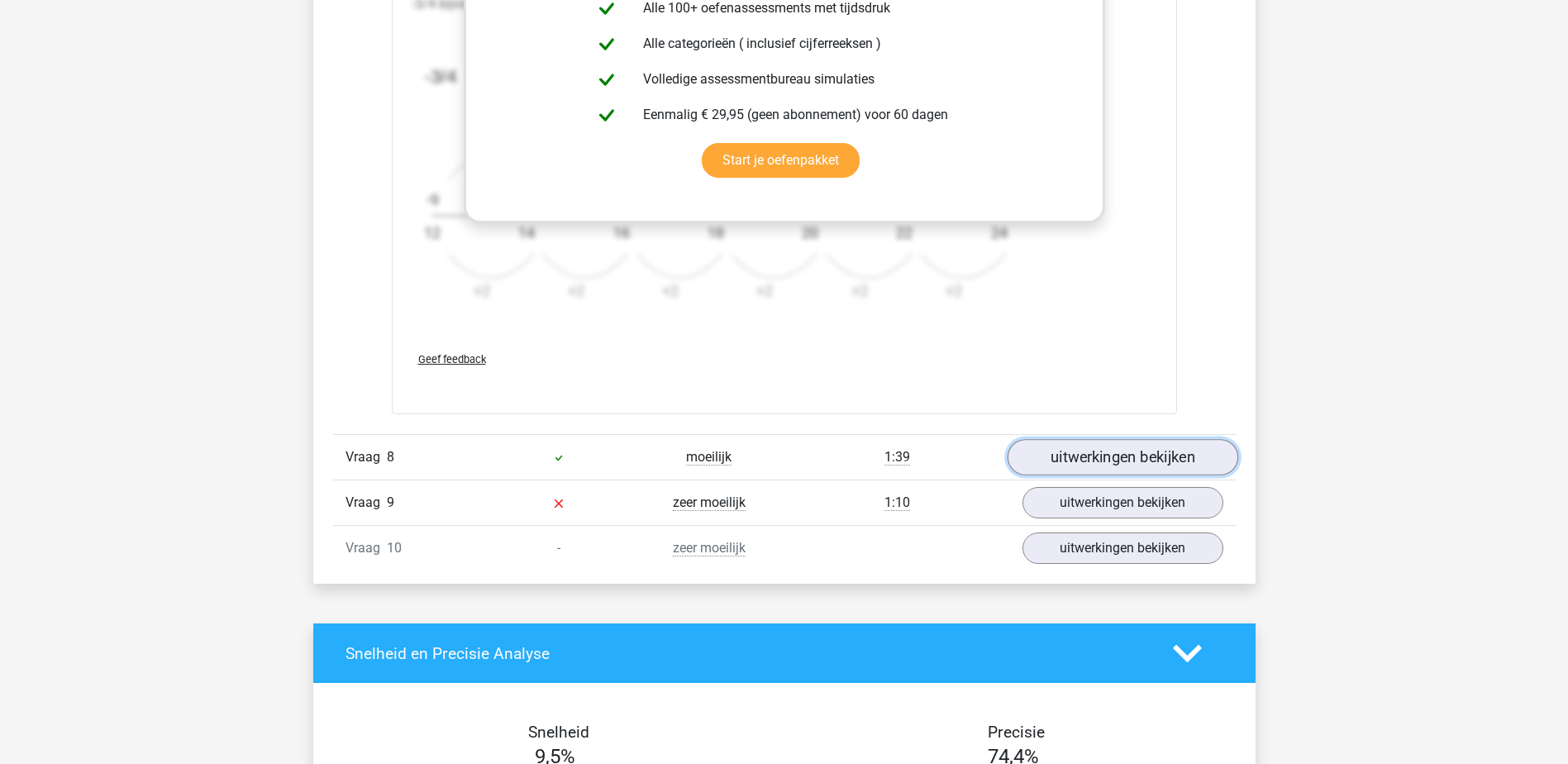
click at [1141, 456] on link "uitwerkingen bekijken" at bounding box center [1122, 458] width 231 height 36
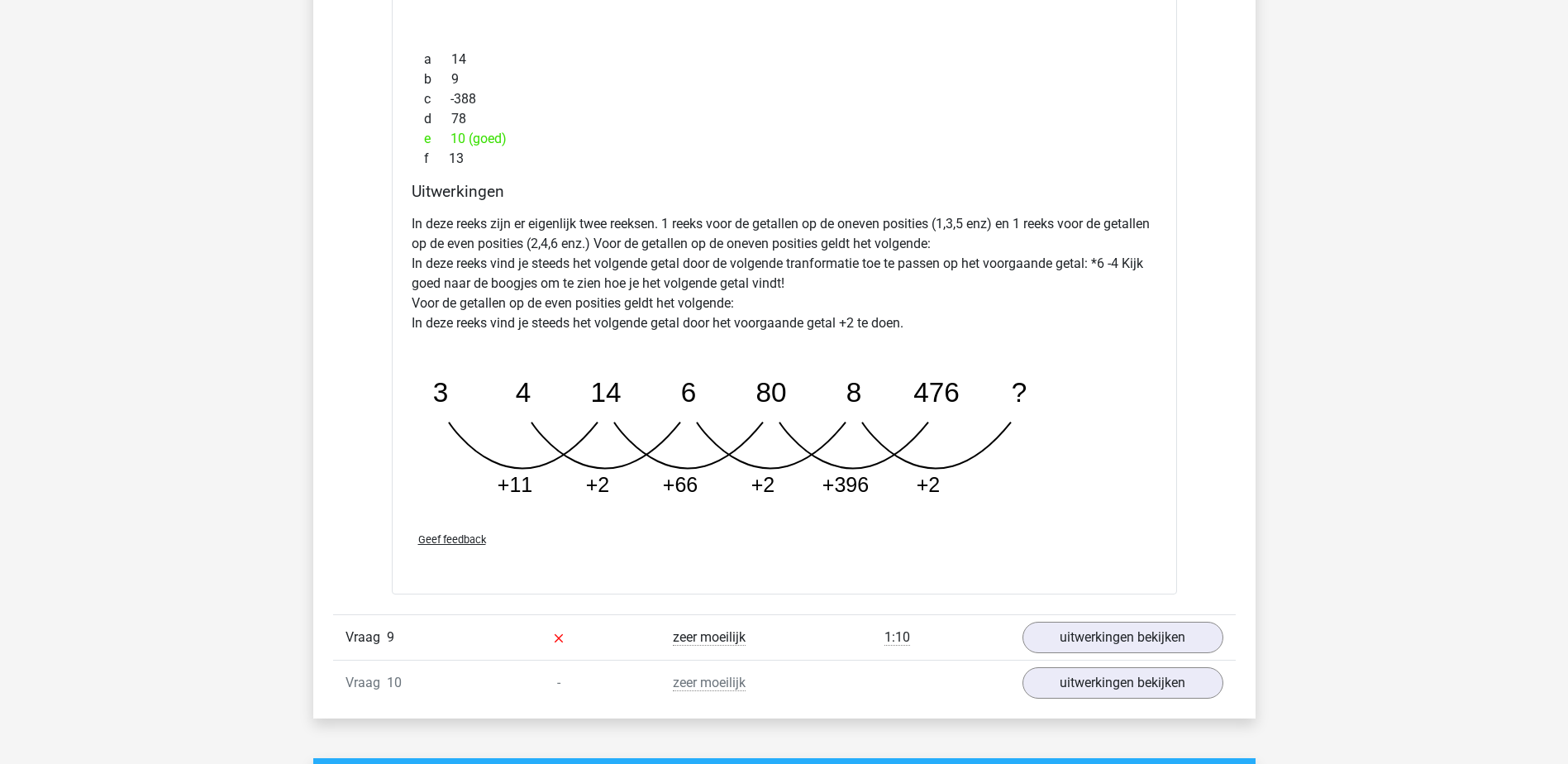
scroll to position [8270, 0]
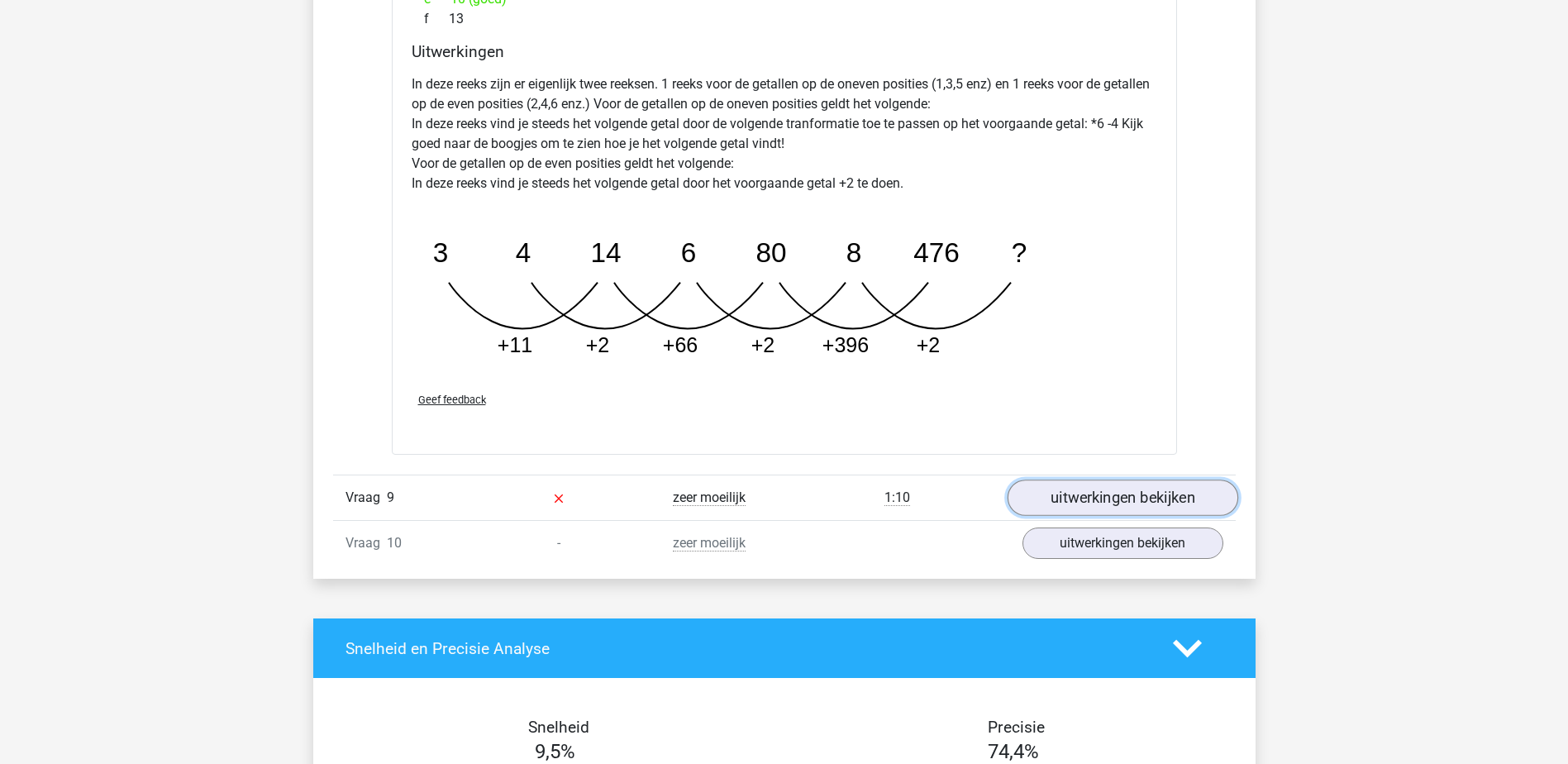
click at [1087, 501] on link "uitwerkingen bekijken" at bounding box center [1122, 497] width 231 height 36
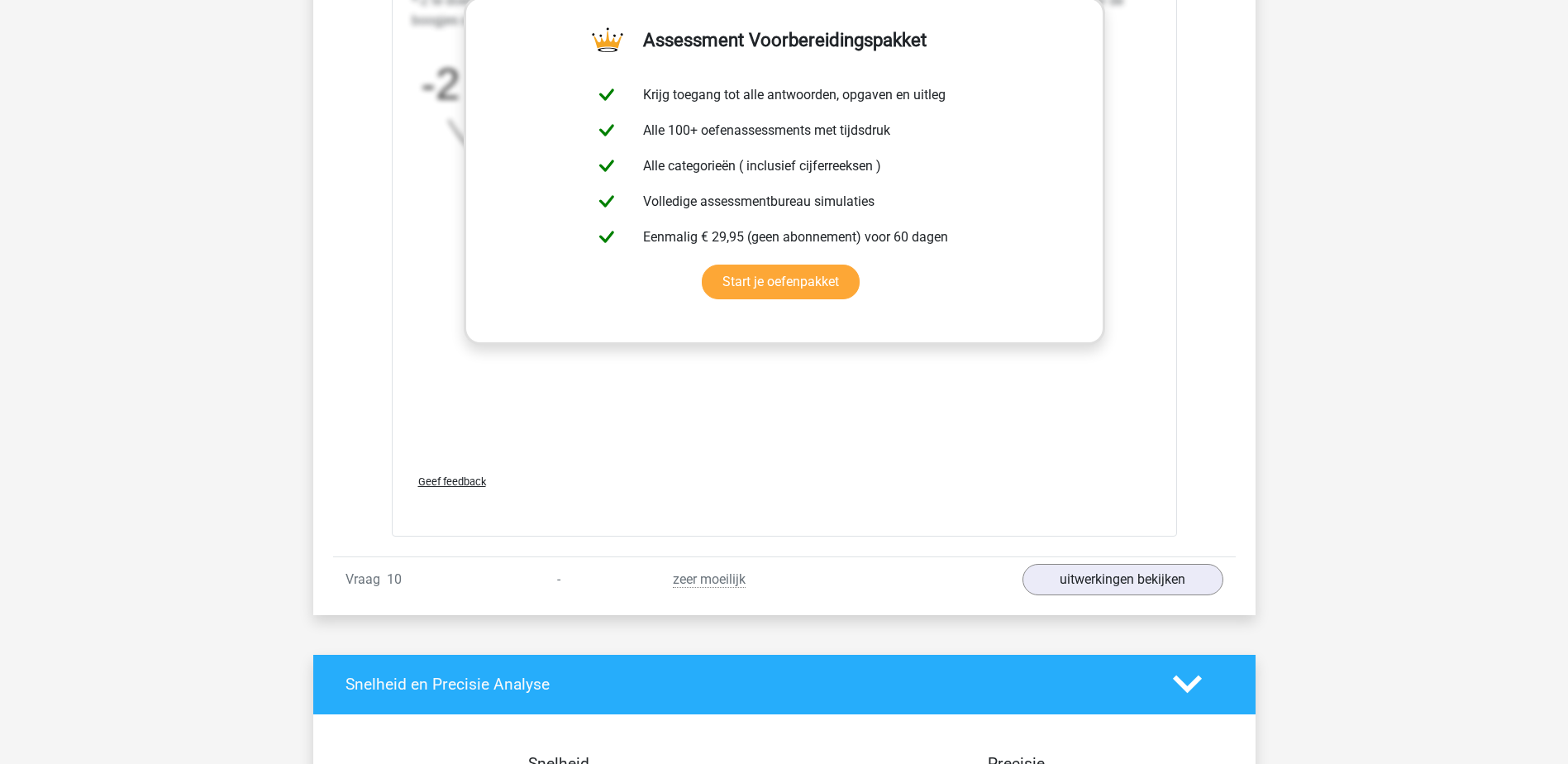
scroll to position [9263, 0]
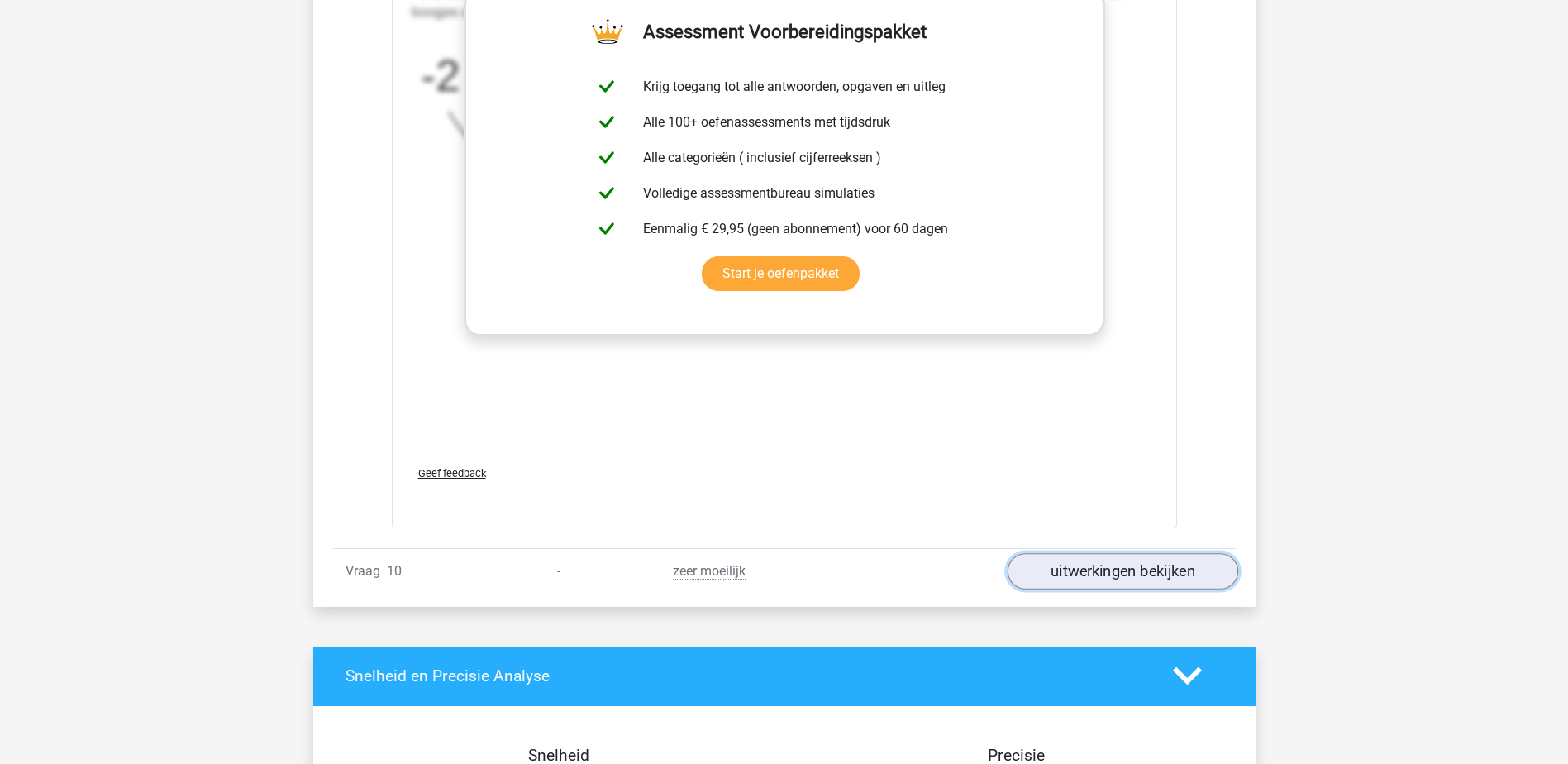
click at [1065, 564] on link "uitwerkingen bekijken" at bounding box center [1122, 571] width 231 height 36
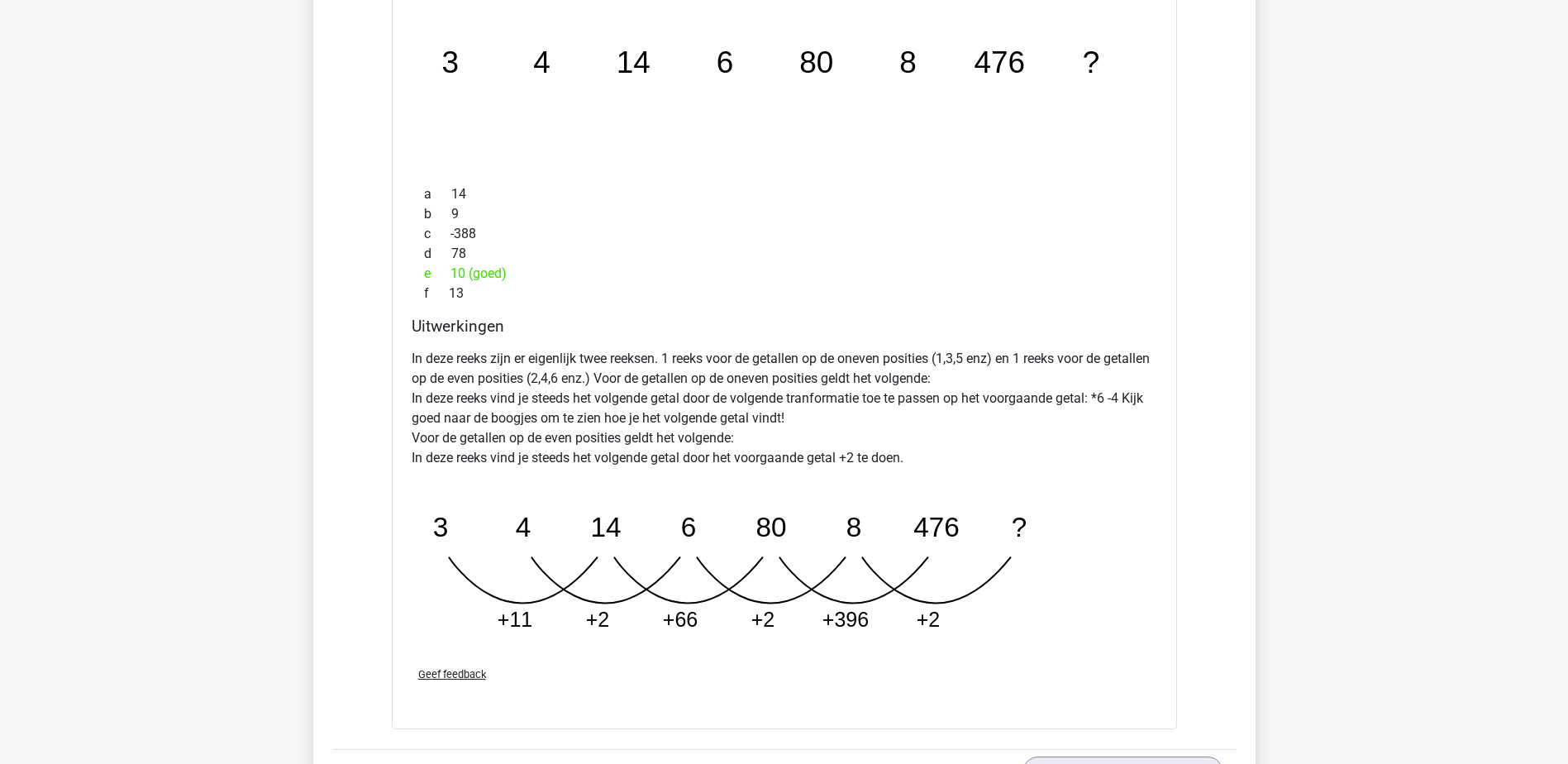
scroll to position [7939, 0]
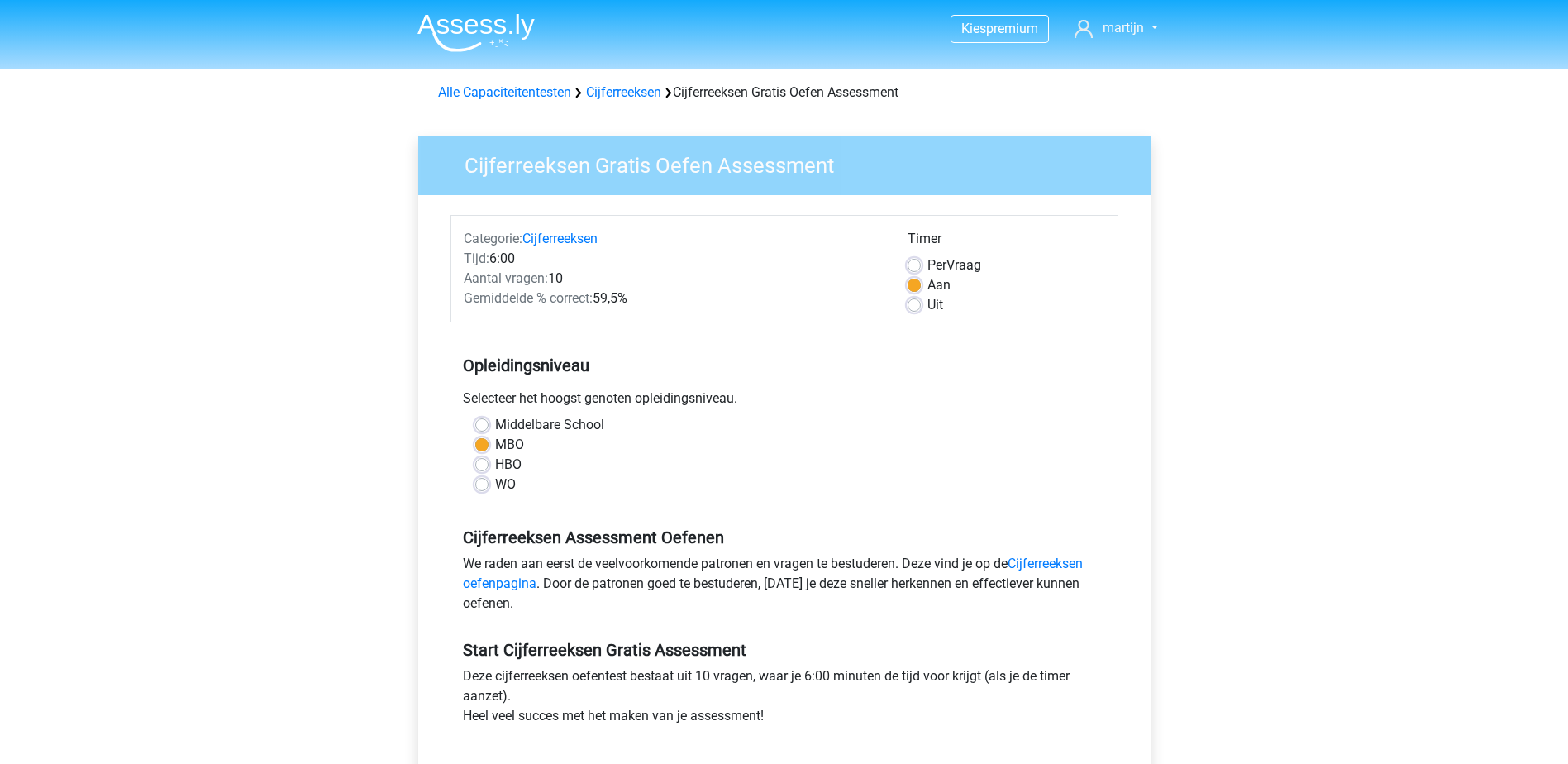
scroll to position [414, 0]
